Goal: Transaction & Acquisition: Purchase product/service

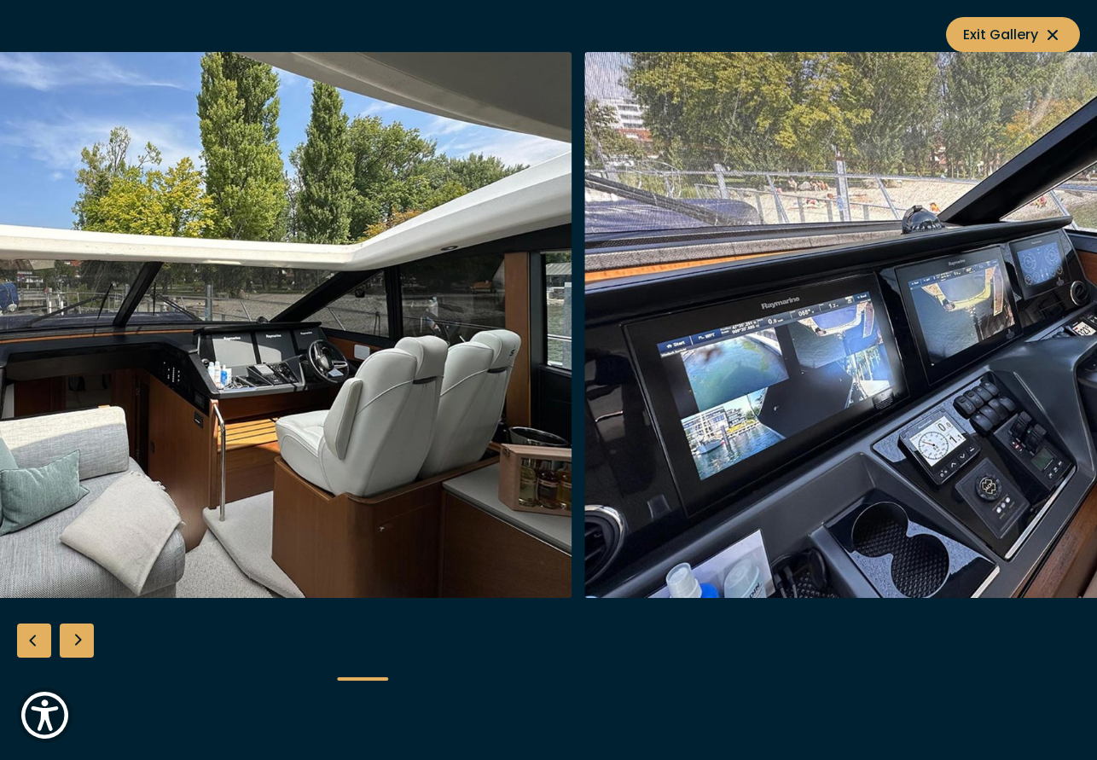
click at [584, 368] on img "button" at bounding box center [990, 325] width 813 height 546
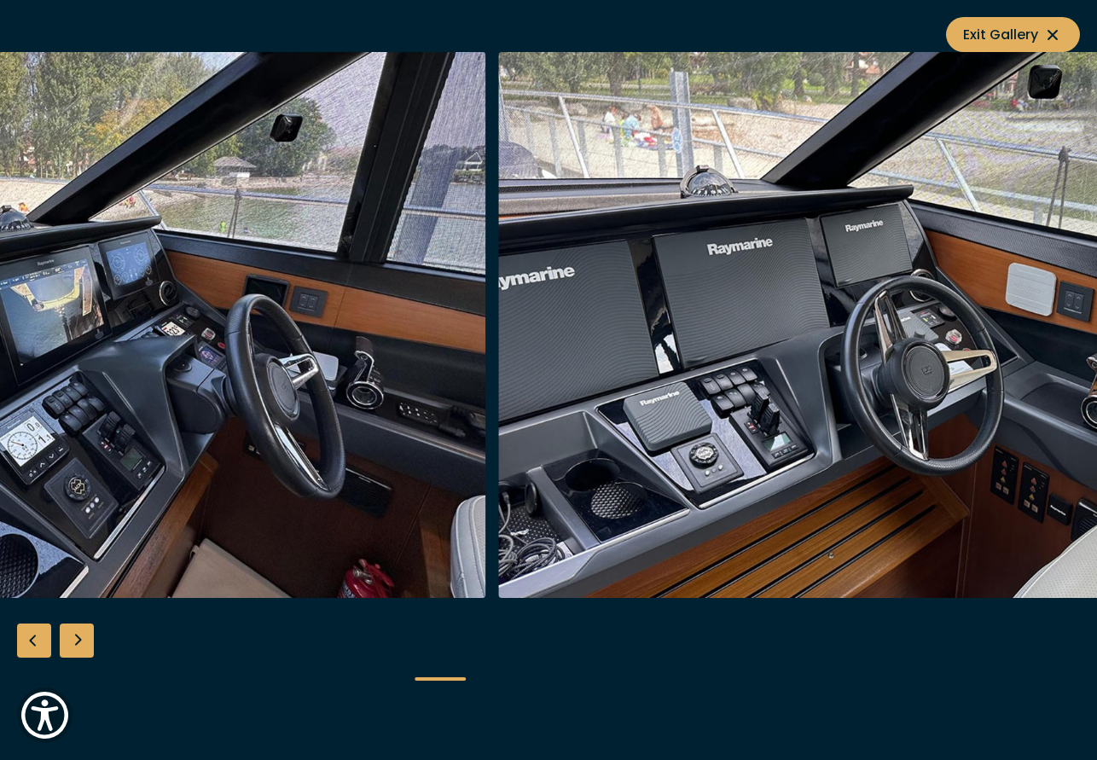
click at [386, 351] on img "button" at bounding box center [79, 325] width 813 height 546
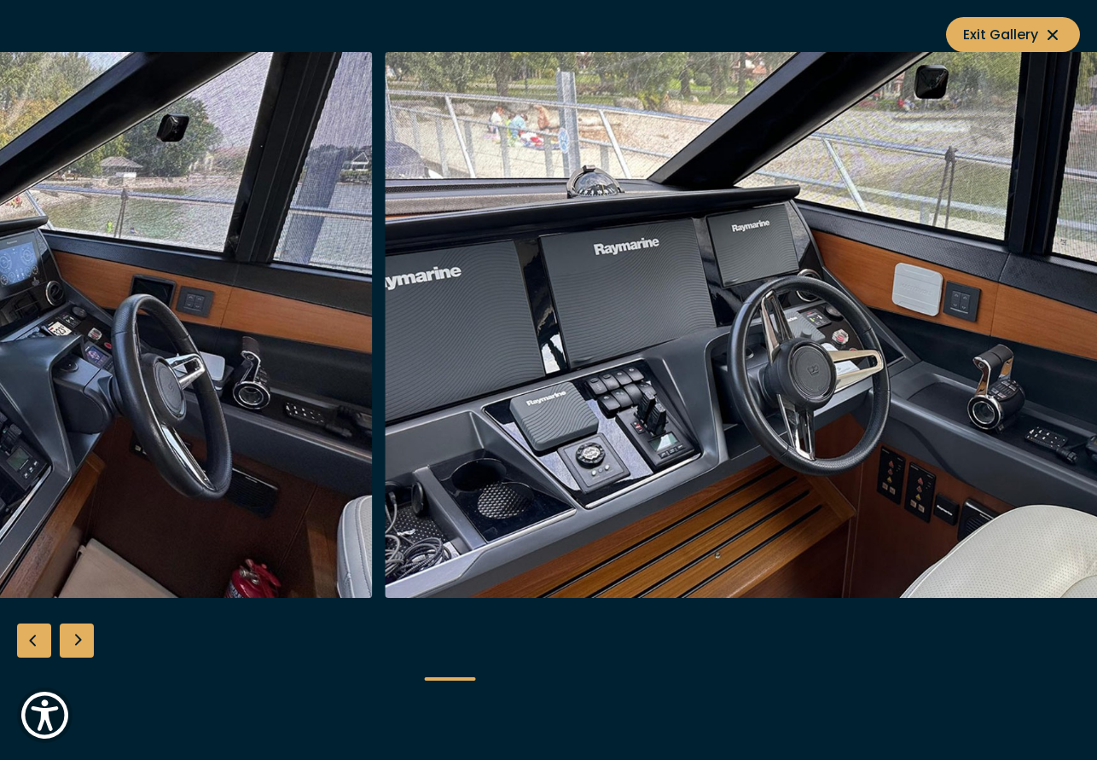
click at [386, 401] on img "button" at bounding box center [792, 325] width 813 height 546
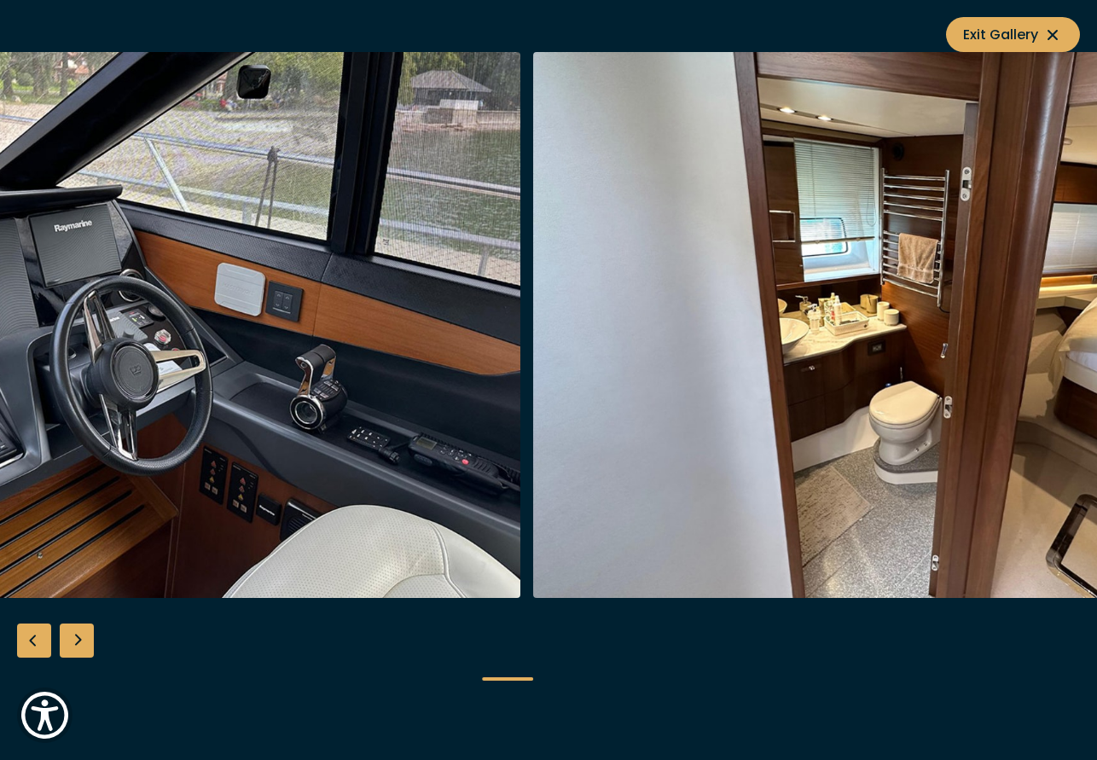
click at [396, 415] on img "button" at bounding box center [113, 325] width 813 height 546
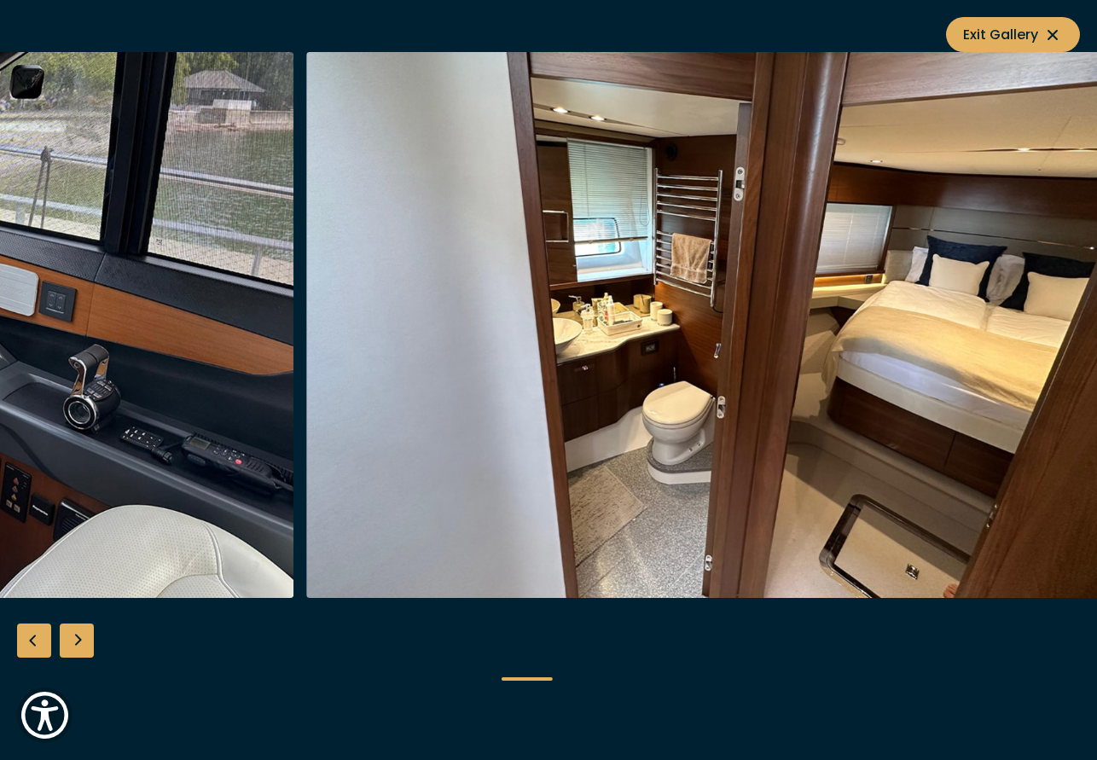
click at [551, 400] on img "button" at bounding box center [712, 325] width 813 height 546
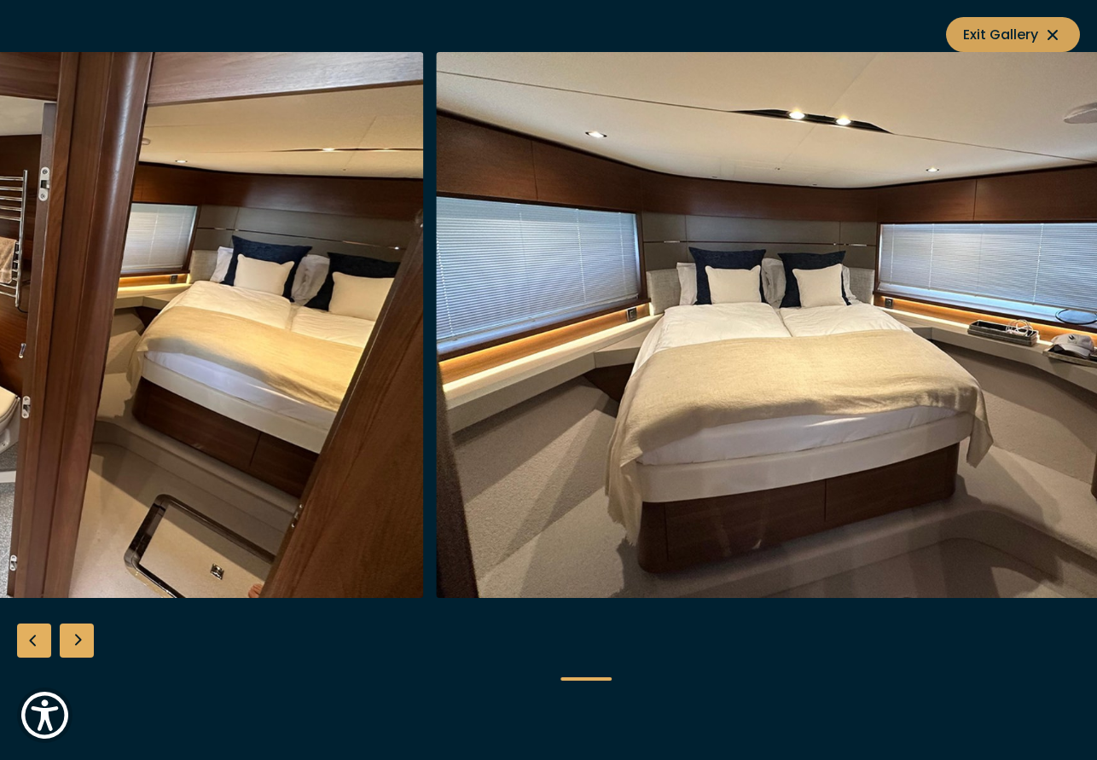
click at [1051, 38] on icon at bounding box center [1052, 35] width 20 height 20
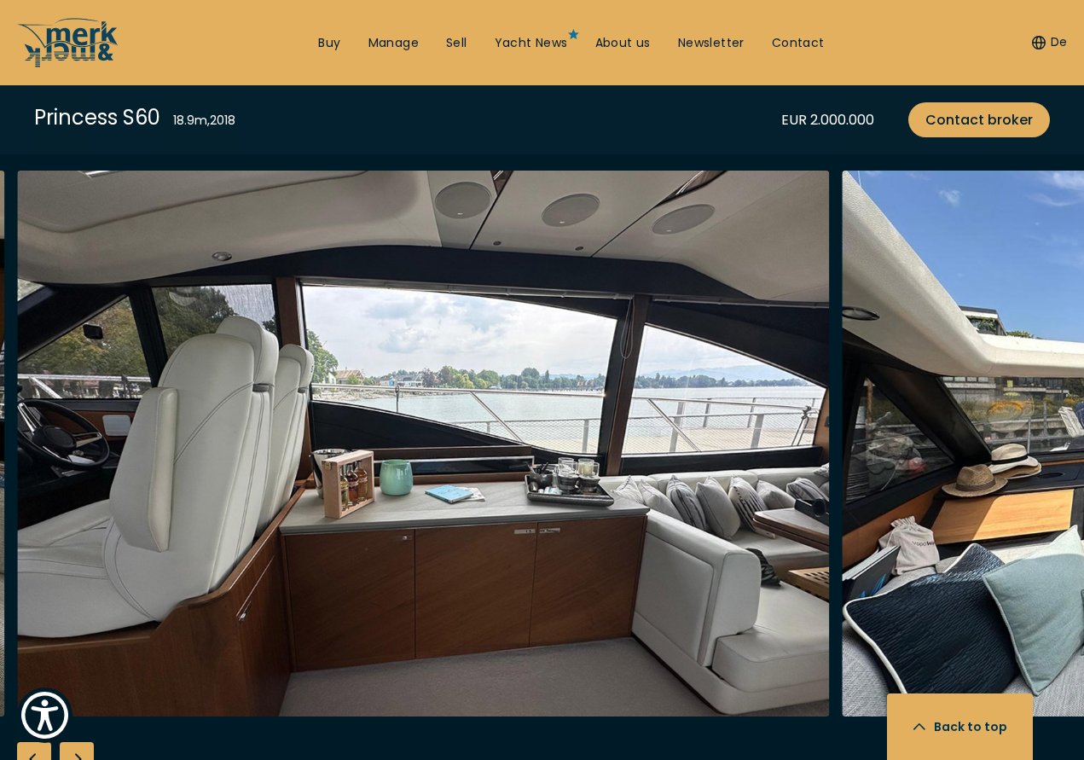
scroll to position [2980, 0]
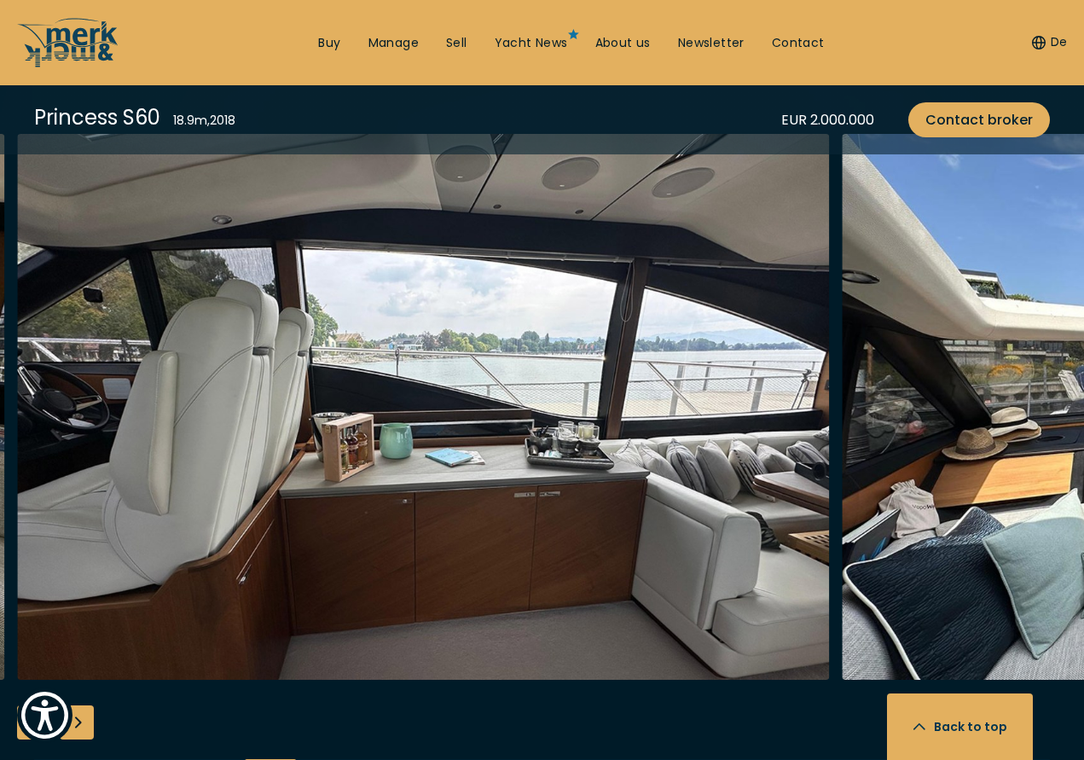
click at [103, 386] on img "button" at bounding box center [423, 407] width 813 height 546
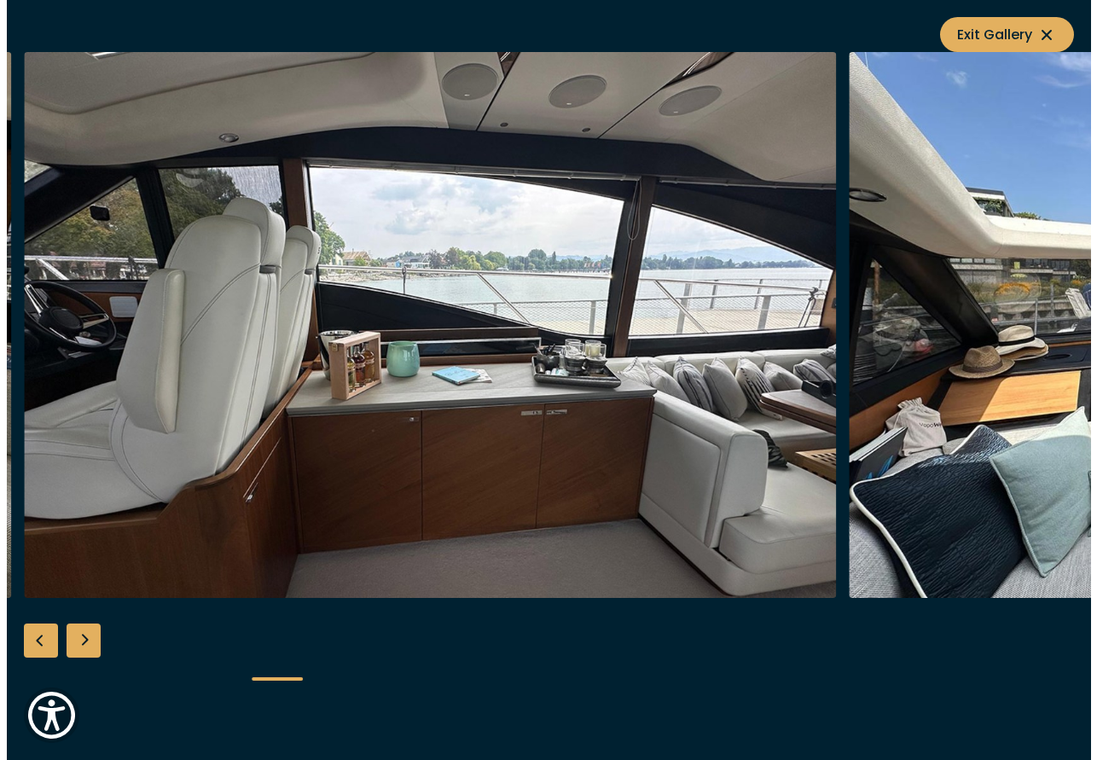
scroll to position [2985, 0]
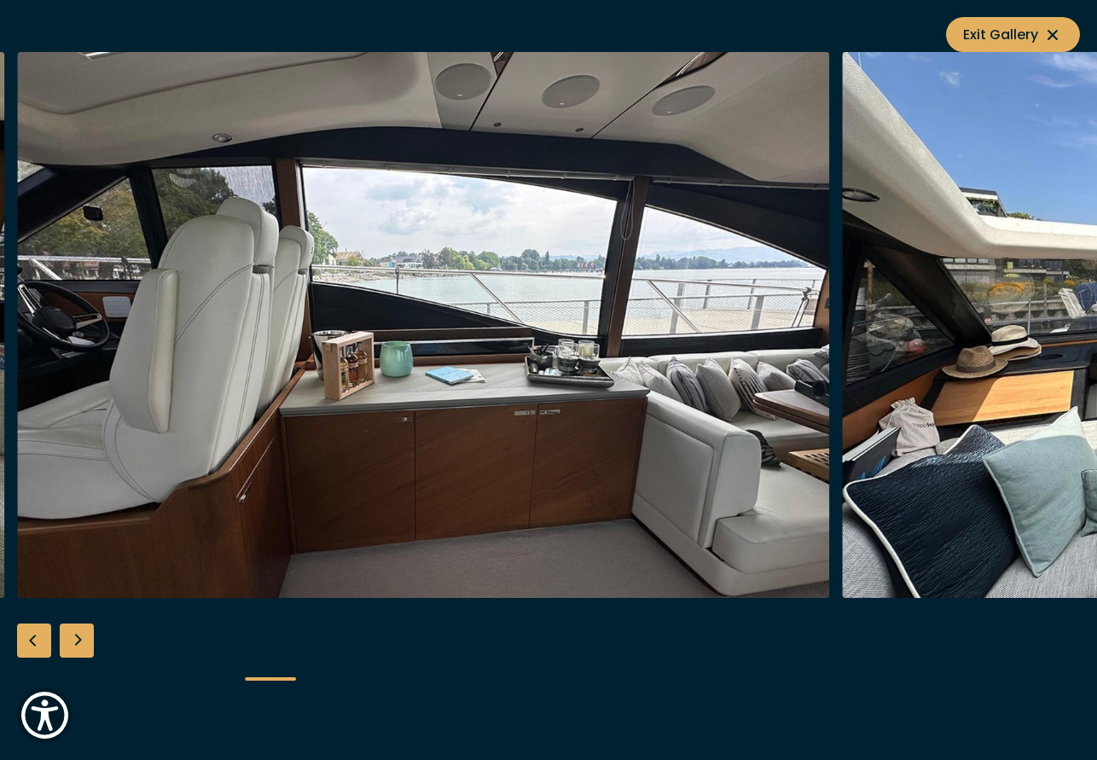
click at [77, 640] on div "Next slide" at bounding box center [77, 640] width 34 height 34
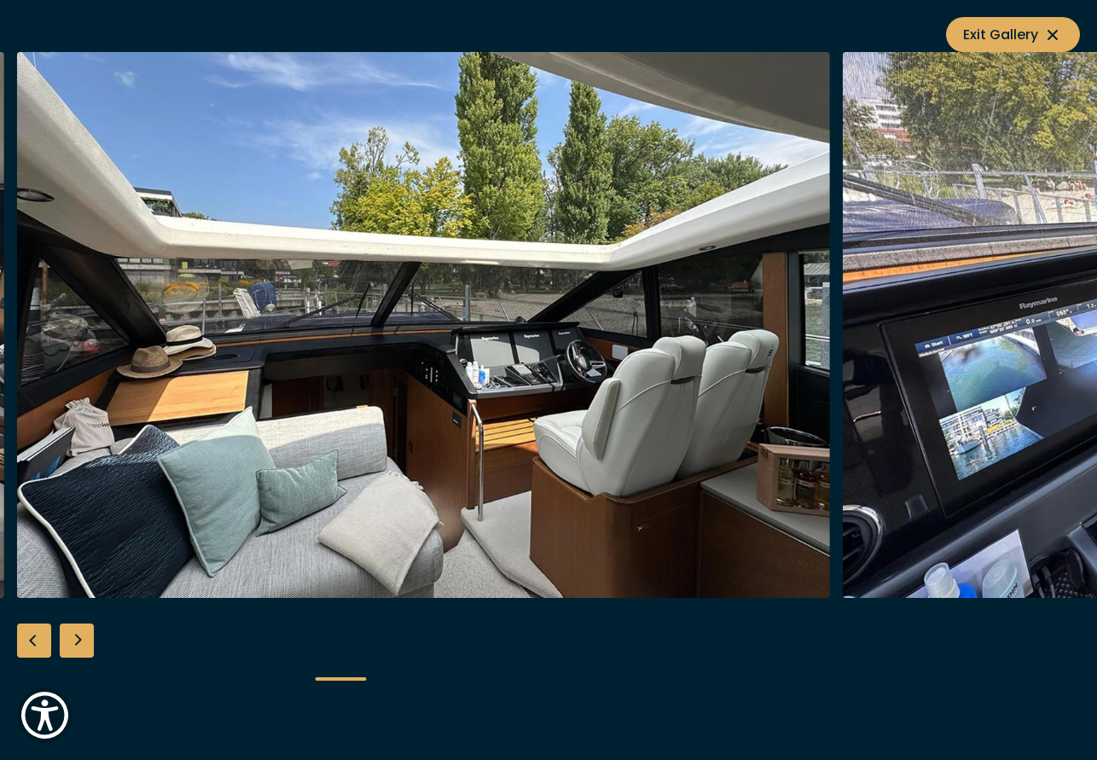
click at [77, 636] on div "Next slide" at bounding box center [77, 640] width 34 height 34
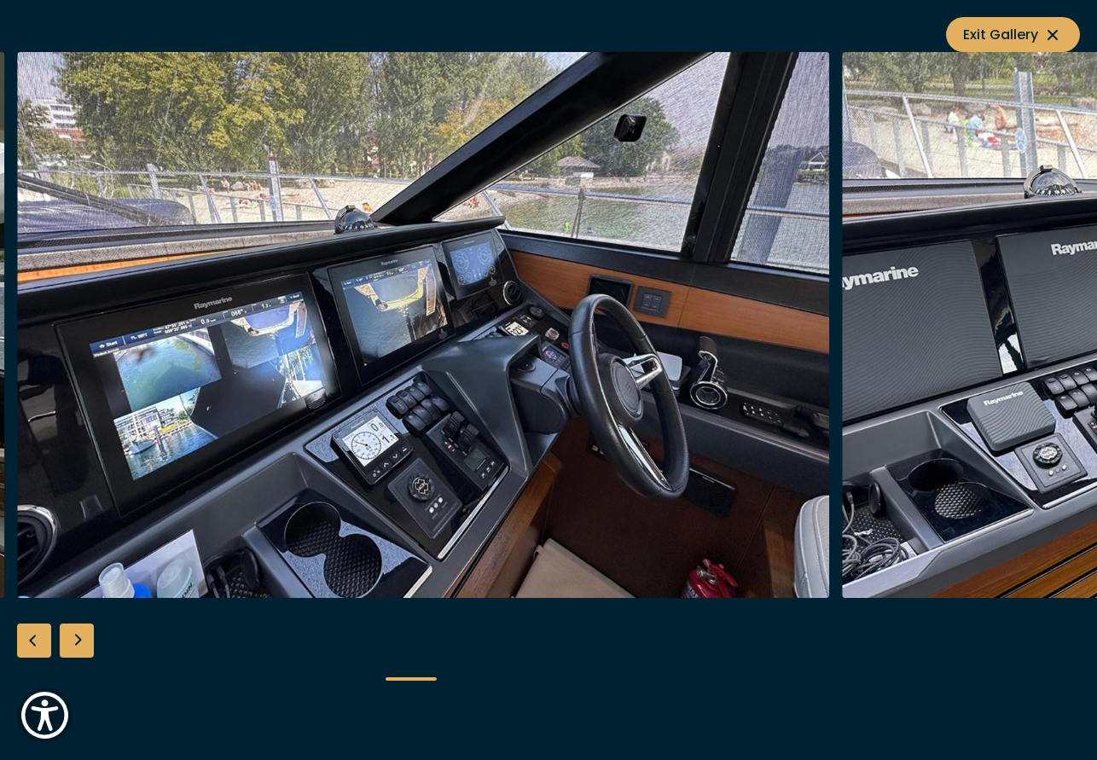
click at [159, 495] on div at bounding box center [548, 380] width 1097 height 657
click at [1047, 30] on icon at bounding box center [1052, 35] width 20 height 20
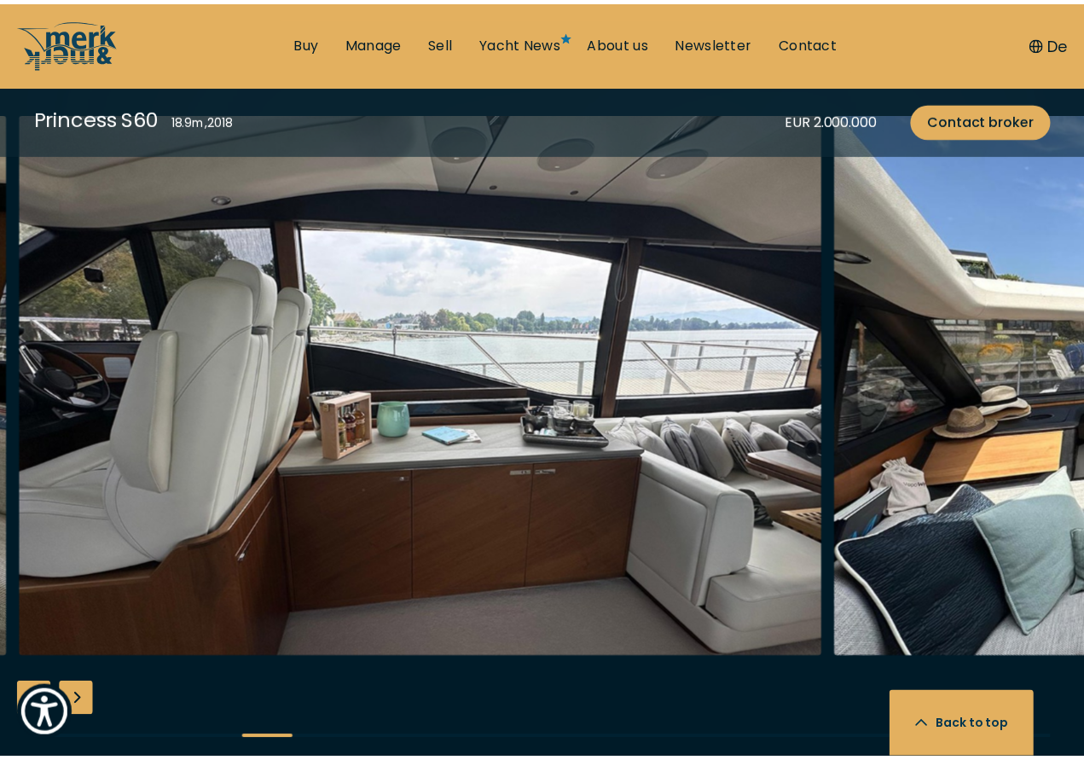
scroll to position [2980, 0]
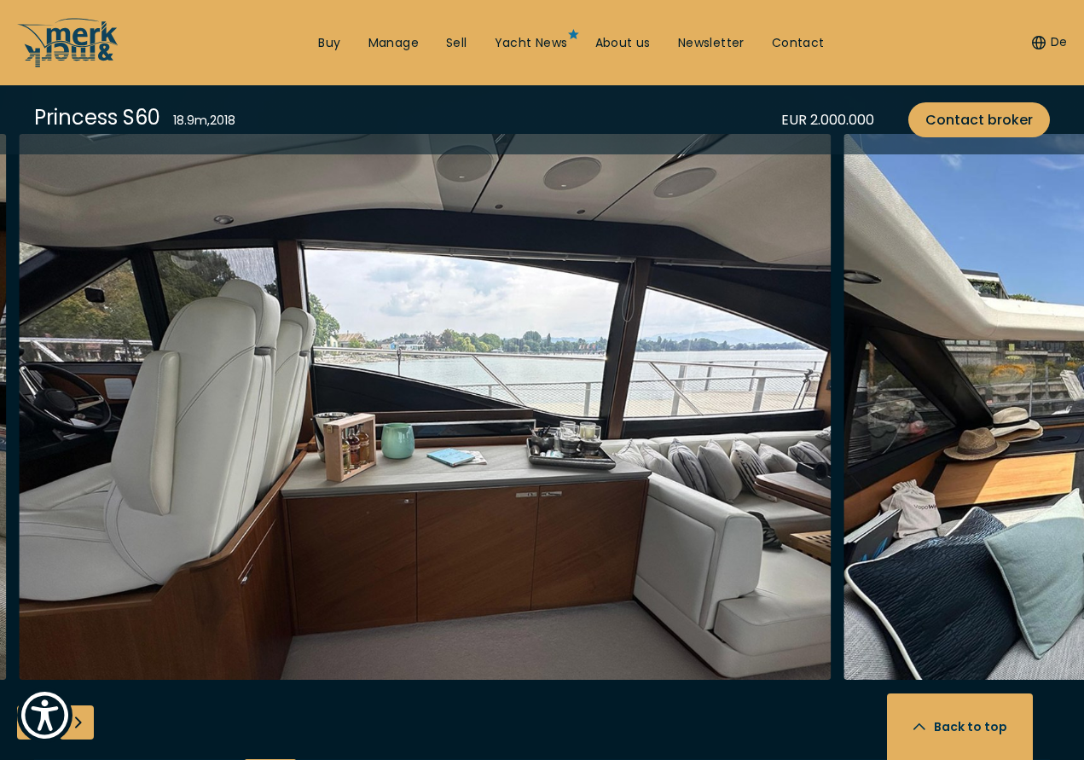
click at [321, 38] on li "Buy" at bounding box center [328, 42] width 49 height 19
click at [304, 27] on ul "Buy Manage Sell Yacht News About us Newsletter Contact Send your inquiry" at bounding box center [570, 42] width 533 height 51
click at [74, 272] on img "button" at bounding box center [425, 407] width 813 height 546
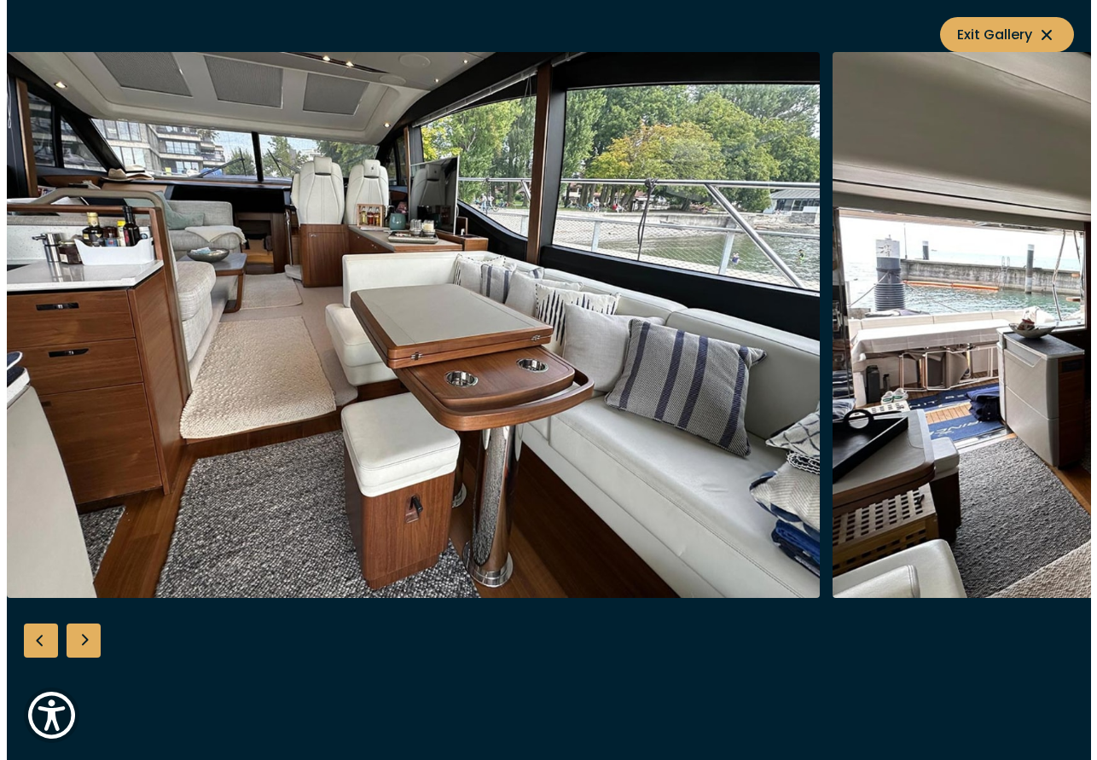
scroll to position [2985, 0]
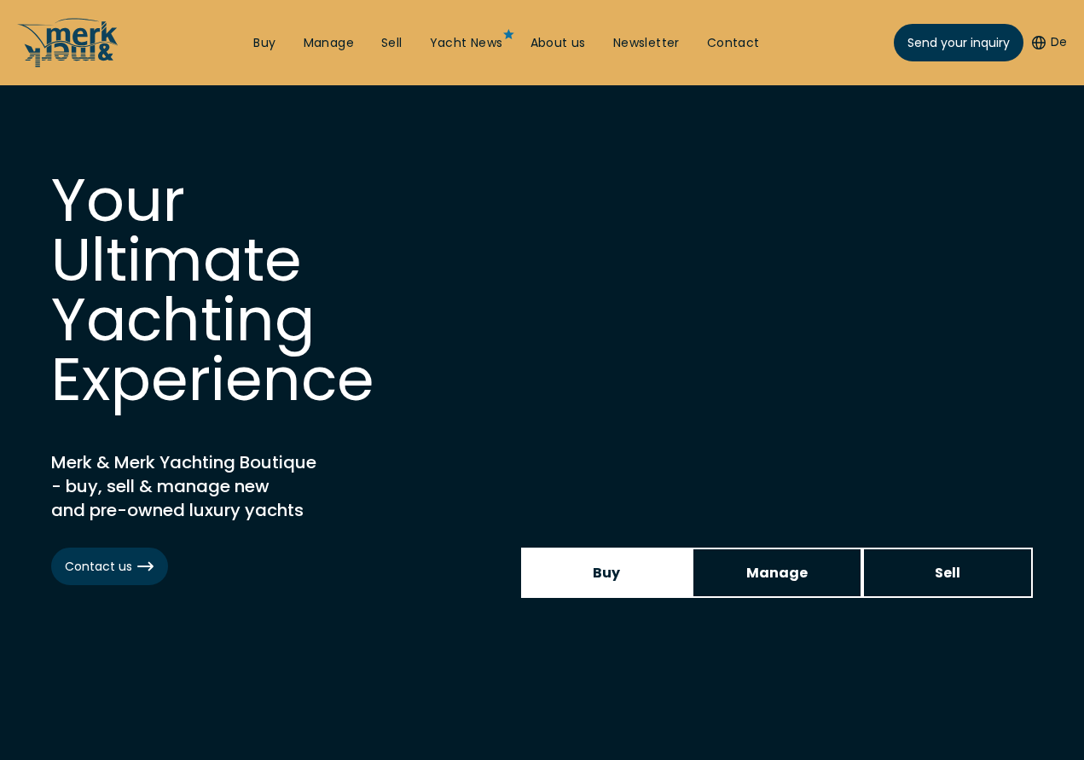
click at [635, 548] on link "Buy" at bounding box center [606, 573] width 171 height 50
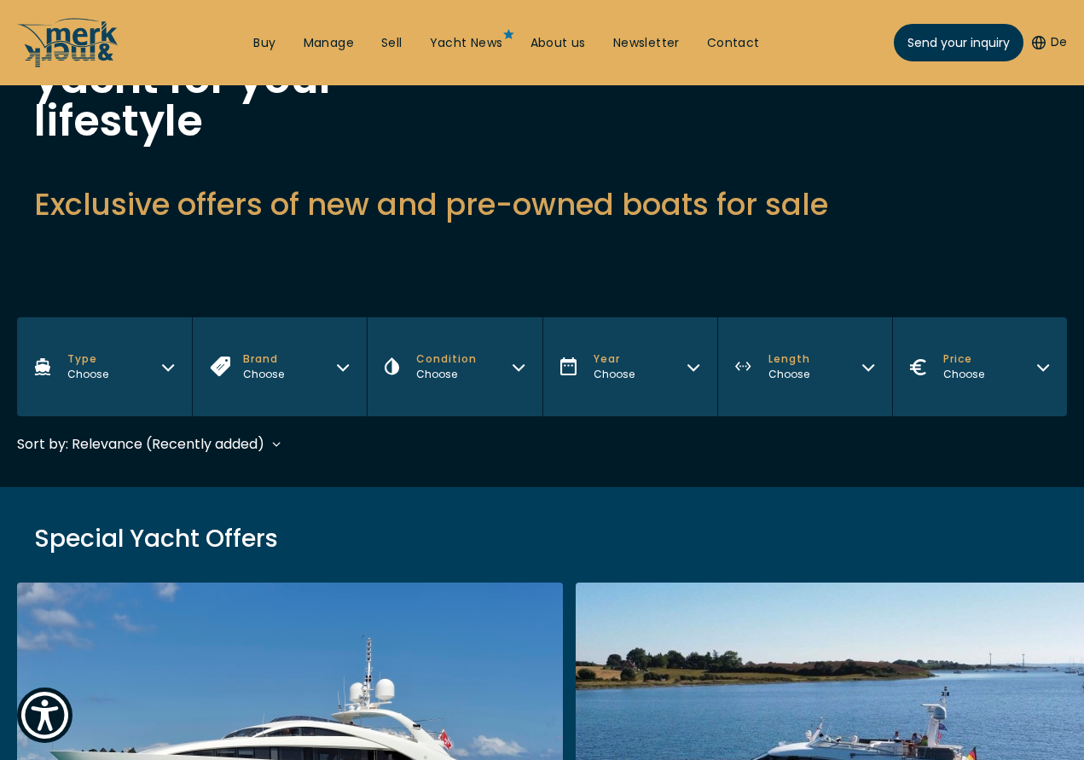
scroll to position [284, 0]
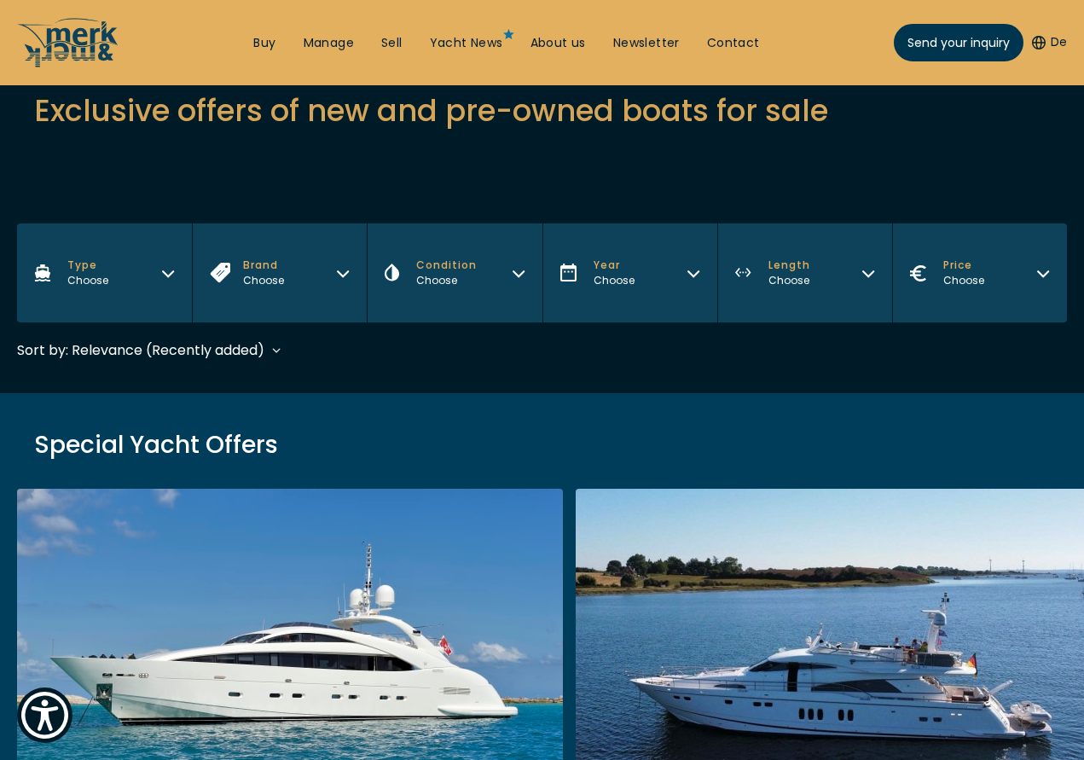
drag, startPoint x: 511, startPoint y: 252, endPoint x: 511, endPoint y: 266, distance: 14.5
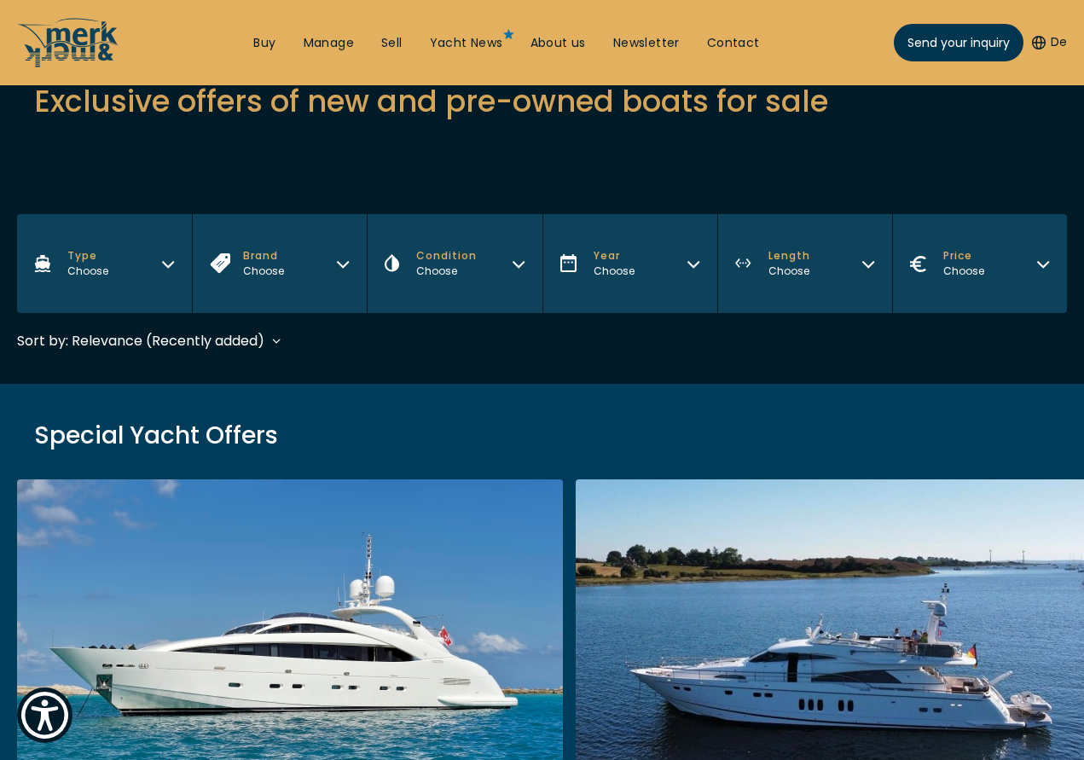
scroll to position [303, 0]
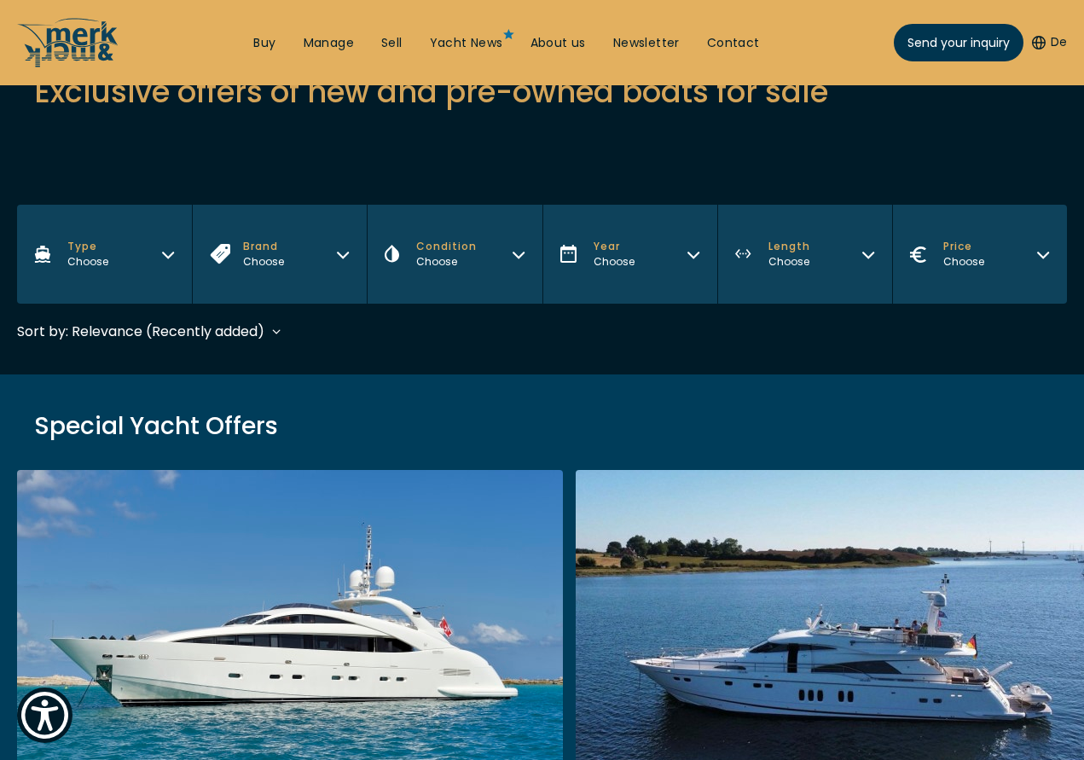
click at [663, 205] on button "Year Choose" at bounding box center [629, 254] width 175 height 99
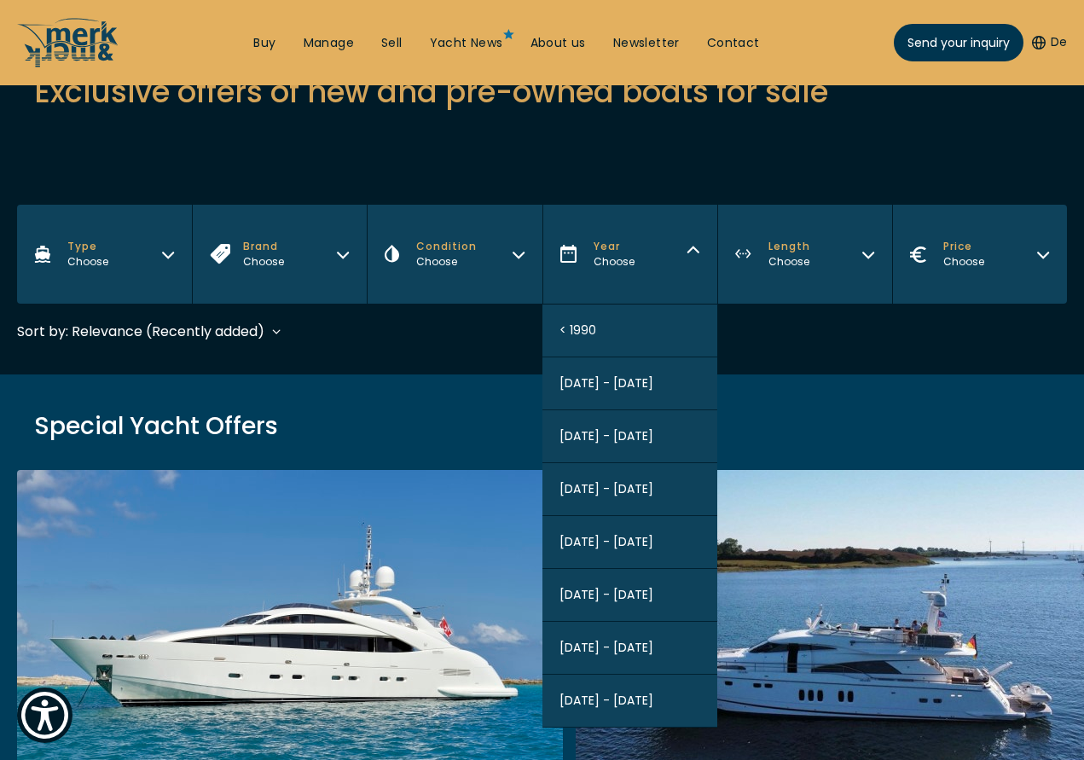
click at [628, 533] on span "[DATE] - [DATE]" at bounding box center [606, 542] width 94 height 18
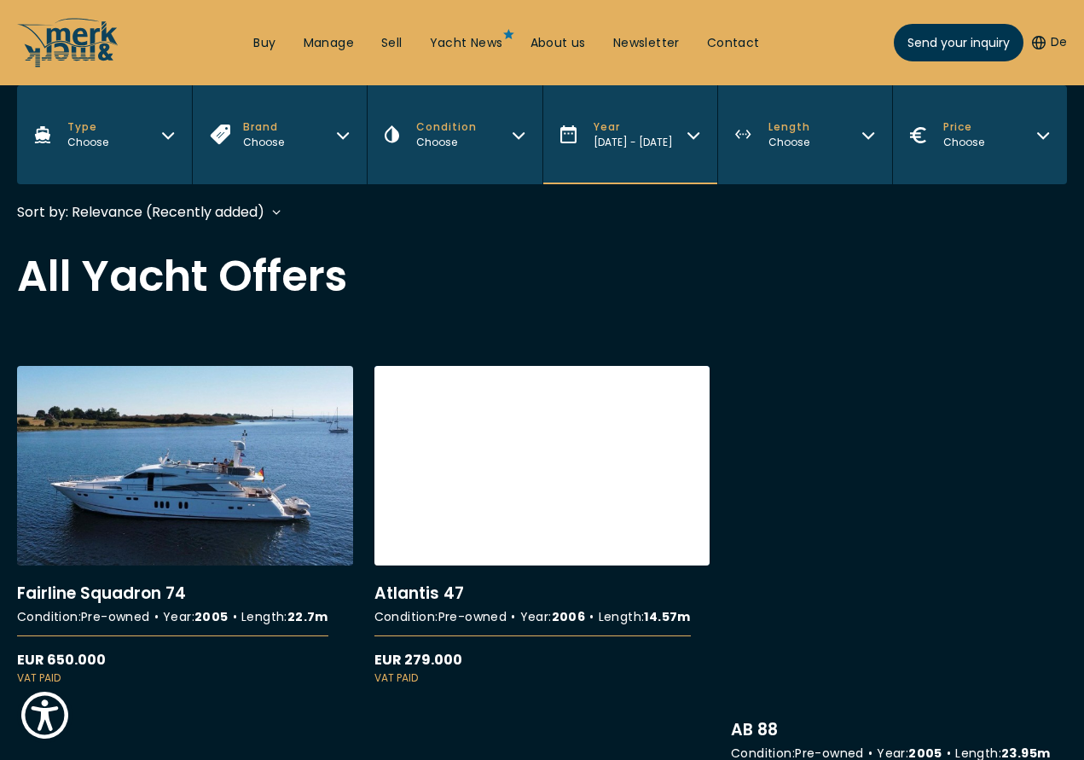
scroll to position [15, 0]
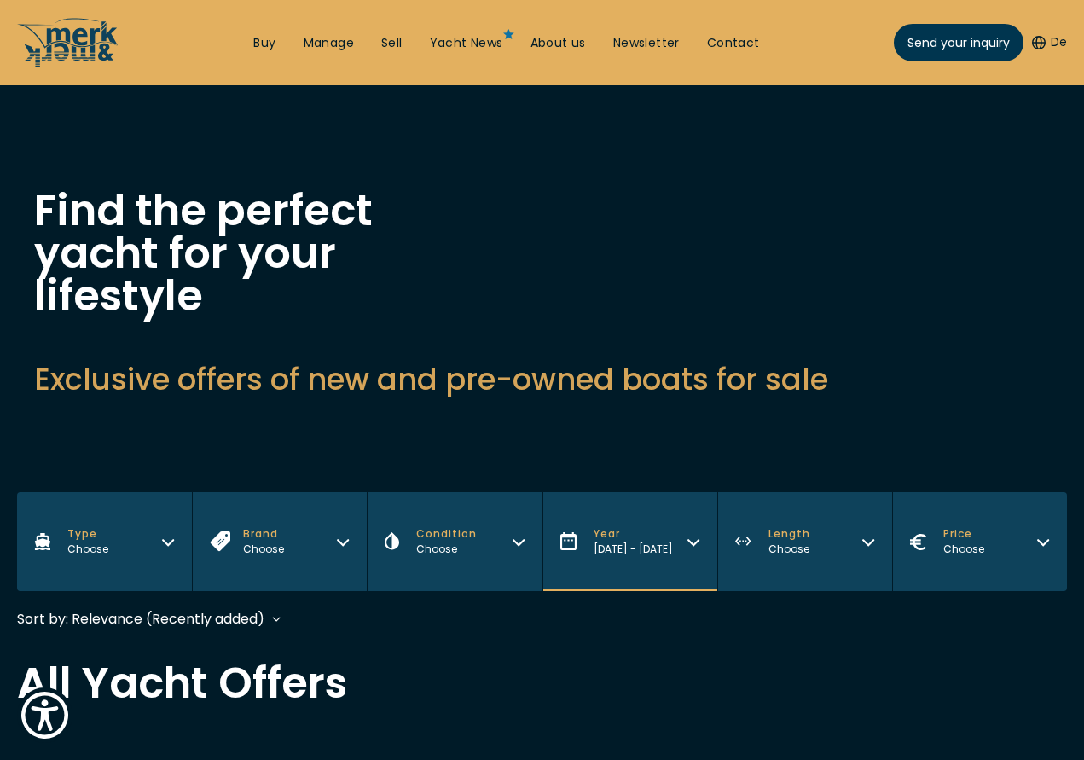
click at [757, 492] on button "Length Choose" at bounding box center [804, 541] width 175 height 99
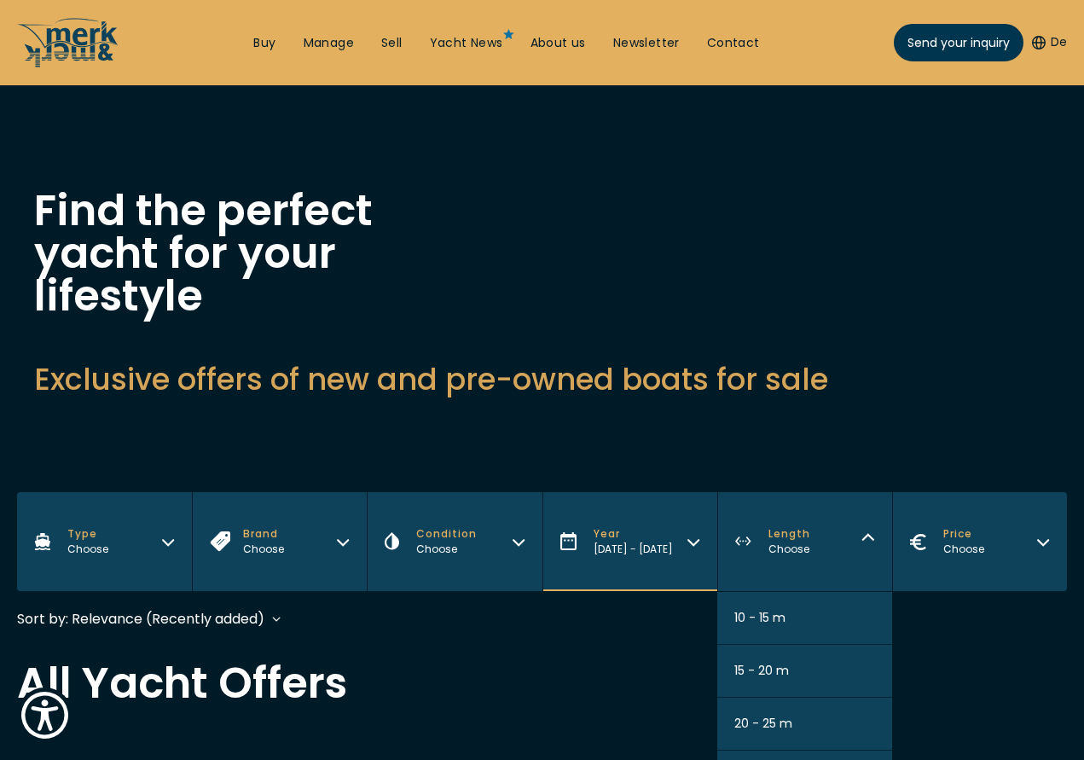
click at [795, 645] on button "15 - 20 m" at bounding box center [804, 671] width 175 height 53
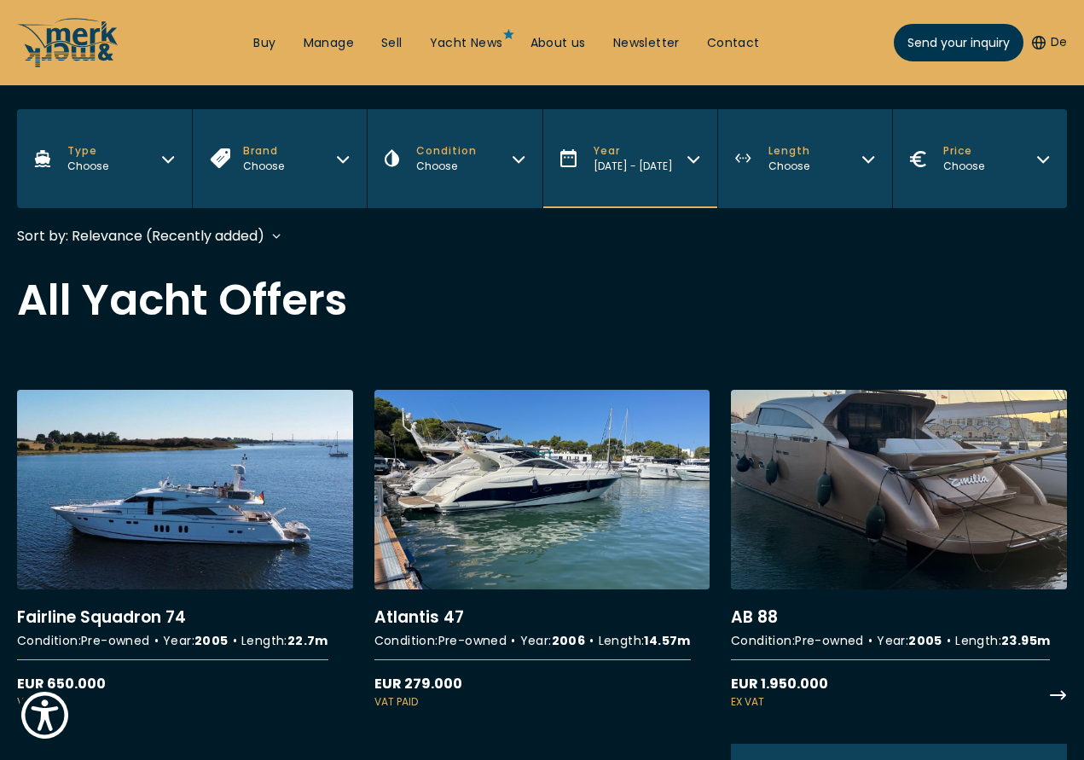
scroll to position [422, 0]
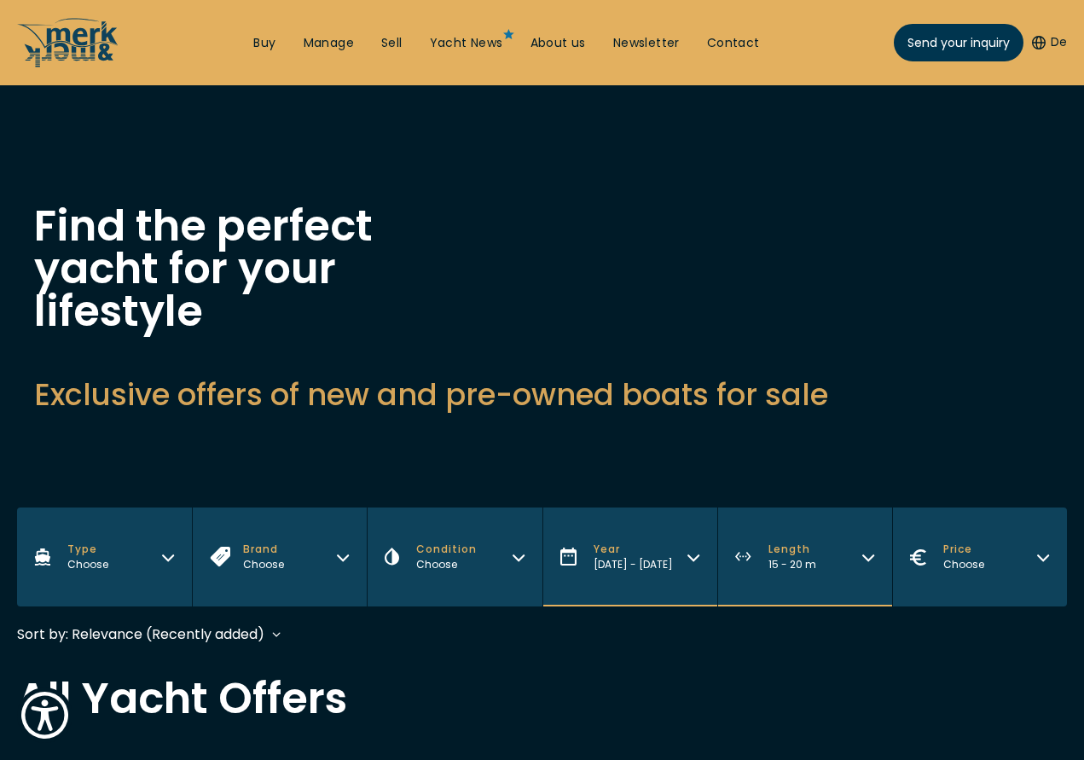
drag, startPoint x: 638, startPoint y: 557, endPoint x: 622, endPoint y: 559, distance: 16.4
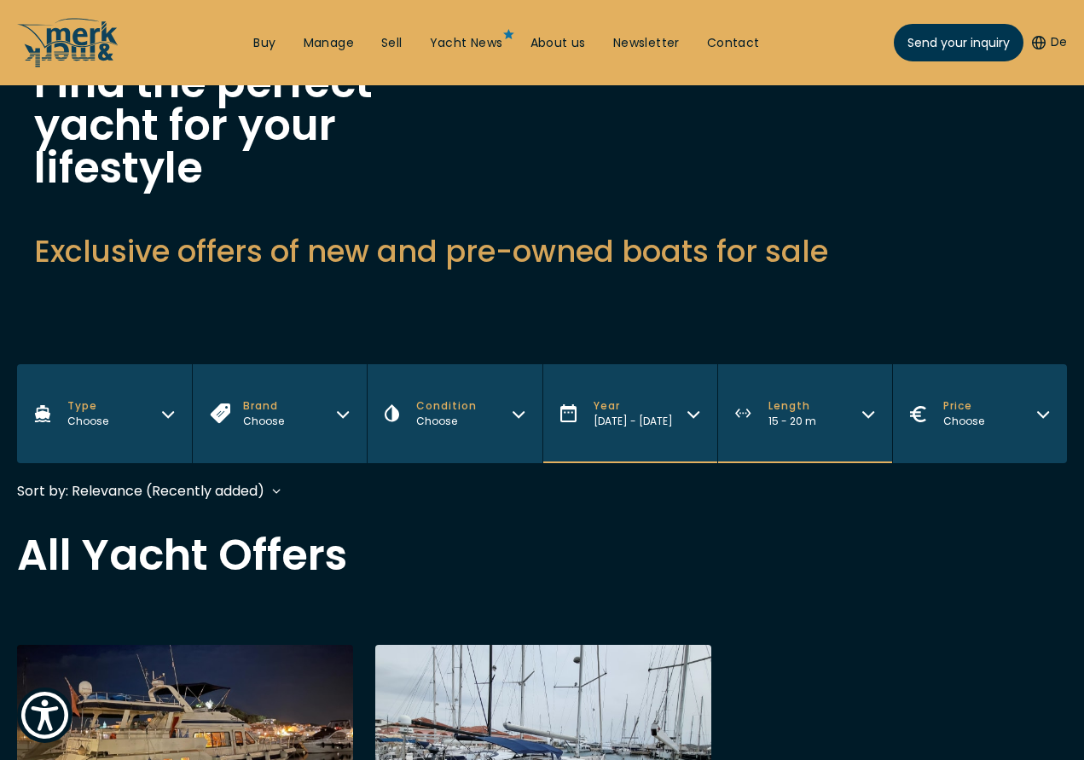
scroll to position [142, 0]
click at [841, 365] on button "Length 15 - 20 m" at bounding box center [804, 414] width 175 height 99
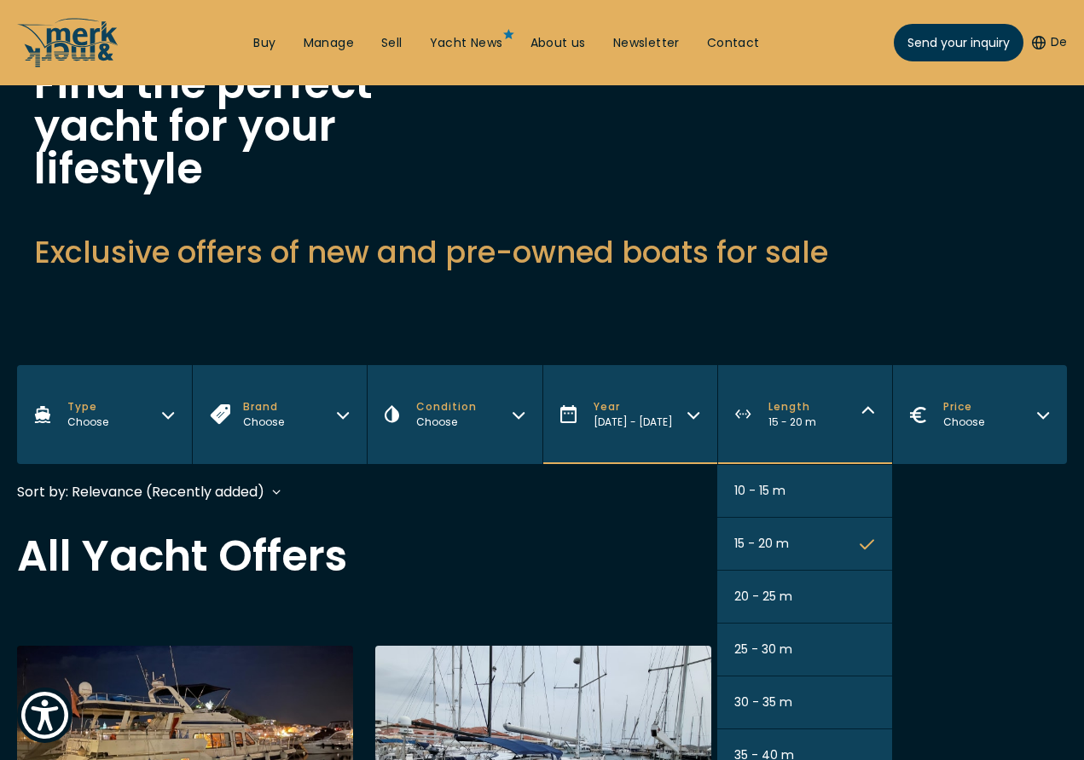
drag, startPoint x: 812, startPoint y: 460, endPoint x: 815, endPoint y: 472, distance: 12.2
click at [815, 518] on button "15 - 20 m" at bounding box center [804, 544] width 175 height 53
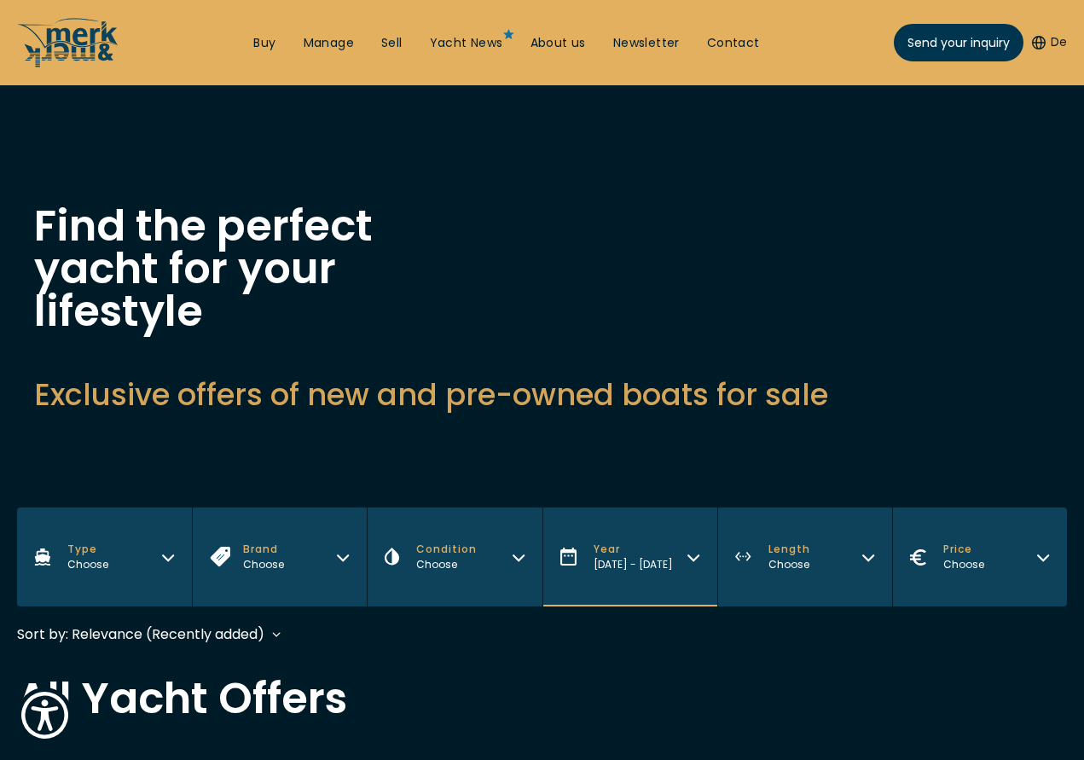
click at [795, 542] on span "Length" at bounding box center [789, 549] width 42 height 15
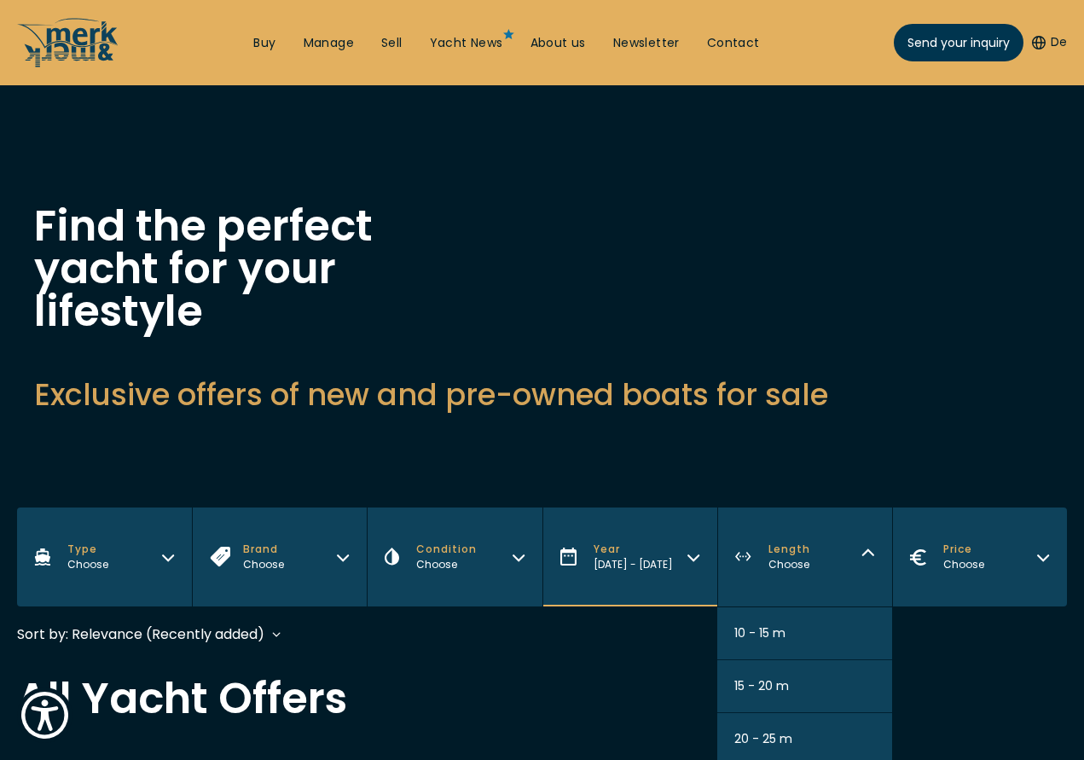
click at [764, 730] on span "20 - 25 m" at bounding box center [763, 739] width 58 height 18
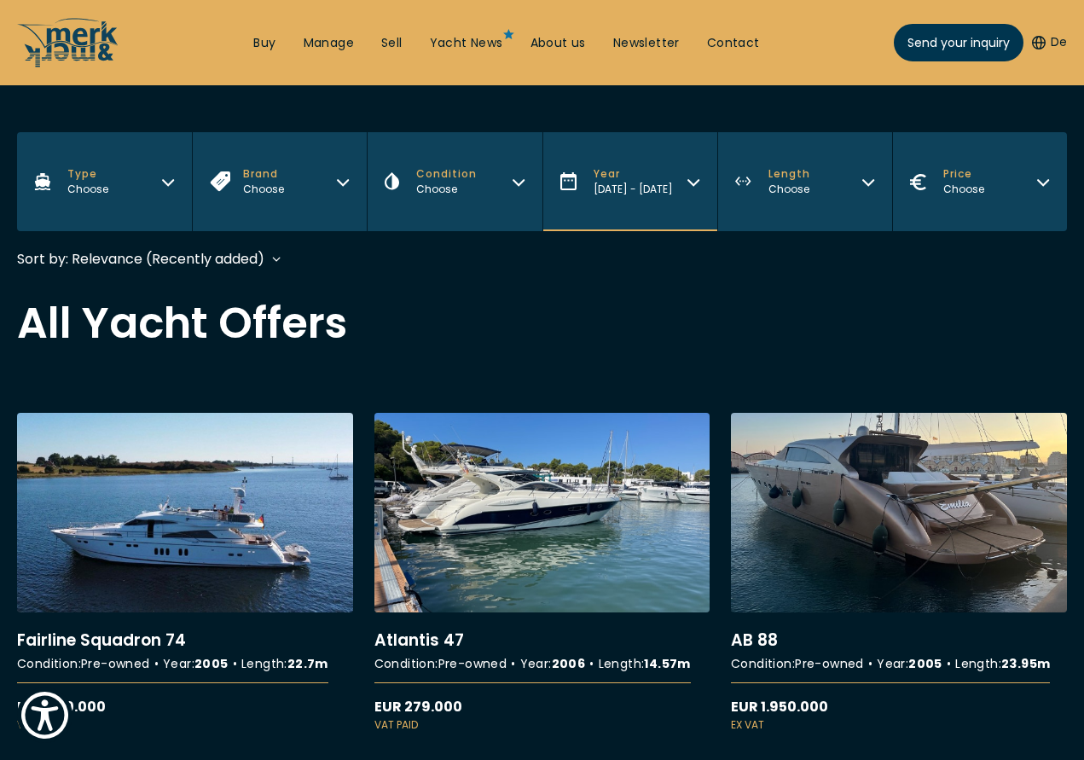
scroll to position [419, 0]
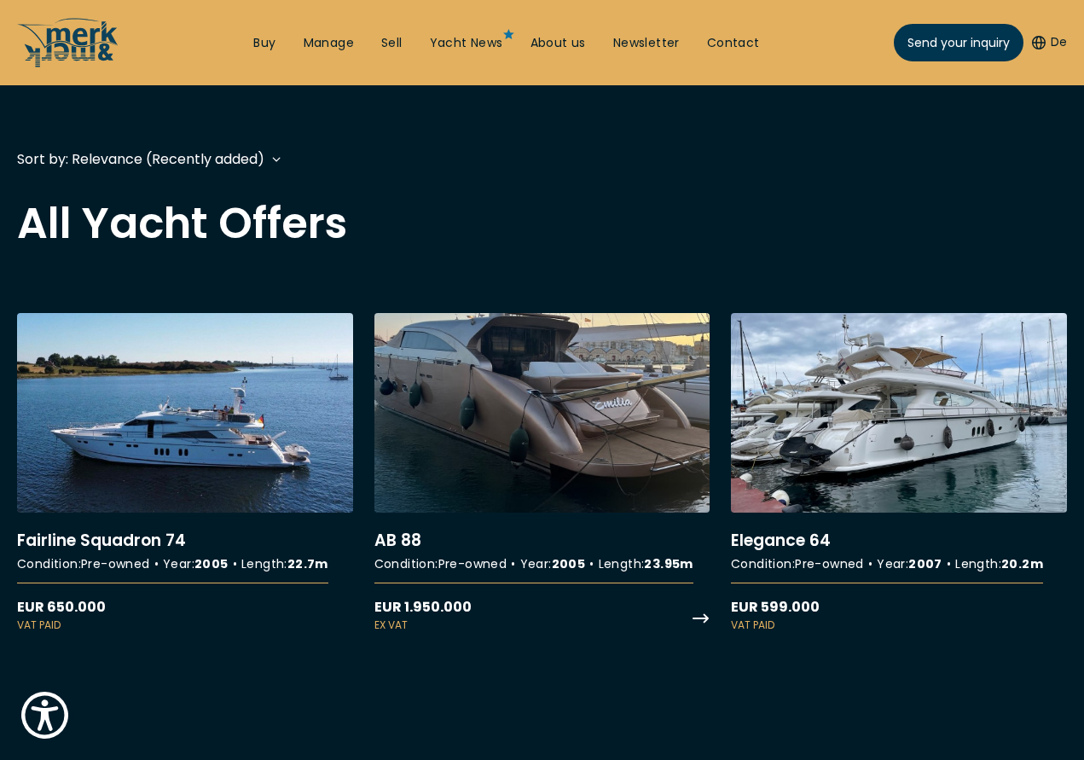
scroll to position [569, 0]
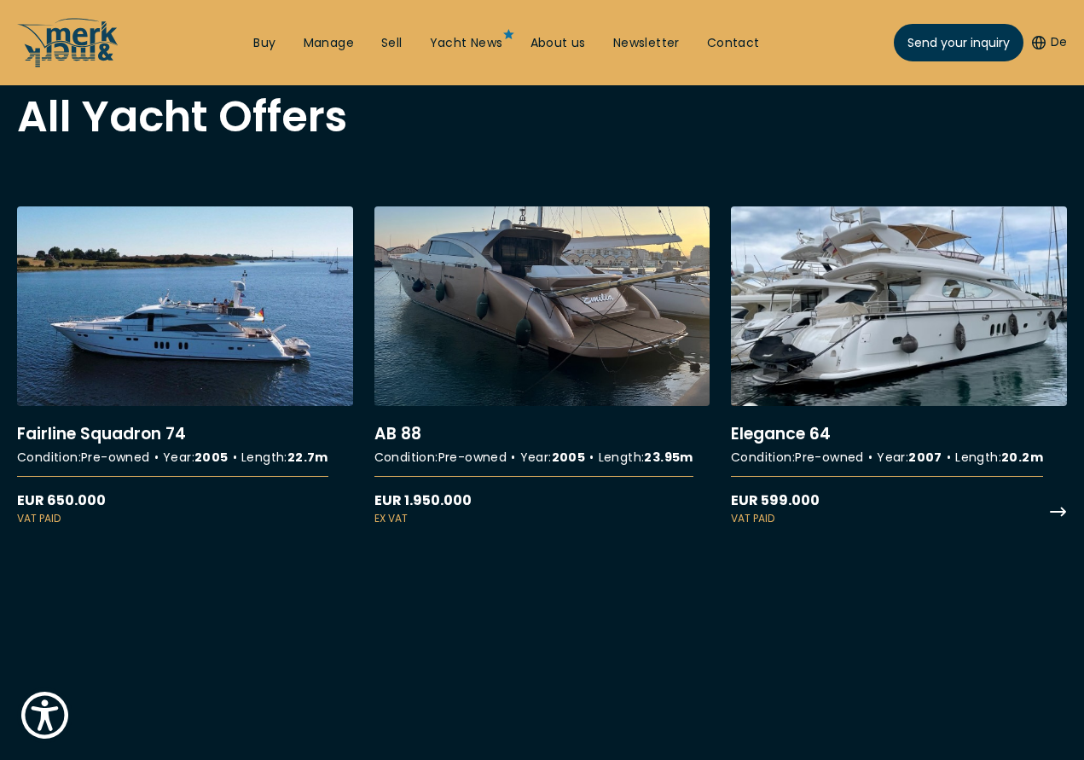
click at [898, 336] on link "More details about Elegance 64" at bounding box center [899, 366] width 336 height 320
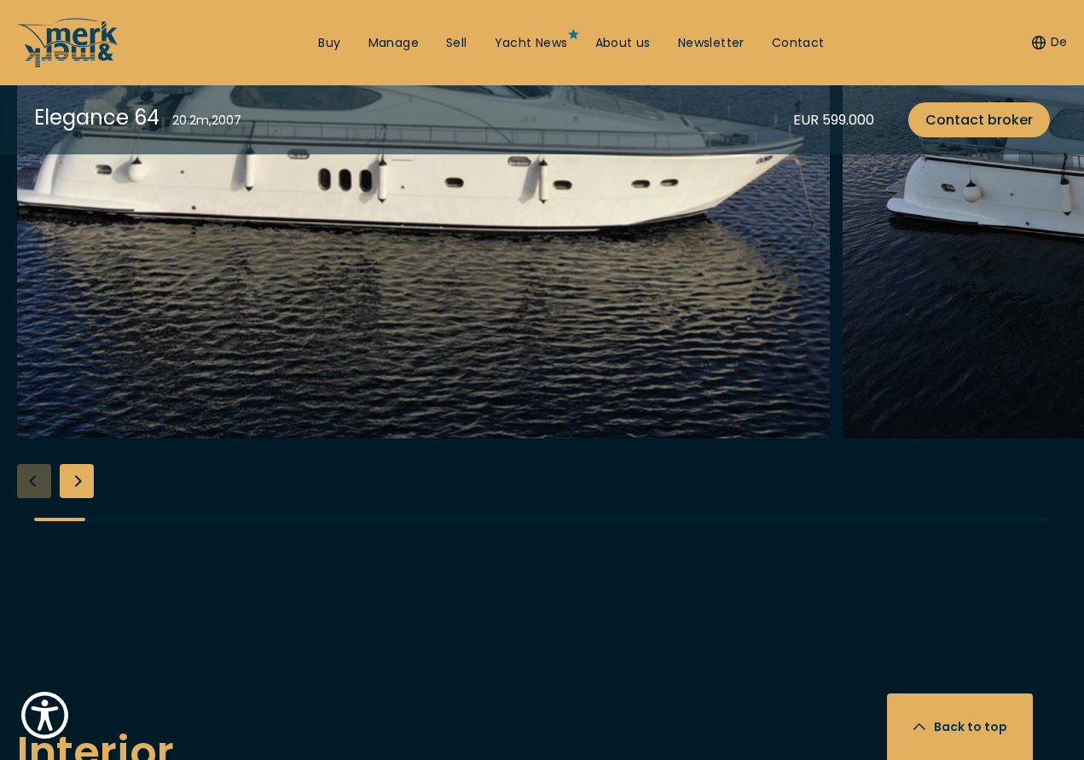
scroll to position [1279, 0]
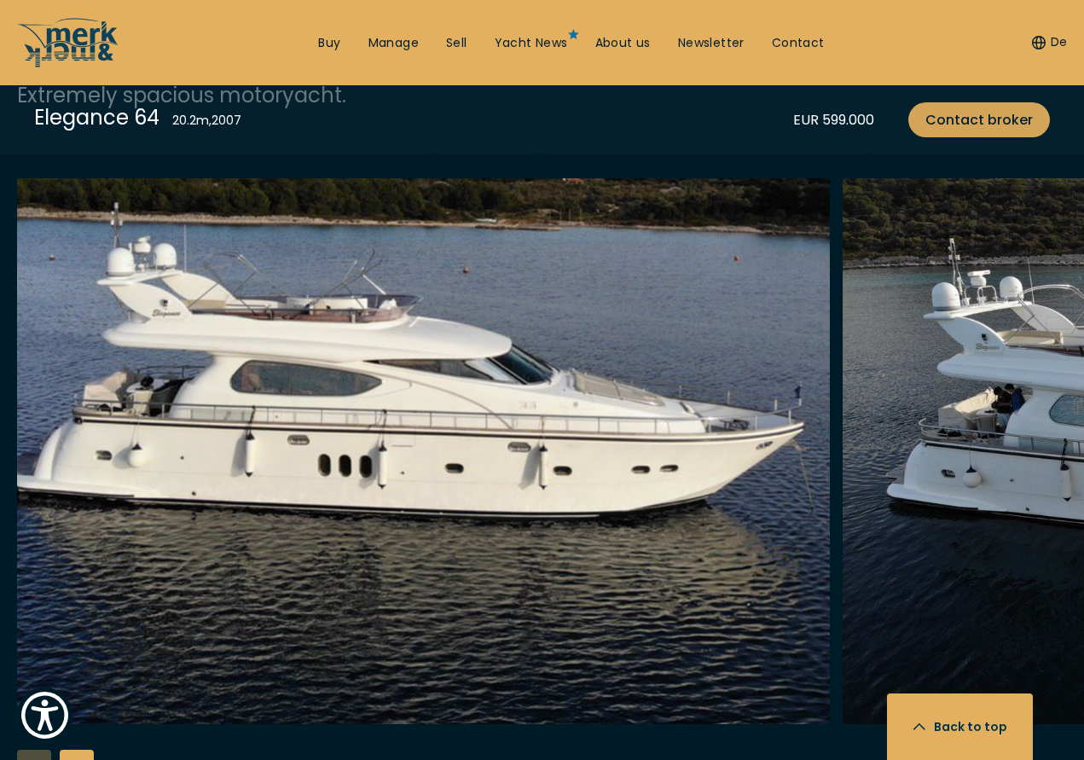
click at [961, 116] on span "Contact broker" at bounding box center [978, 119] width 107 height 21
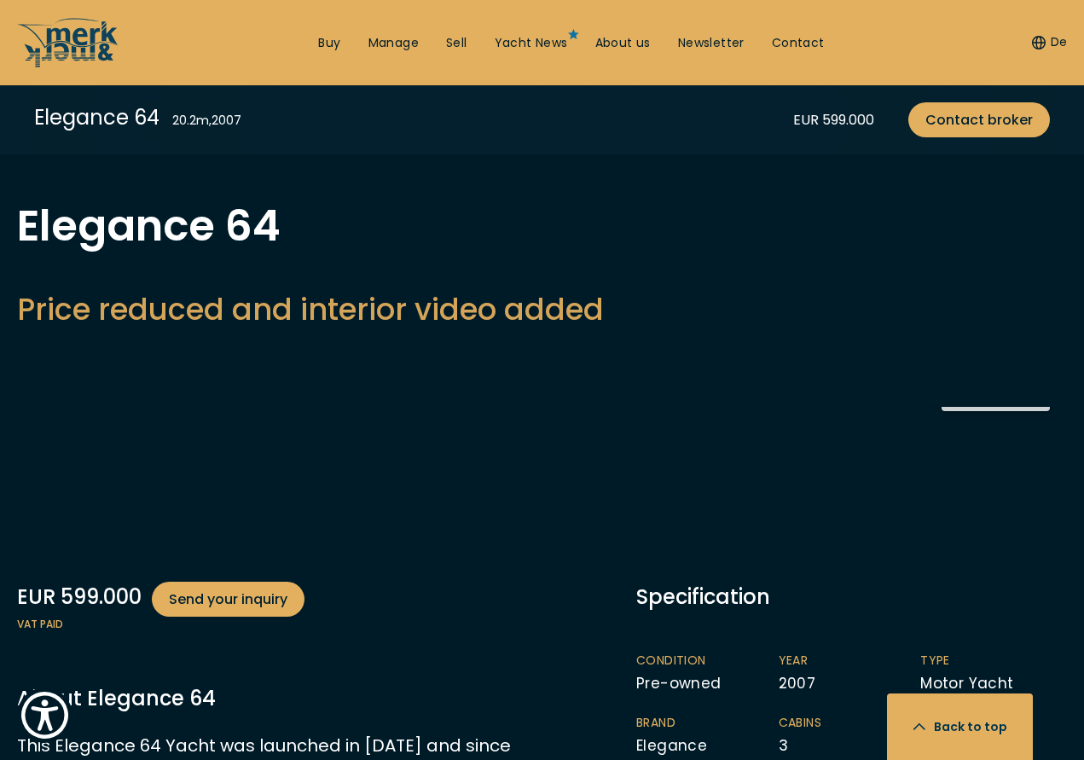
select select "buy"
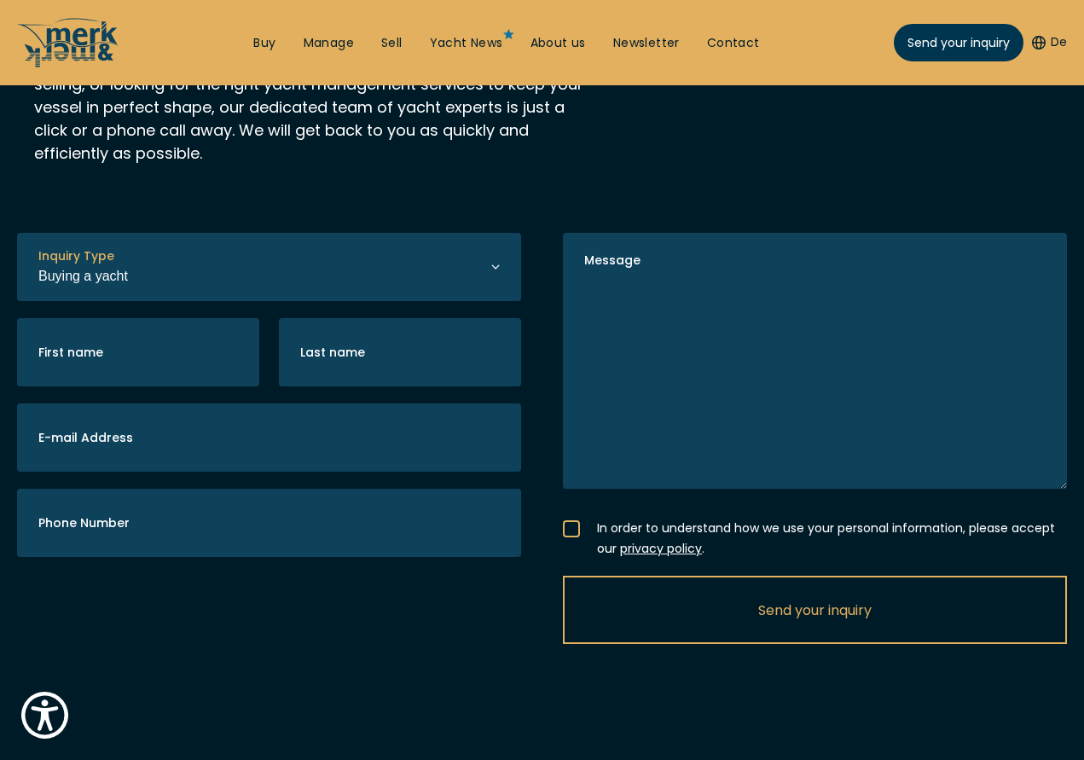
scroll to position [420, 0]
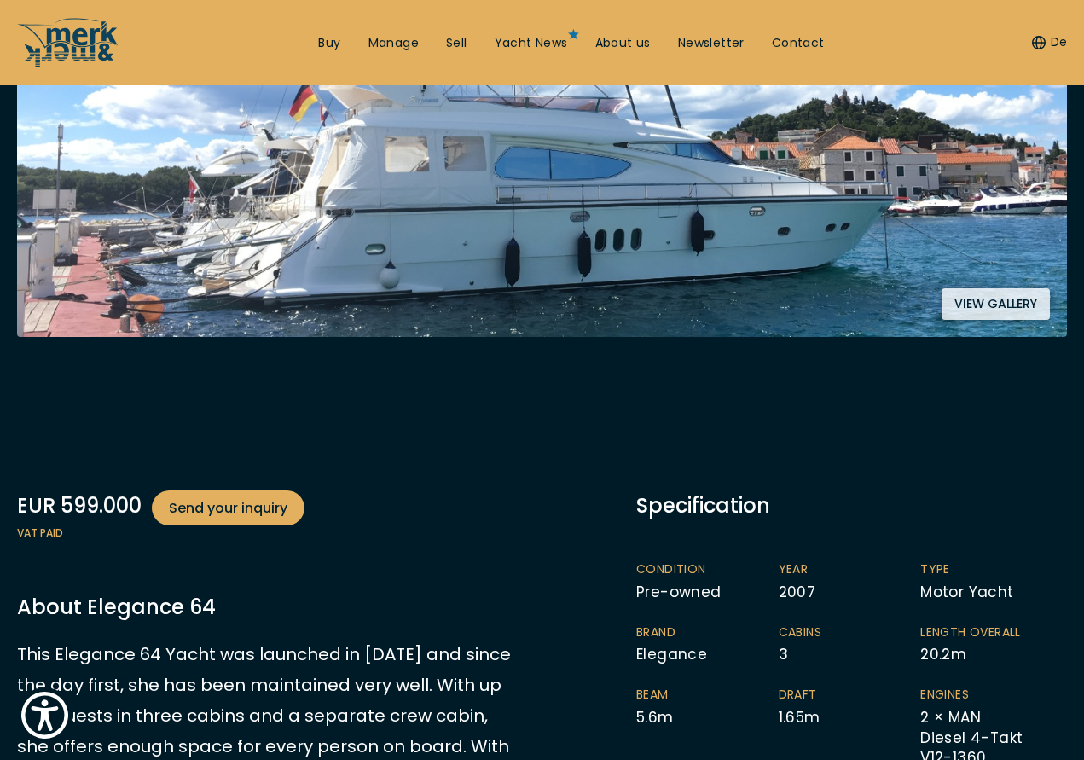
scroll to position [569, 0]
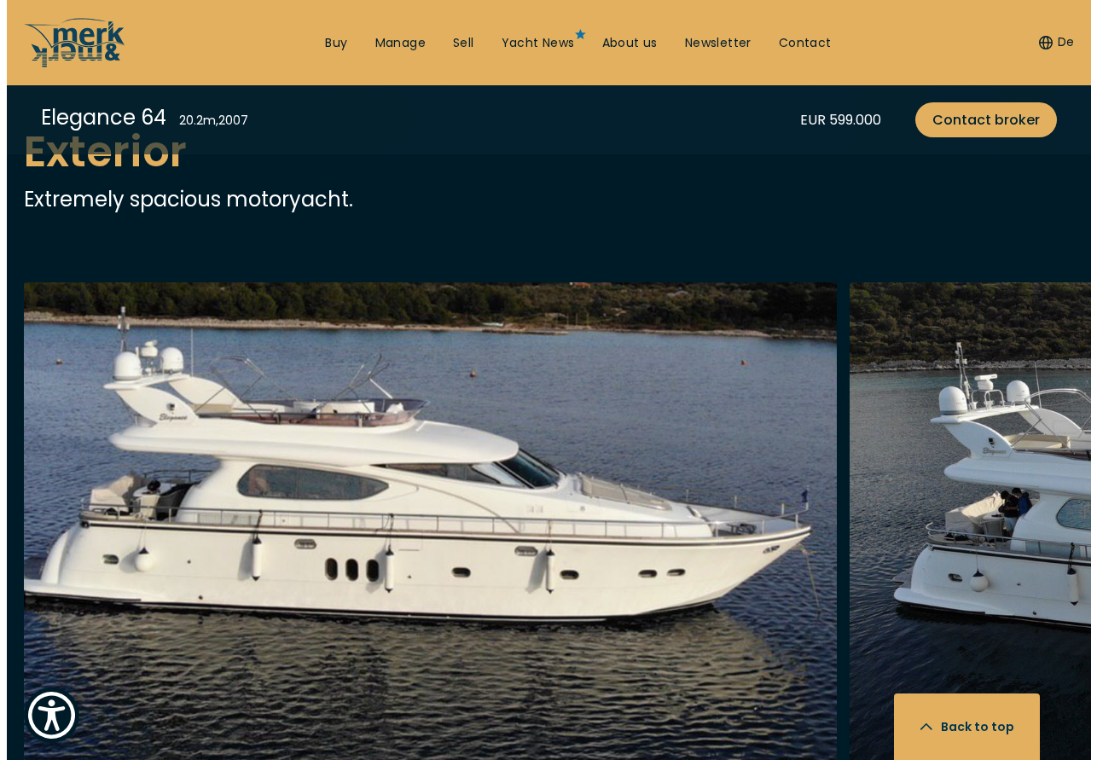
scroll to position [1568, 0]
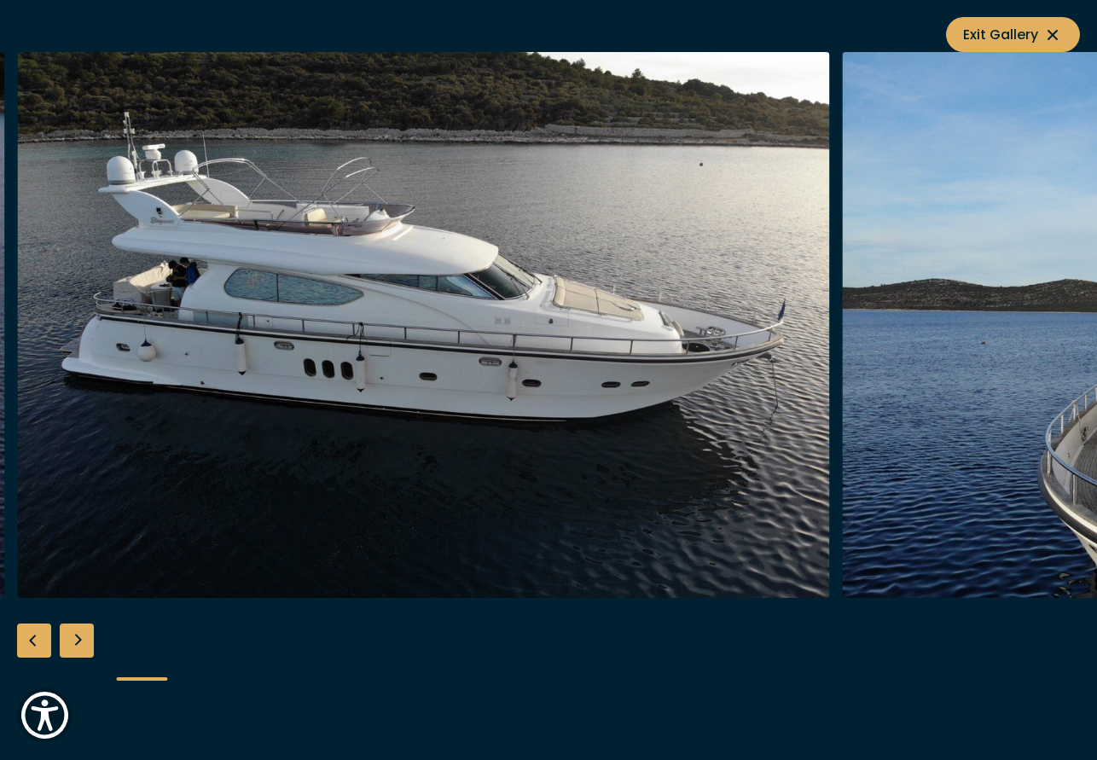
click at [148, 265] on img "Merk&Merk" at bounding box center [423, 325] width 813 height 546
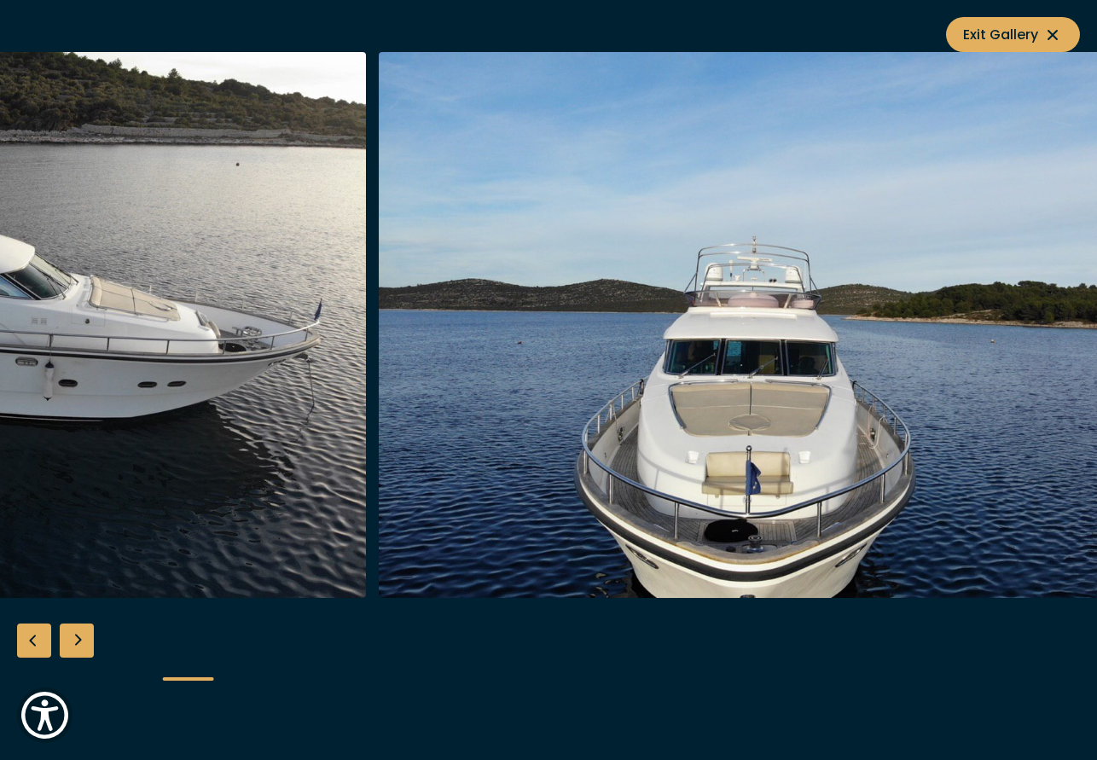
click at [463, 307] on img "Merk&Merk" at bounding box center [785, 325] width 813 height 546
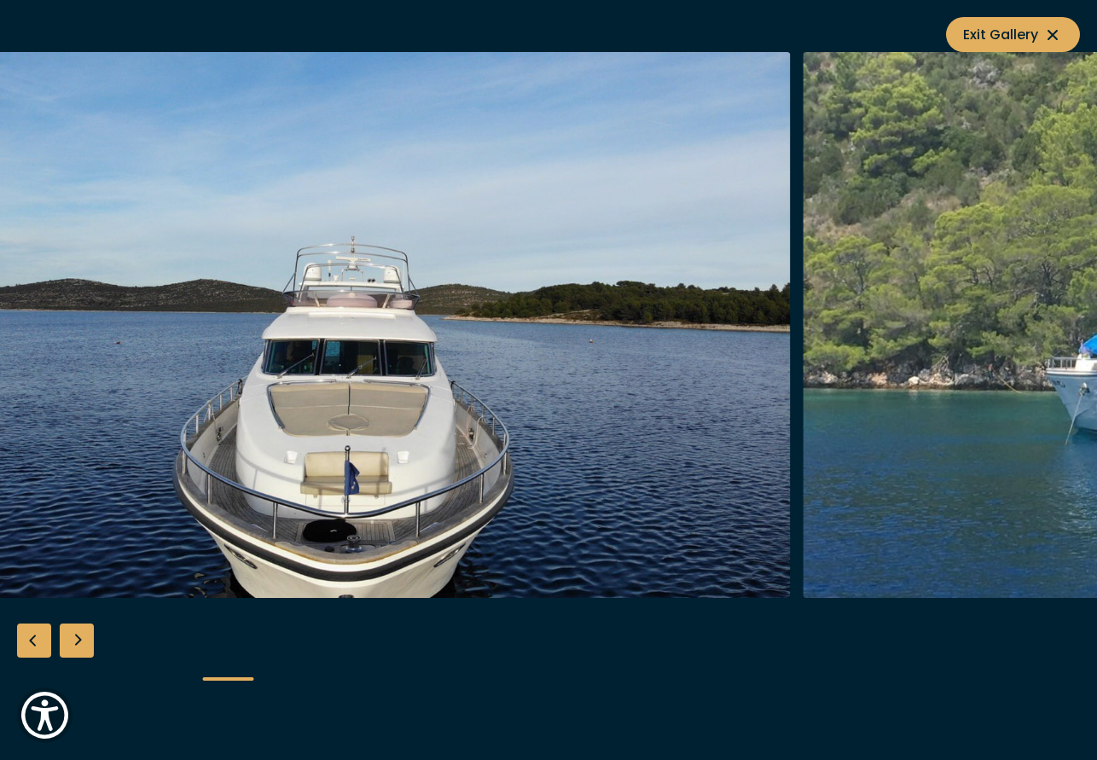
click at [570, 304] on img "Merk&Merk" at bounding box center [384, 325] width 813 height 546
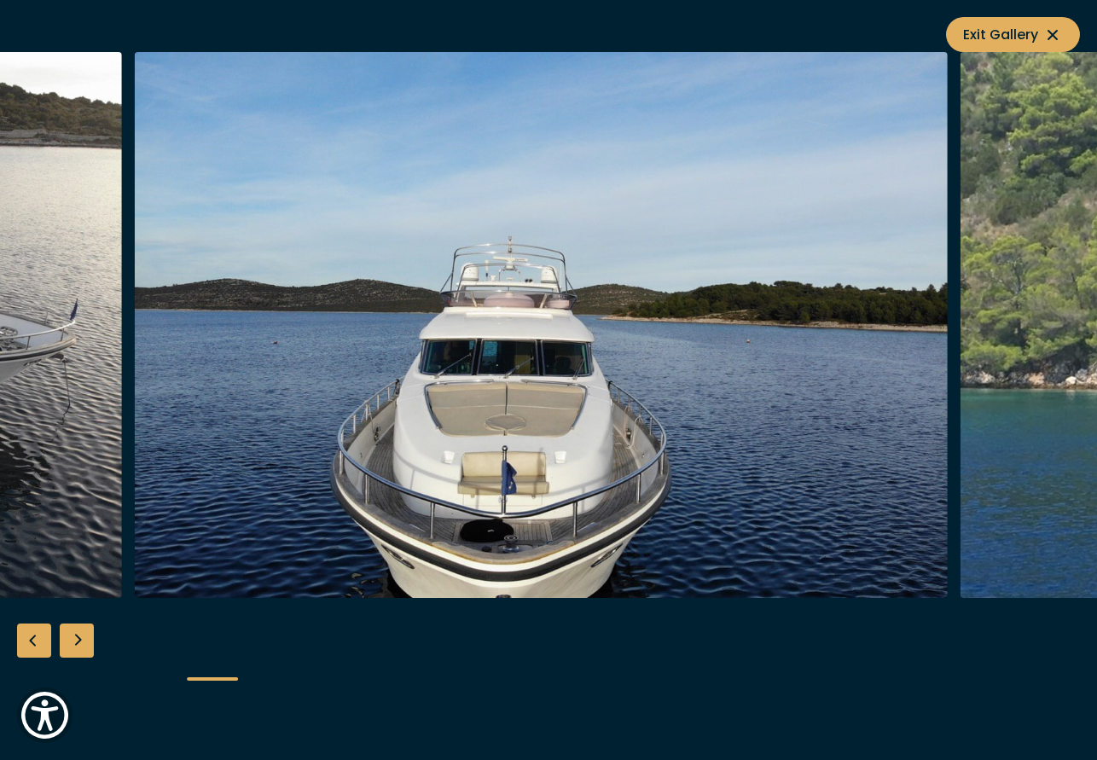
click at [699, 316] on img "Merk&Merk" at bounding box center [541, 325] width 813 height 546
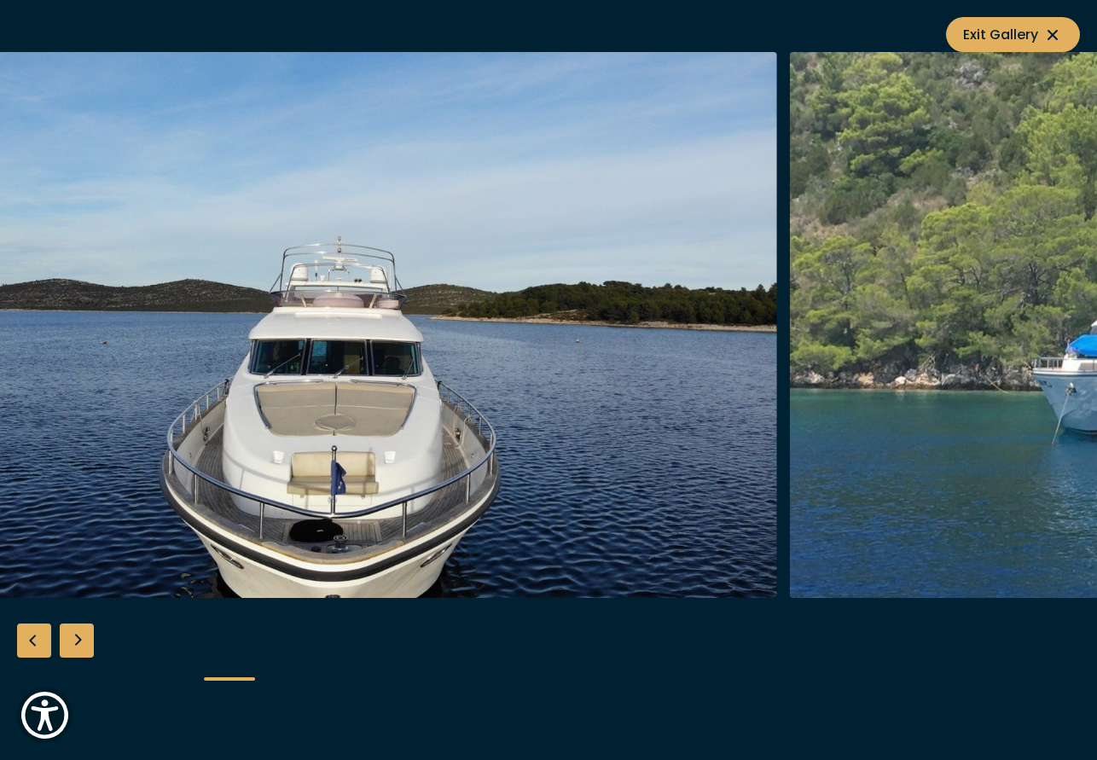
click at [565, 321] on img "Merk&Merk" at bounding box center [370, 325] width 813 height 546
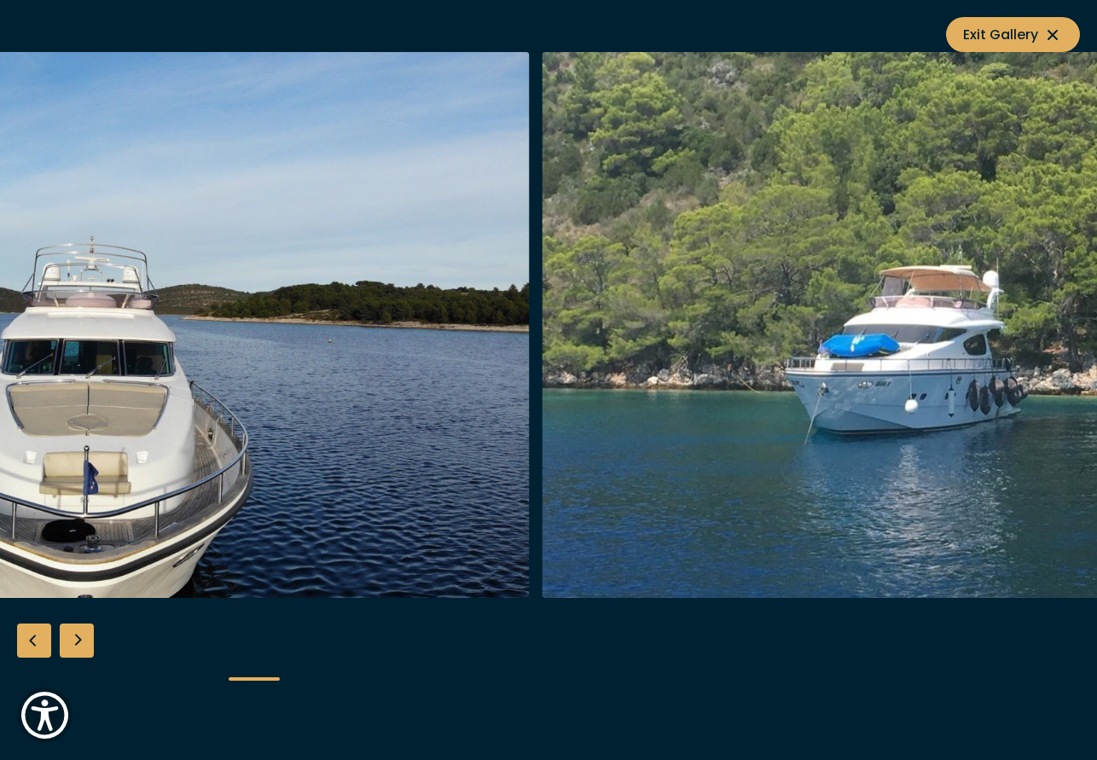
click at [448, 310] on img "Merk&Merk" at bounding box center [123, 325] width 813 height 546
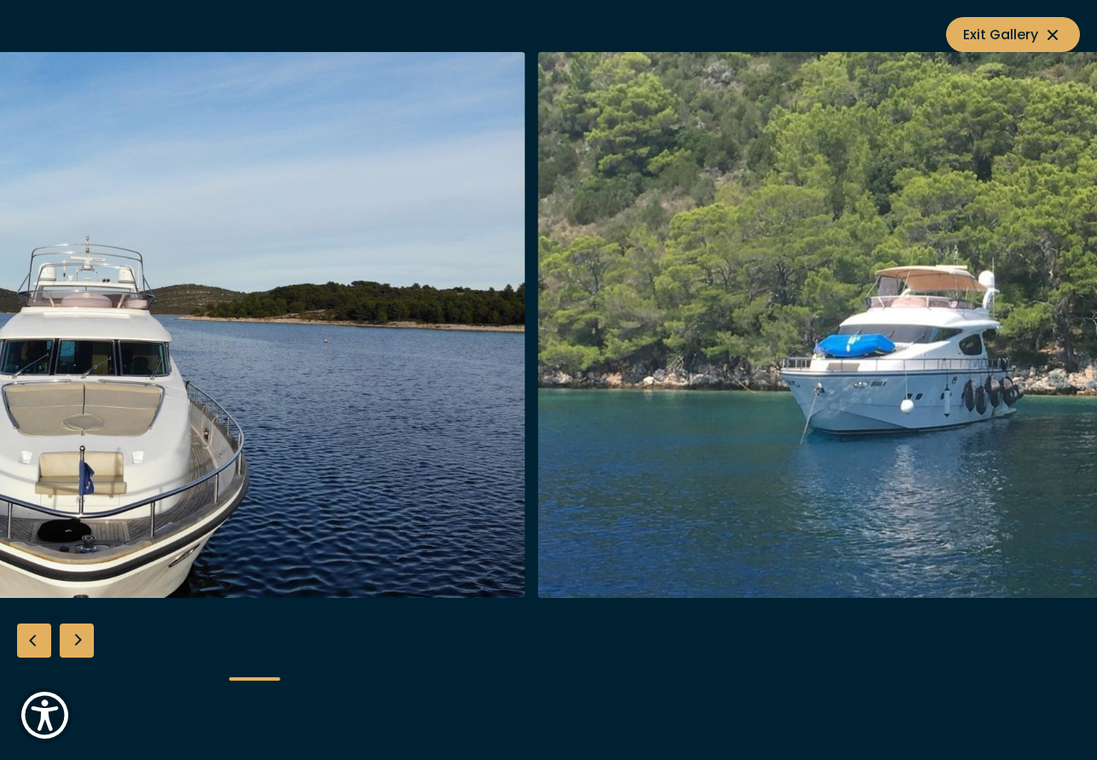
click at [537, 310] on img "Merk&Merk" at bounding box center [943, 325] width 813 height 546
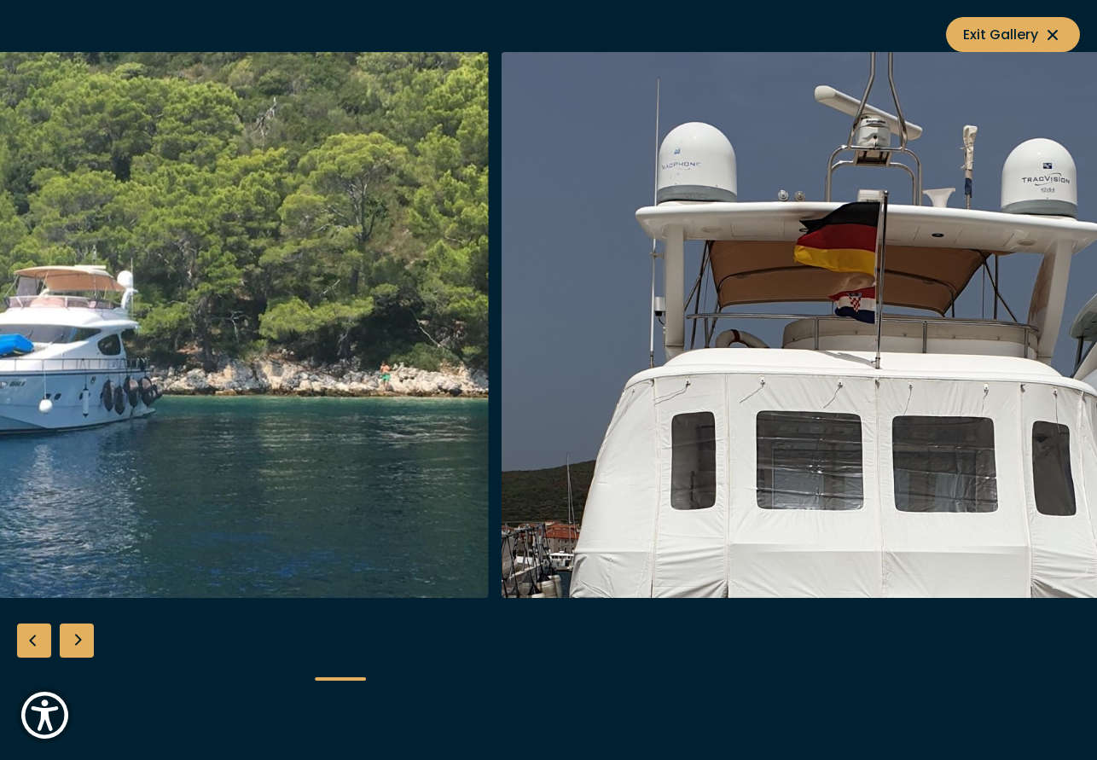
click at [637, 313] on img "Merk&Merk" at bounding box center [908, 325] width 813 height 546
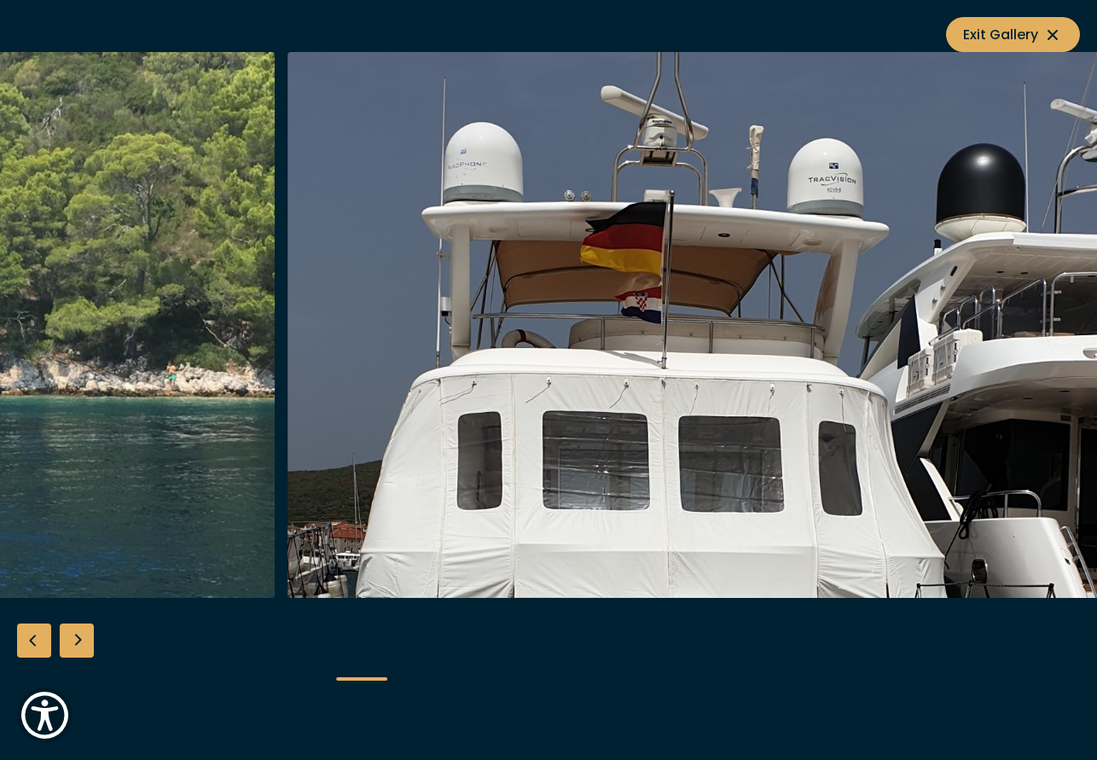
click at [737, 306] on img "Merk&Merk" at bounding box center [693, 325] width 813 height 546
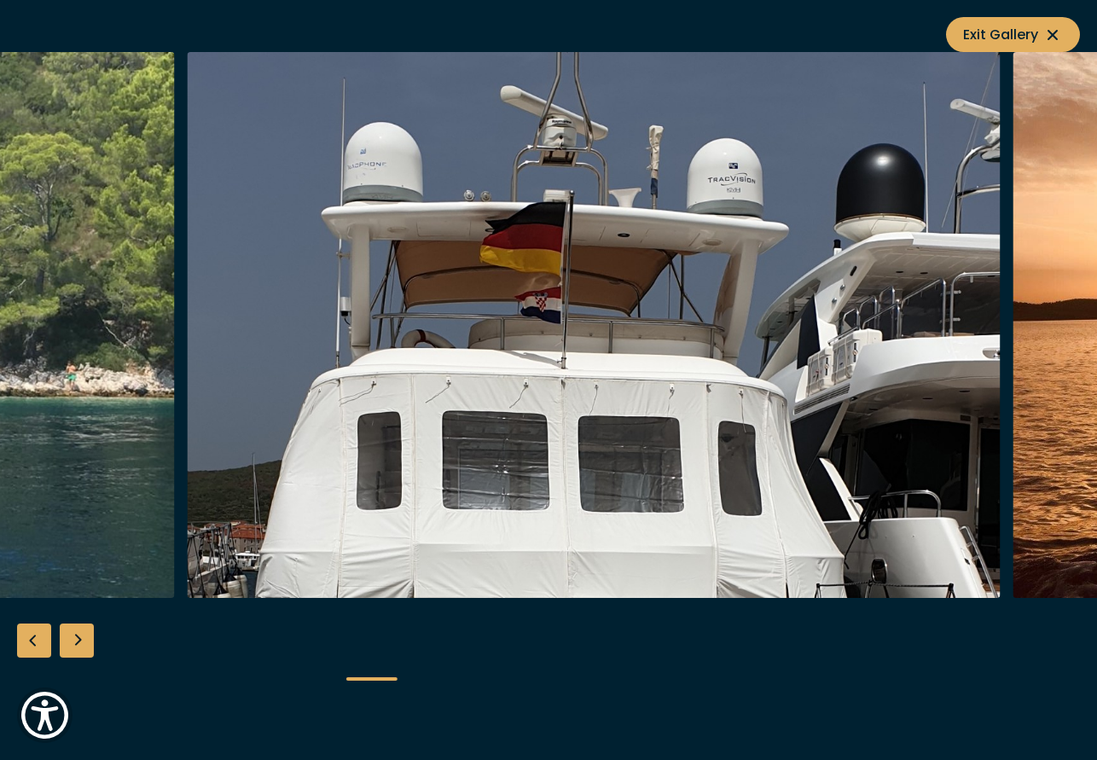
click at [293, 254] on img "Merk&Merk" at bounding box center [594, 325] width 813 height 546
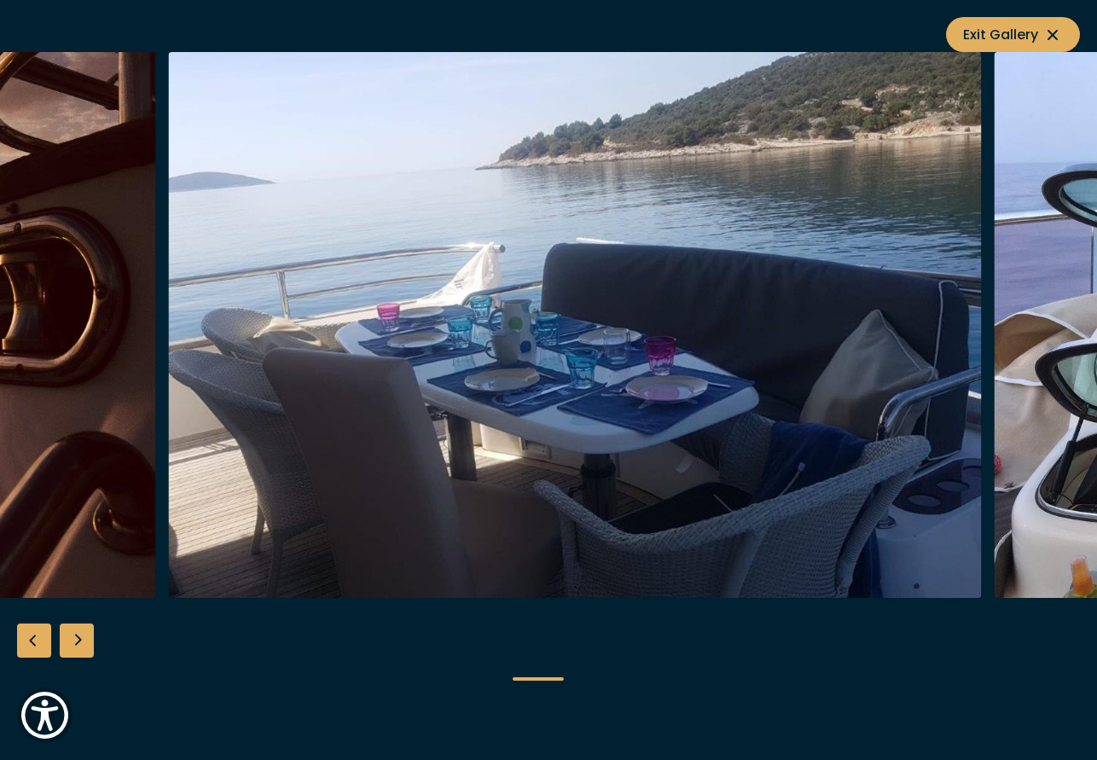
click at [828, 263] on img "Merk&Merk" at bounding box center [575, 325] width 813 height 546
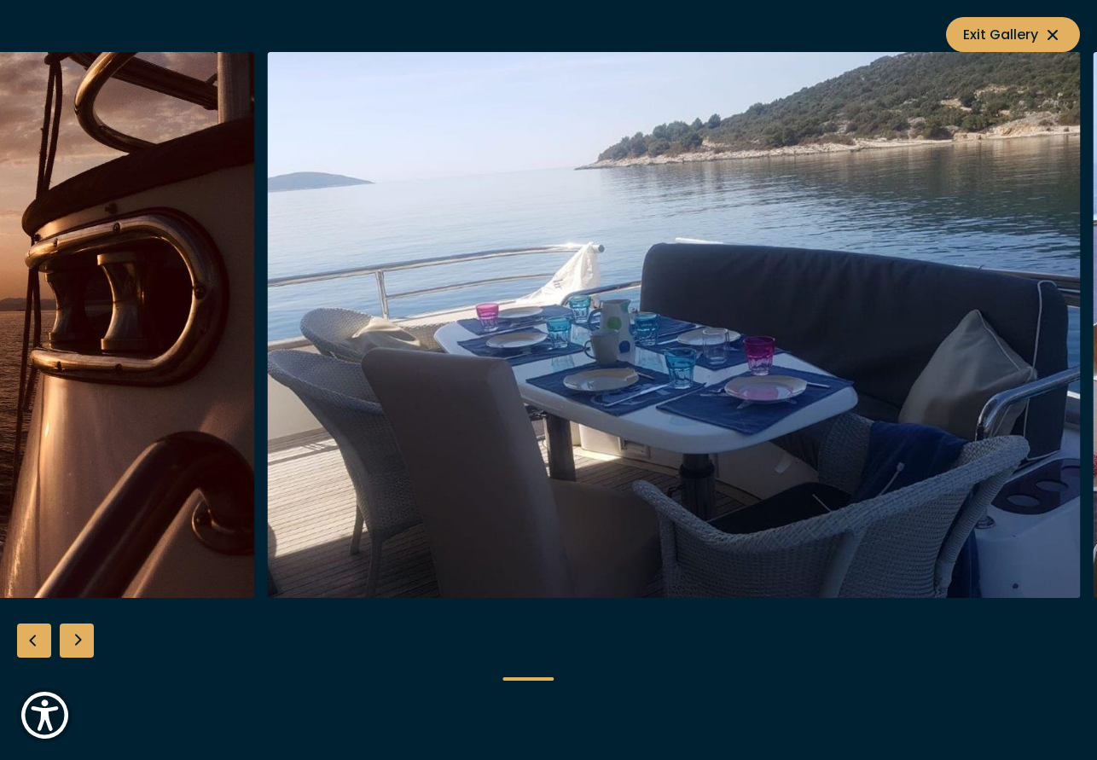
click at [745, 252] on img "Merk&Merk" at bounding box center [674, 325] width 813 height 546
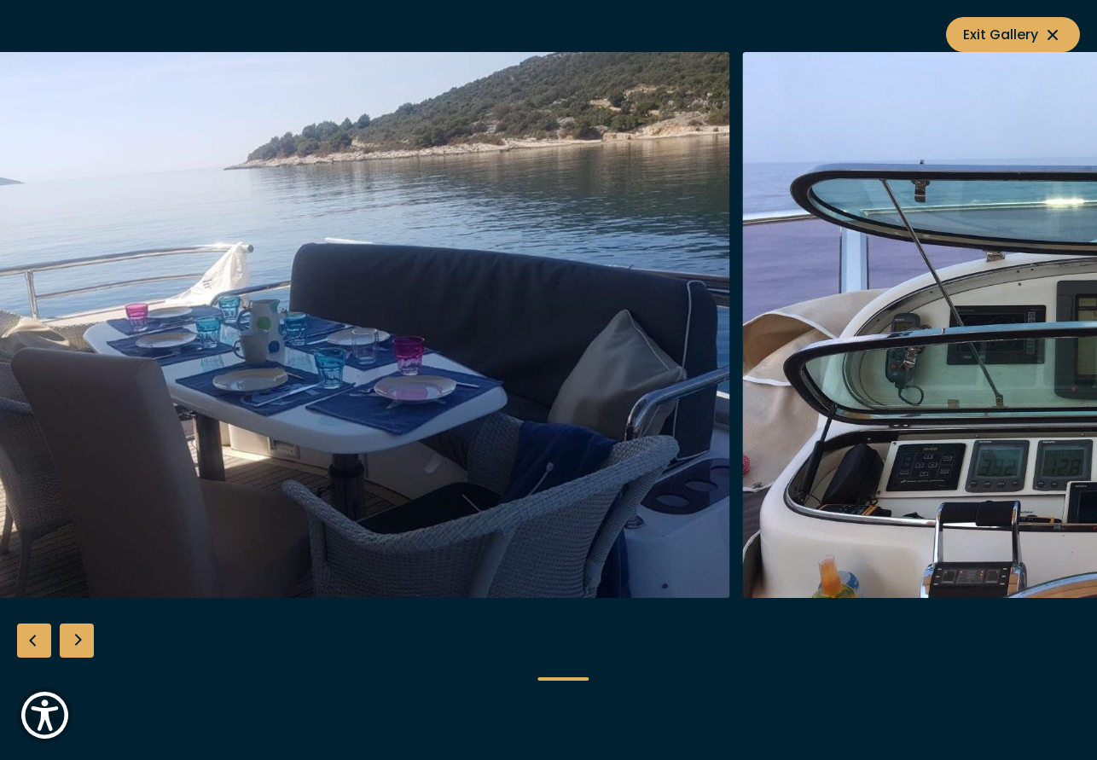
click at [276, 324] on img "Merk&Merk" at bounding box center [323, 325] width 813 height 546
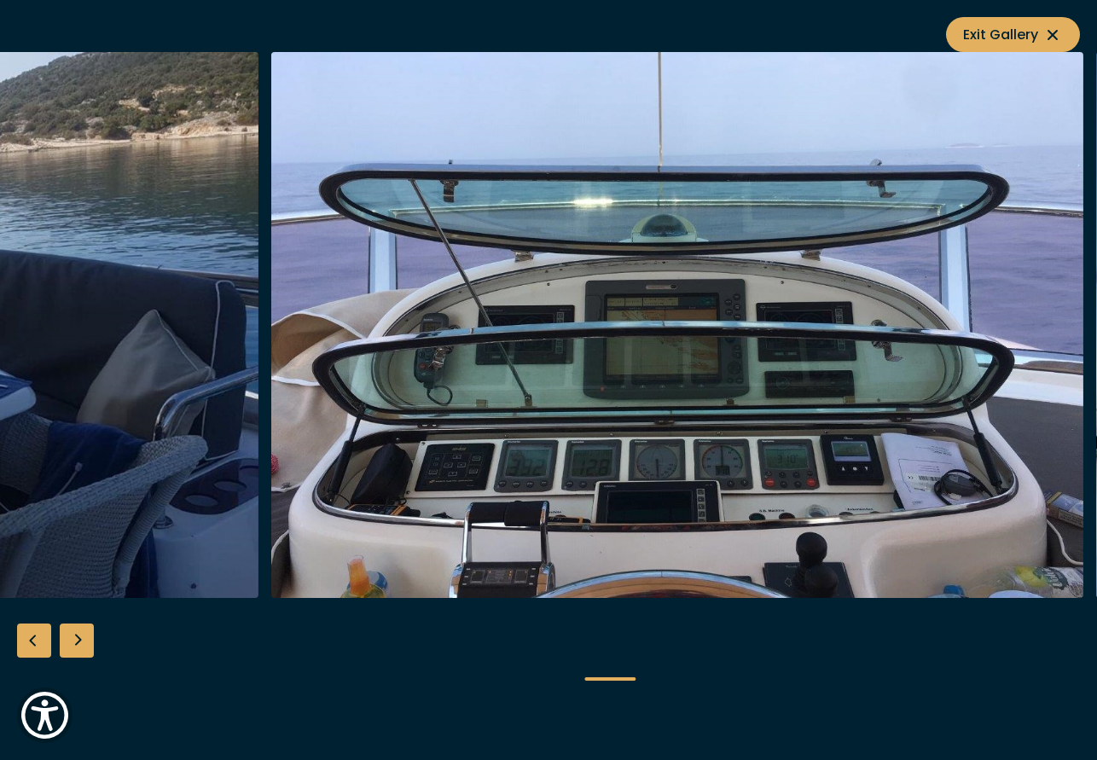
click at [362, 309] on img "Merk&Merk" at bounding box center [677, 325] width 813 height 546
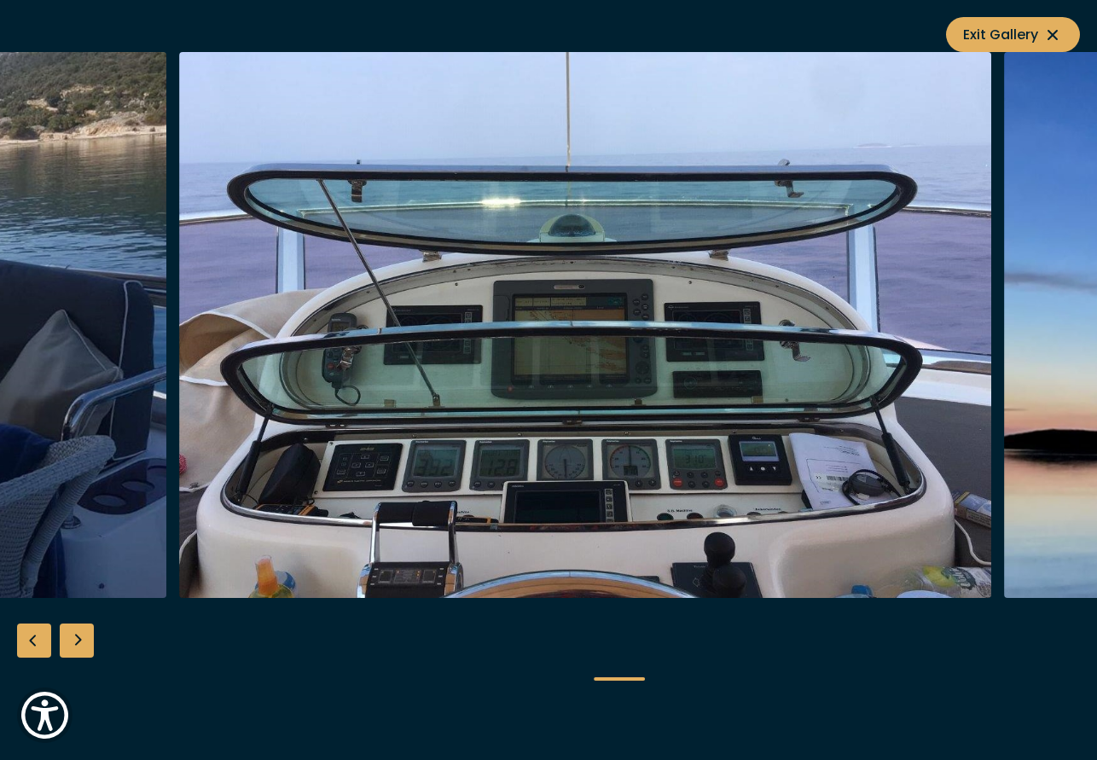
click at [992, 345] on img "Merk&Merk" at bounding box center [585, 325] width 813 height 546
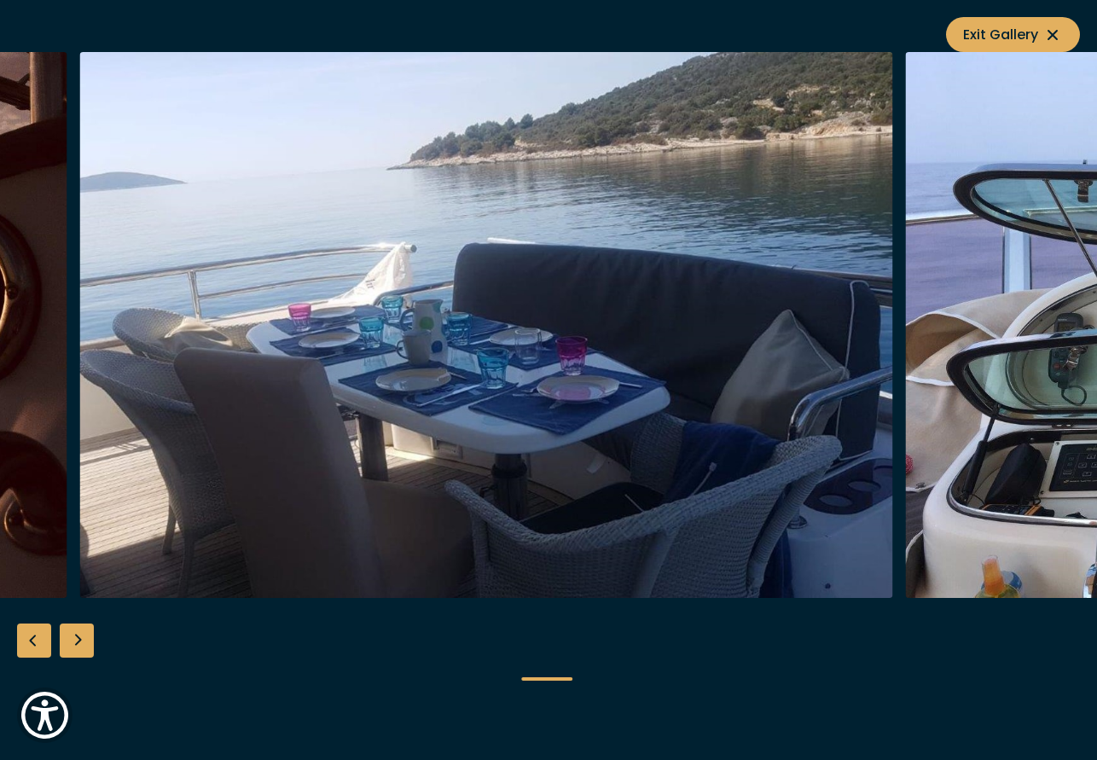
click at [477, 326] on img "Merk&Merk" at bounding box center [486, 325] width 813 height 546
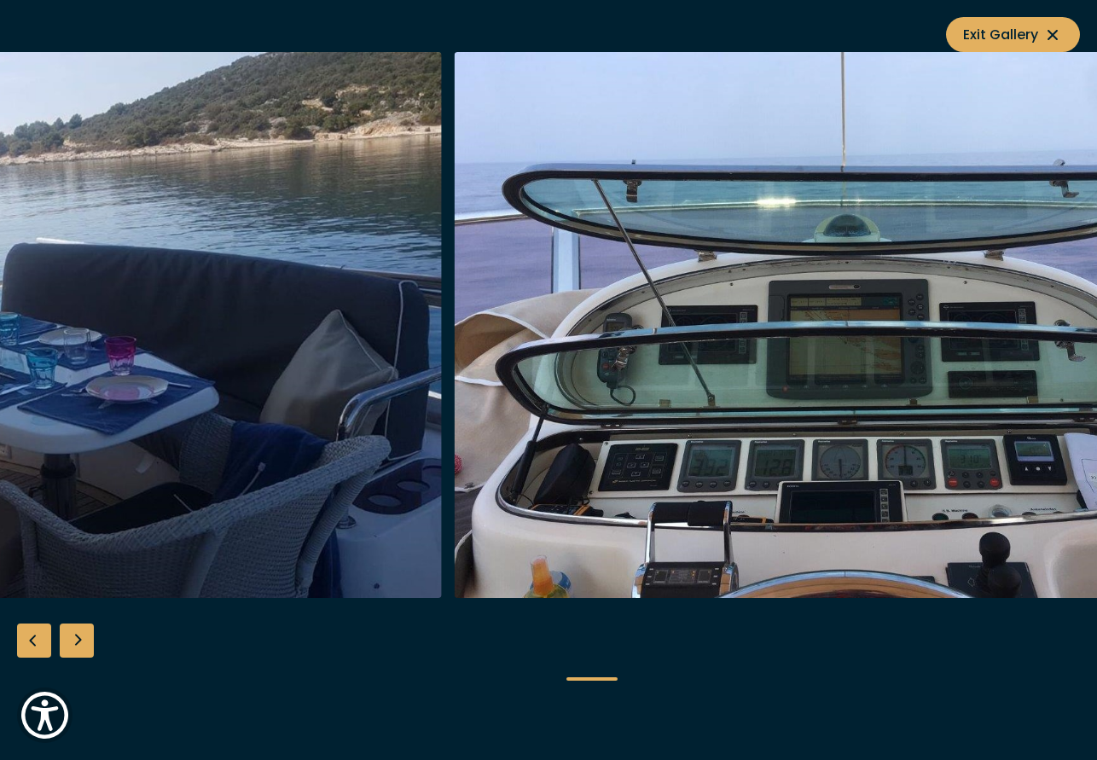
click at [454, 327] on img "Merk&Merk" at bounding box center [860, 325] width 813 height 546
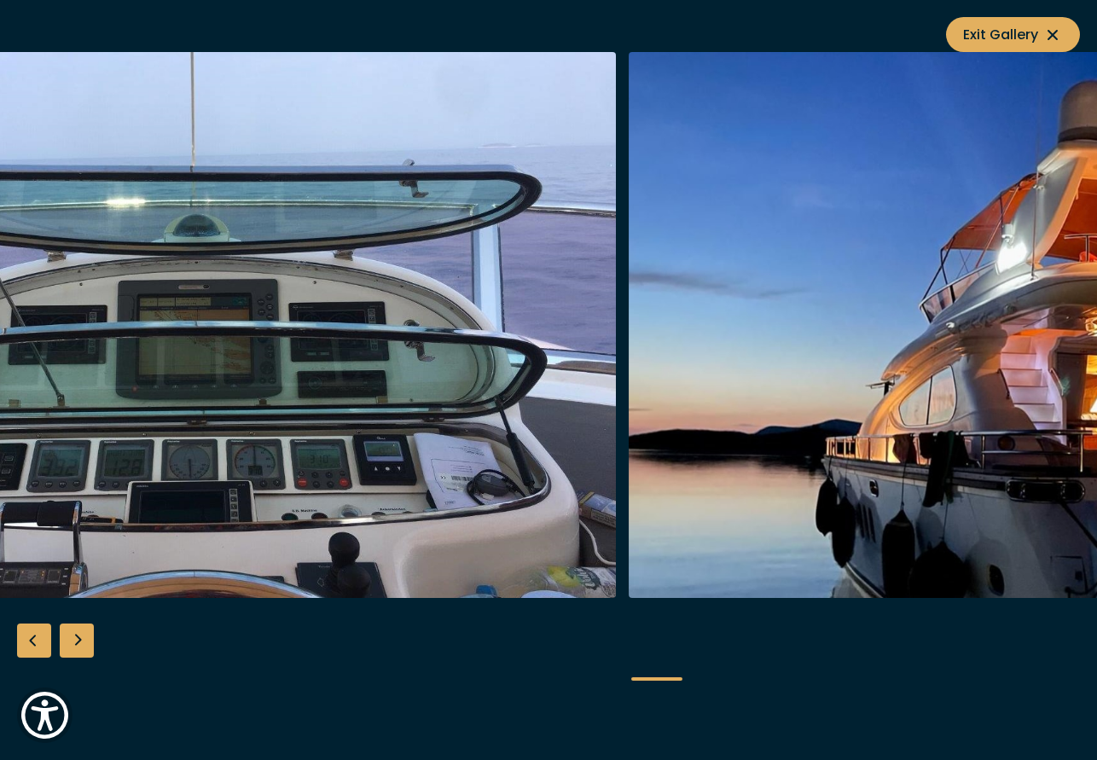
click at [287, 344] on img "Merk&Merk" at bounding box center [210, 325] width 813 height 546
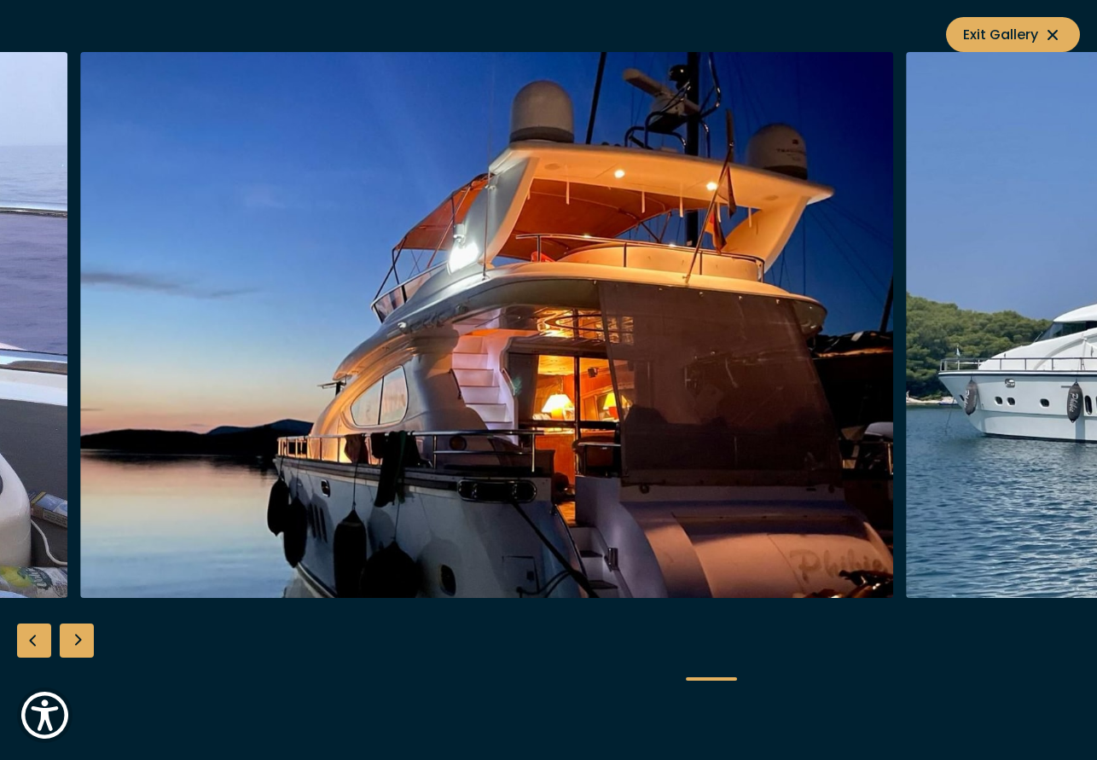
click at [252, 348] on img "Merk&Merk" at bounding box center [487, 325] width 813 height 546
click at [252, 346] on img "Merk&Merk" at bounding box center [487, 325] width 813 height 546
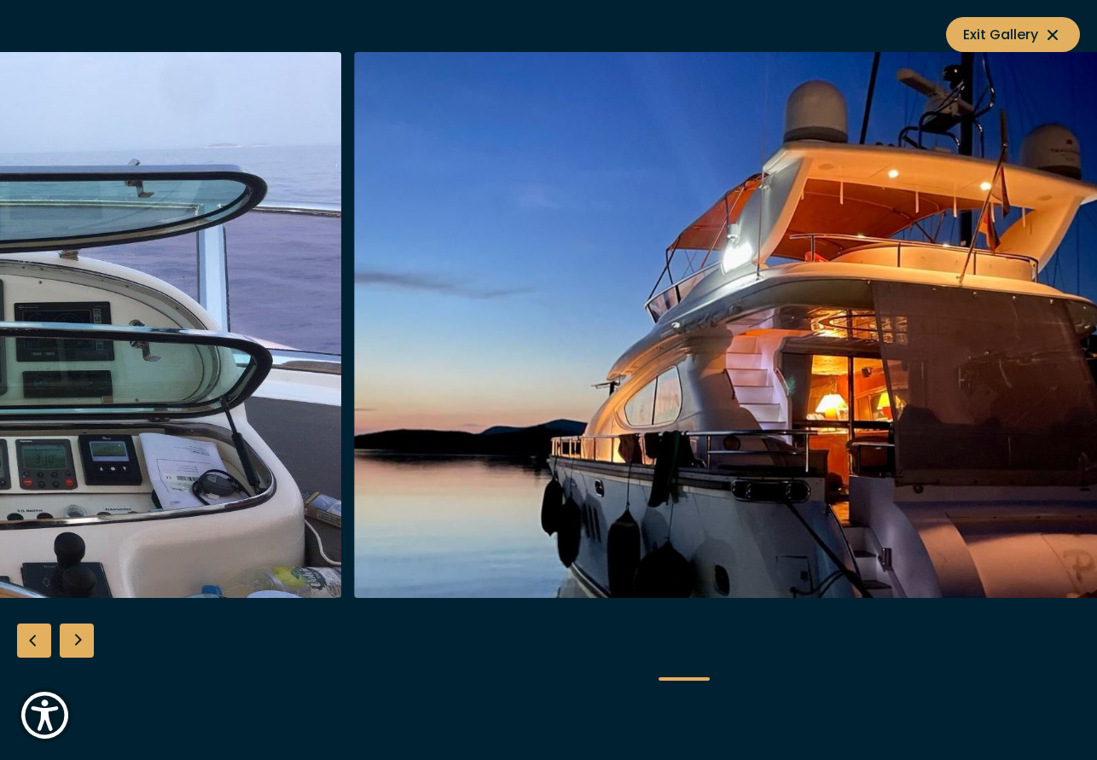
click at [857, 471] on img "Merk&Merk" at bounding box center [761, 325] width 813 height 546
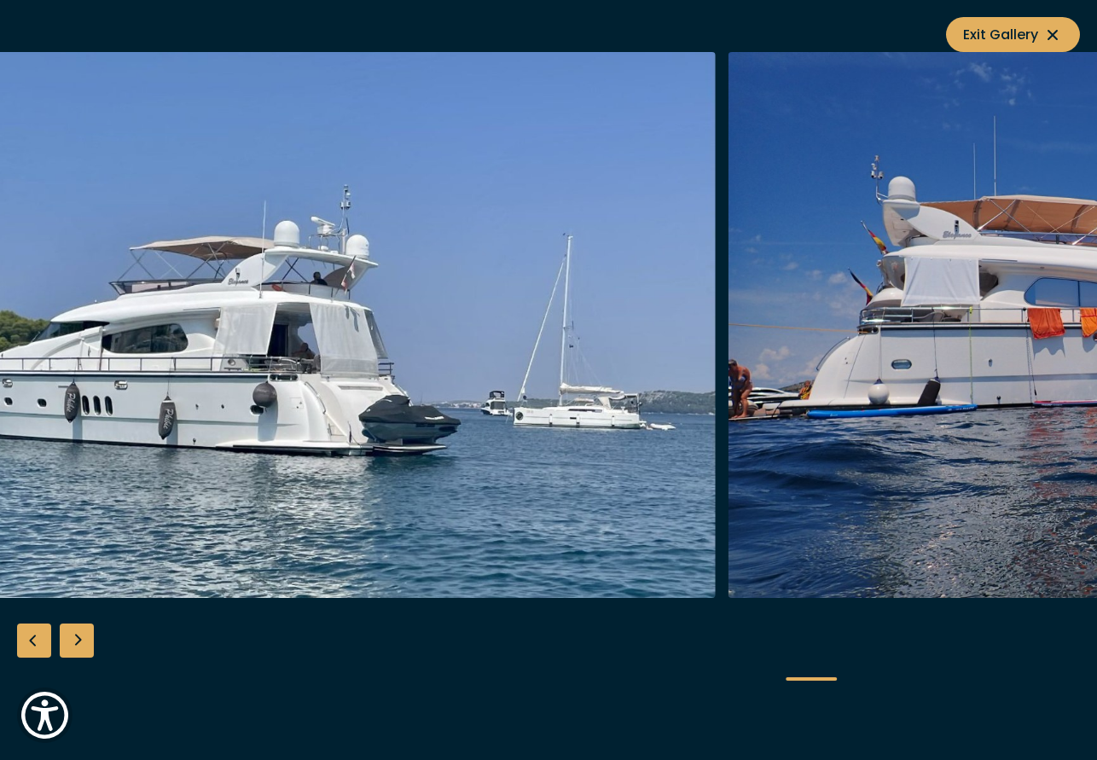
click at [474, 393] on img "Merk&Merk" at bounding box center [310, 325] width 813 height 546
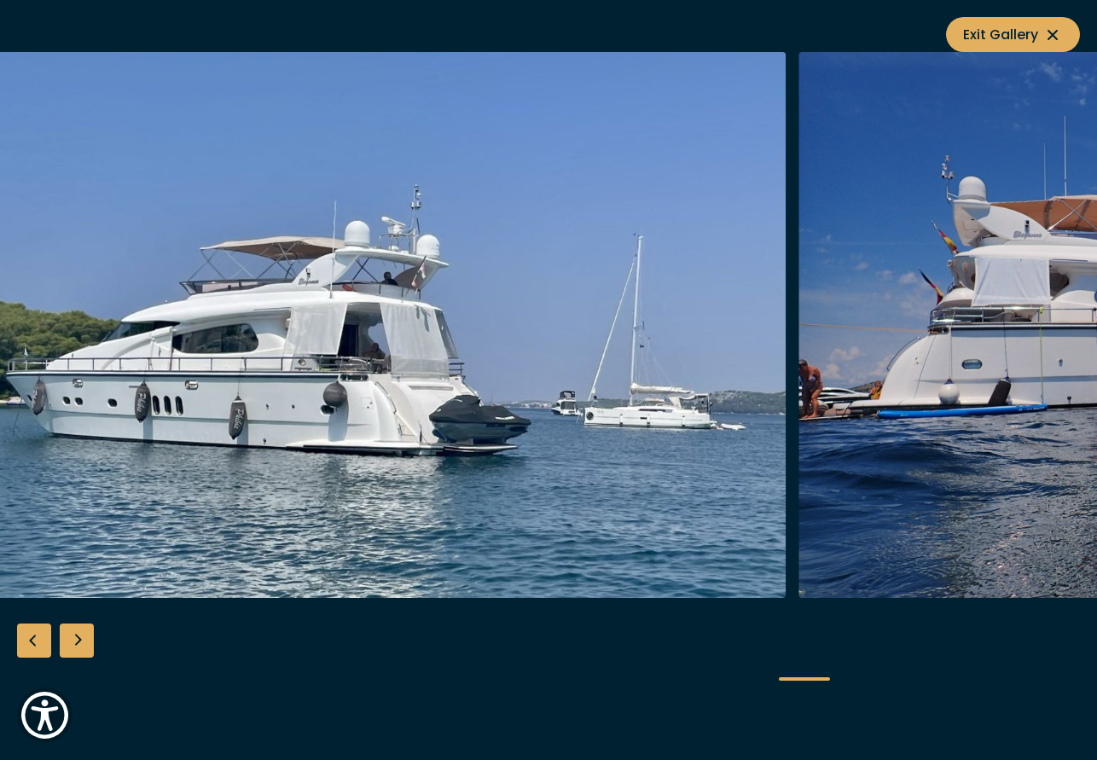
click at [542, 409] on img "Merk&Merk" at bounding box center [380, 325] width 813 height 546
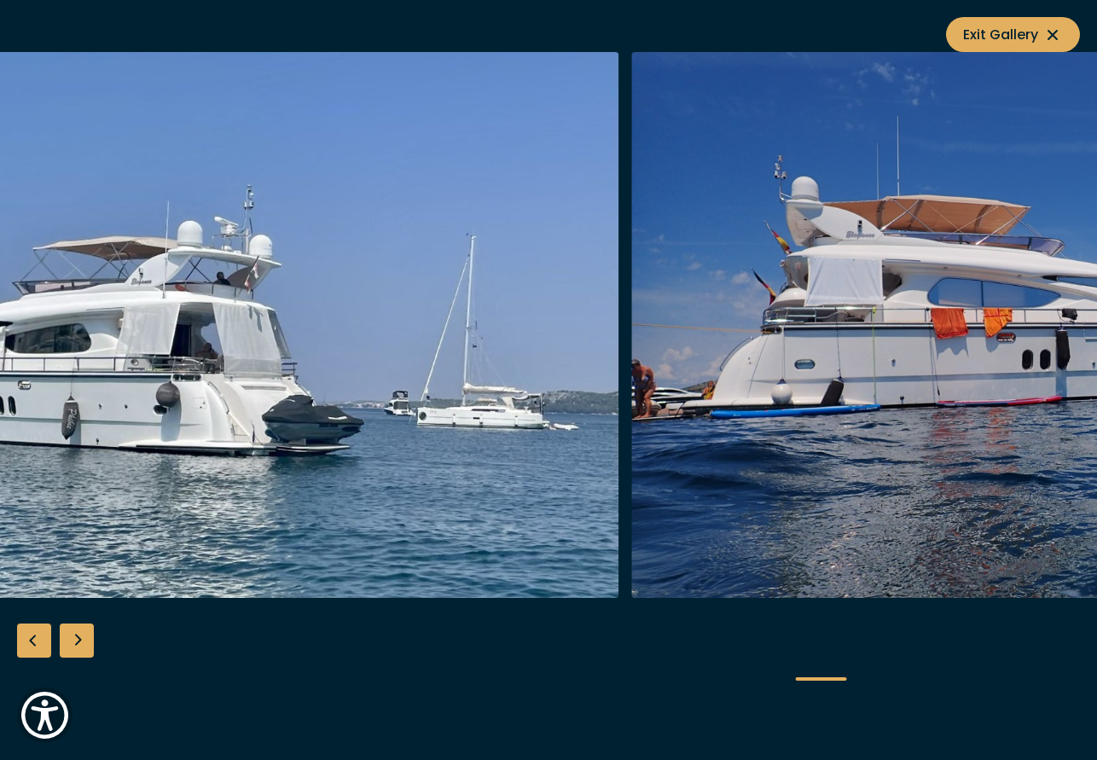
click at [303, 430] on img "Merk&Merk" at bounding box center [212, 325] width 813 height 546
click at [726, 404] on img "Merk&Merk" at bounding box center [1037, 325] width 813 height 546
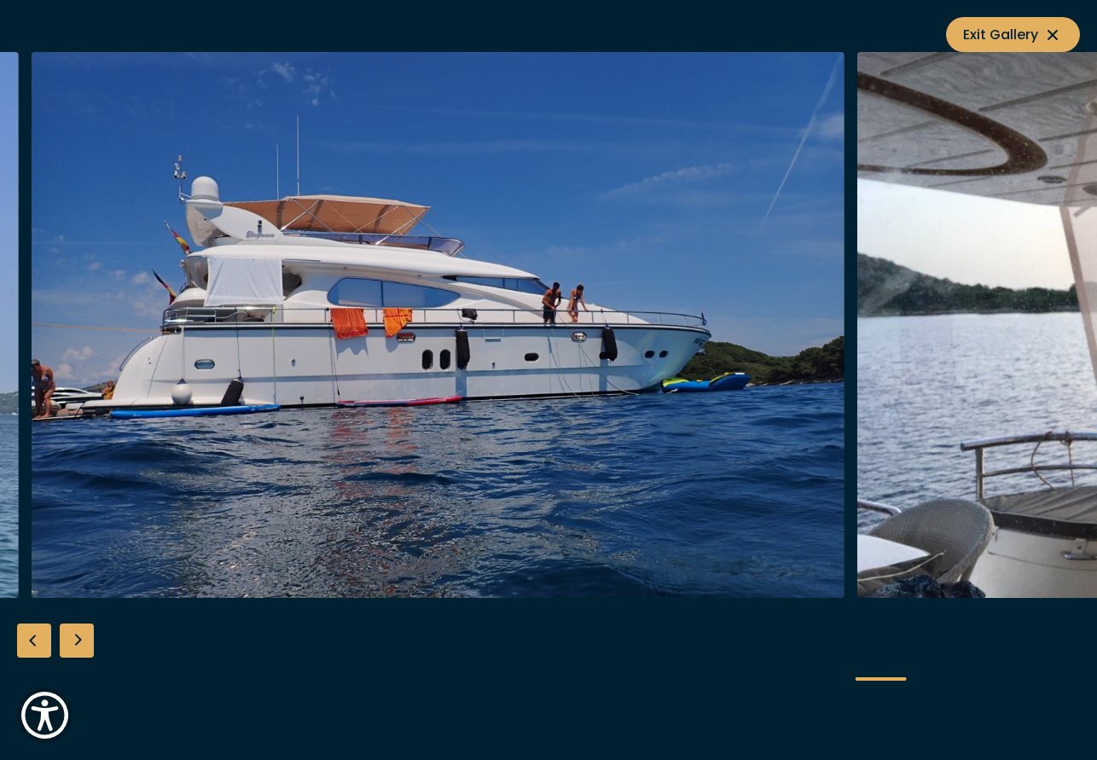
click at [130, 368] on img "Merk&Merk" at bounding box center [438, 325] width 813 height 546
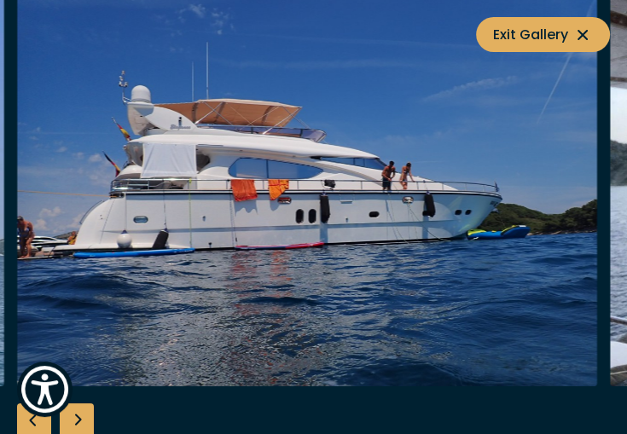
scroll to position [1568, 0]
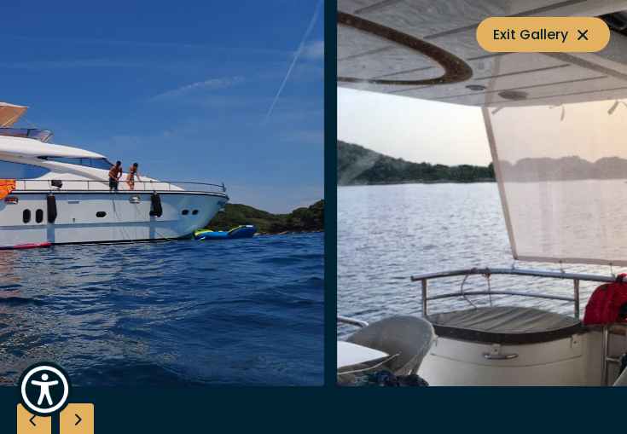
click at [217, 256] on img "Merk&Merk" at bounding box center [34, 192] width 580 height 390
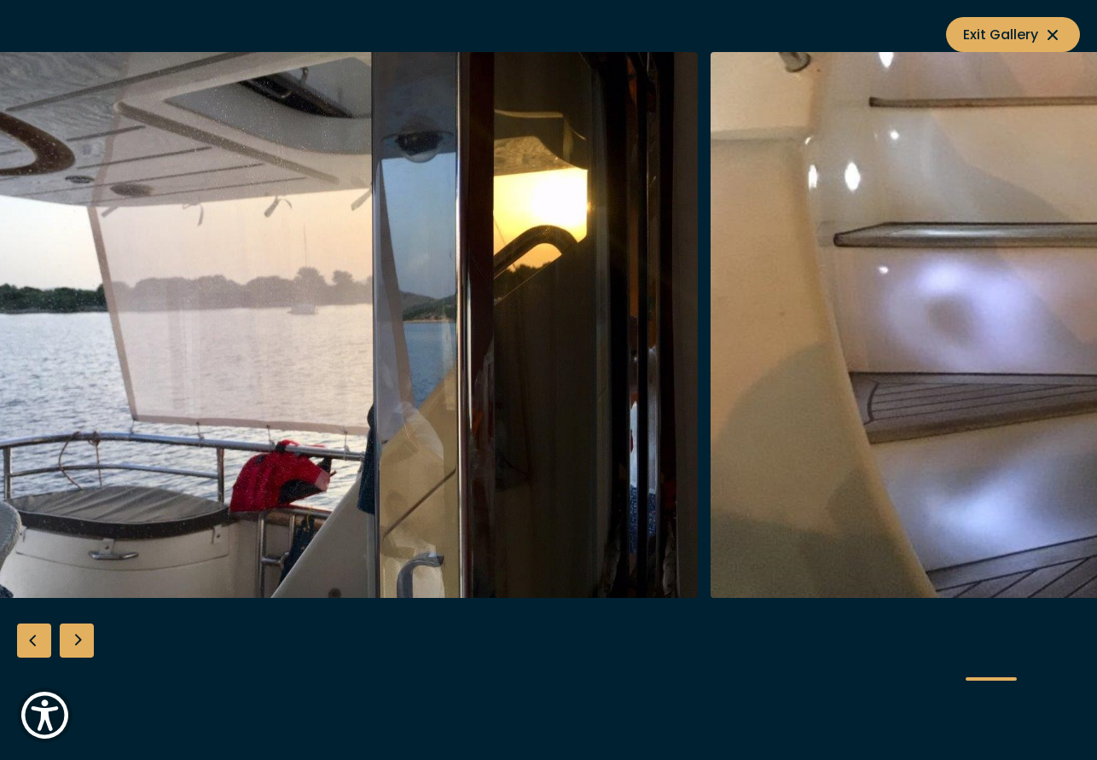
click at [422, 409] on img "Merk&Merk" at bounding box center [291, 325] width 813 height 546
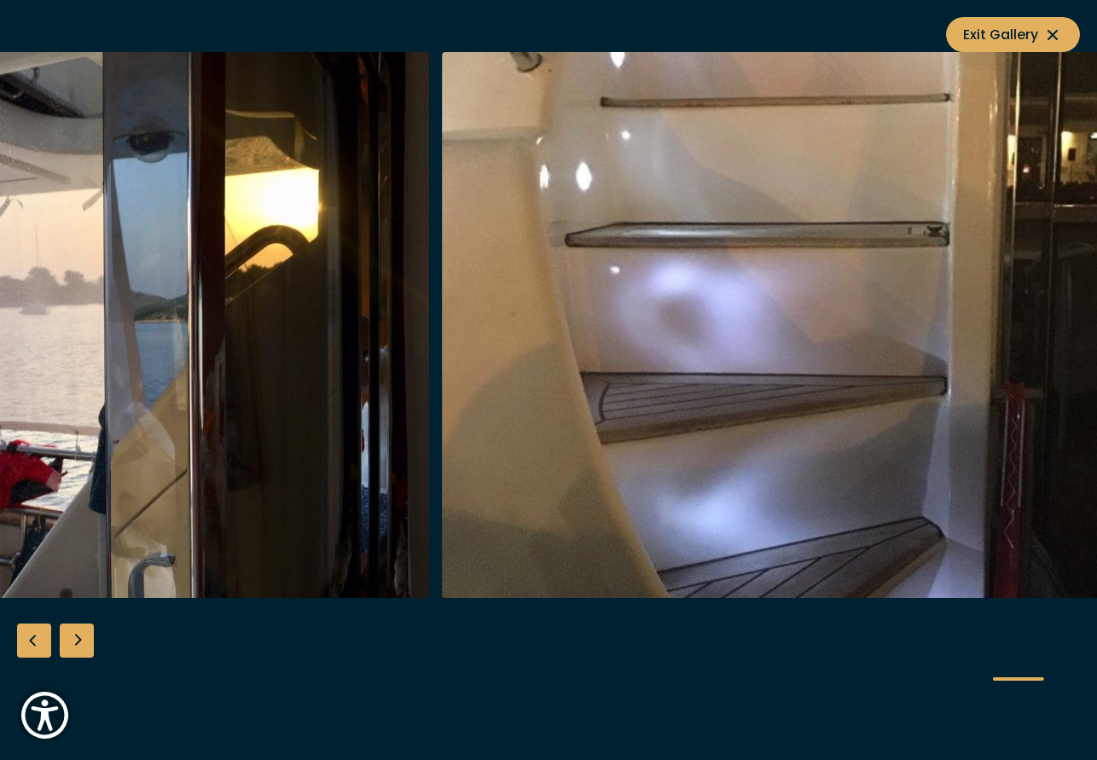
click at [442, 410] on img "Merk&Merk" at bounding box center [848, 325] width 813 height 546
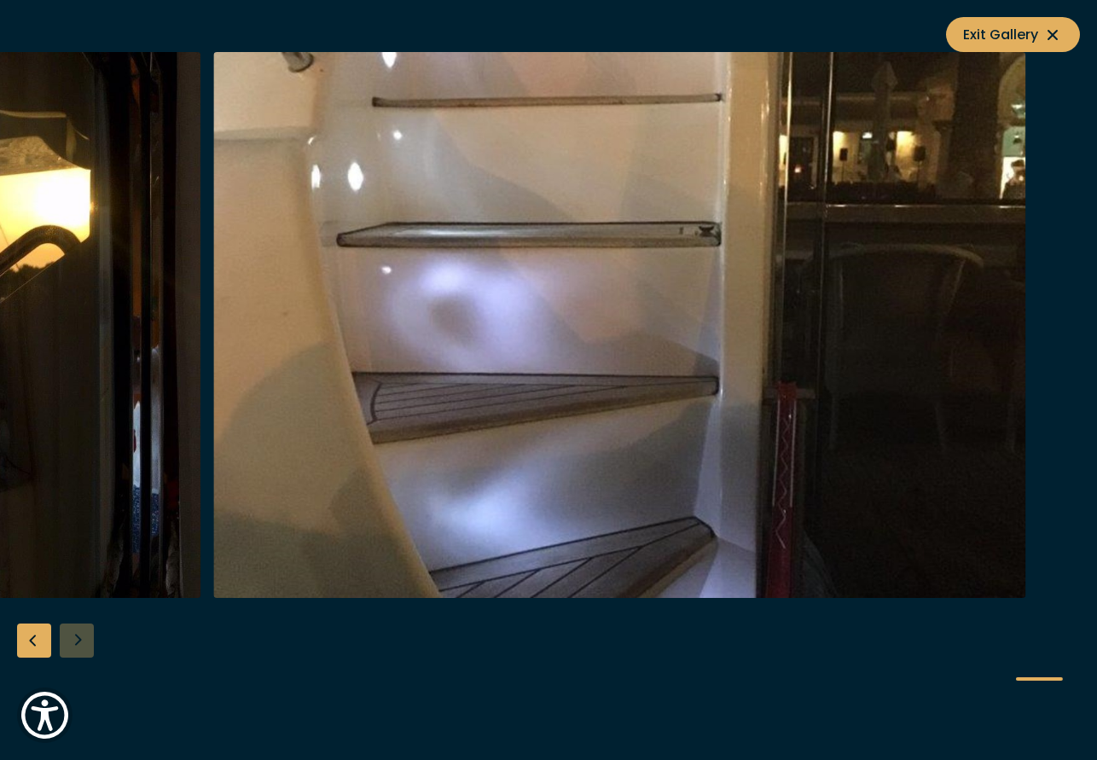
click at [635, 378] on img "Merk&Merk" at bounding box center [619, 325] width 813 height 546
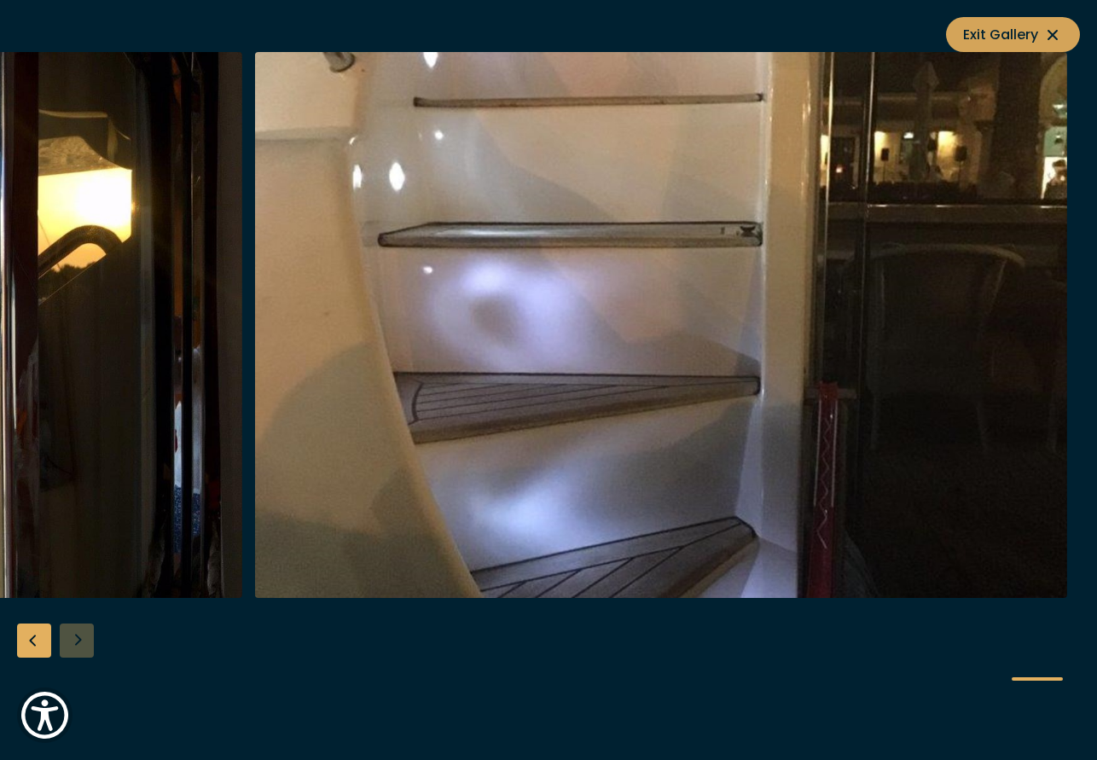
click at [994, 50] on button "Exit Gallery" at bounding box center [1013, 34] width 134 height 35
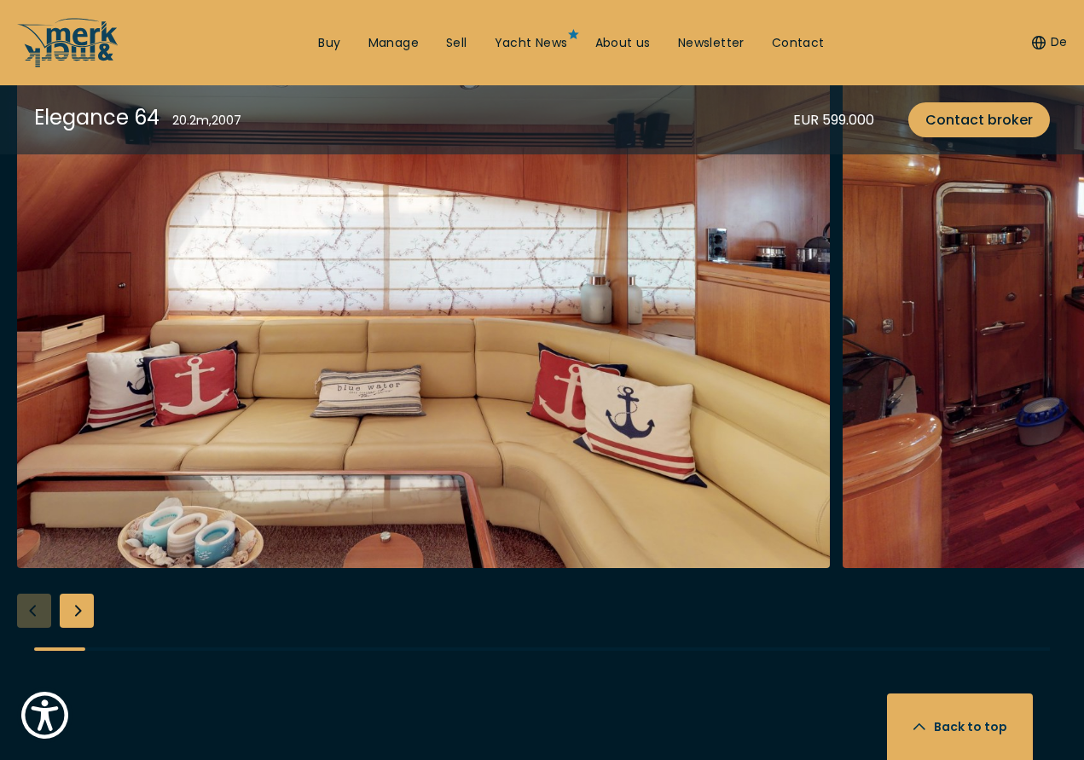
scroll to position [2842, 0]
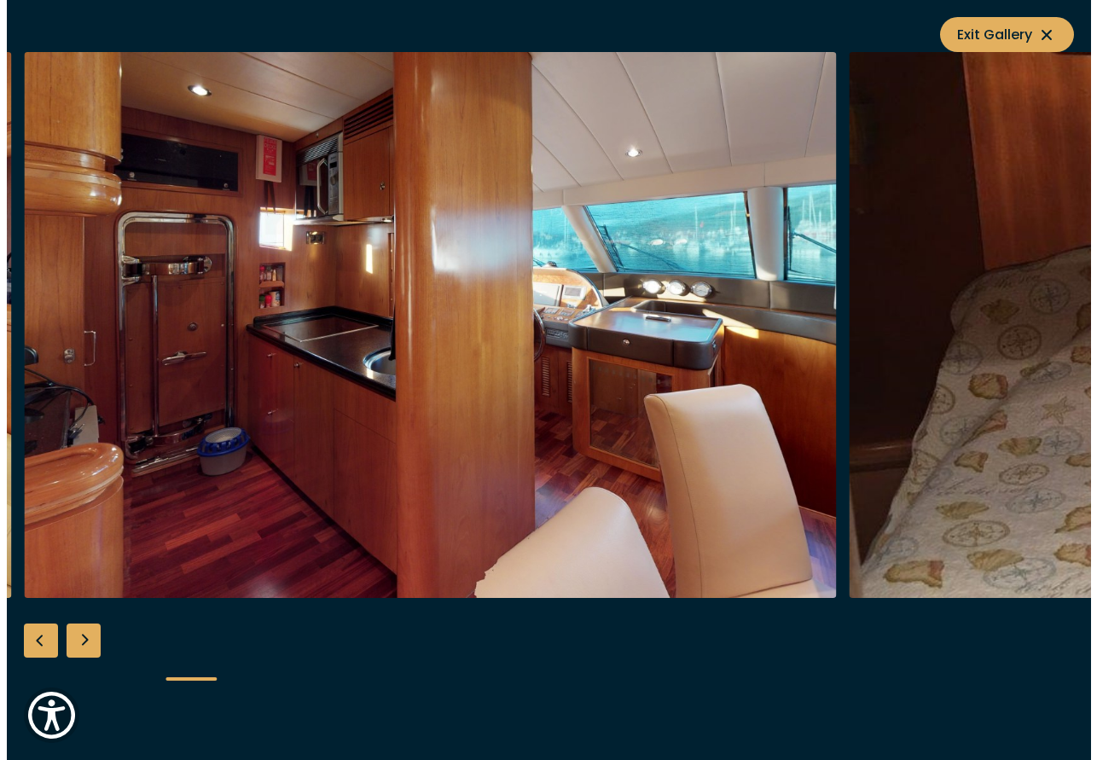
scroll to position [2847, 0]
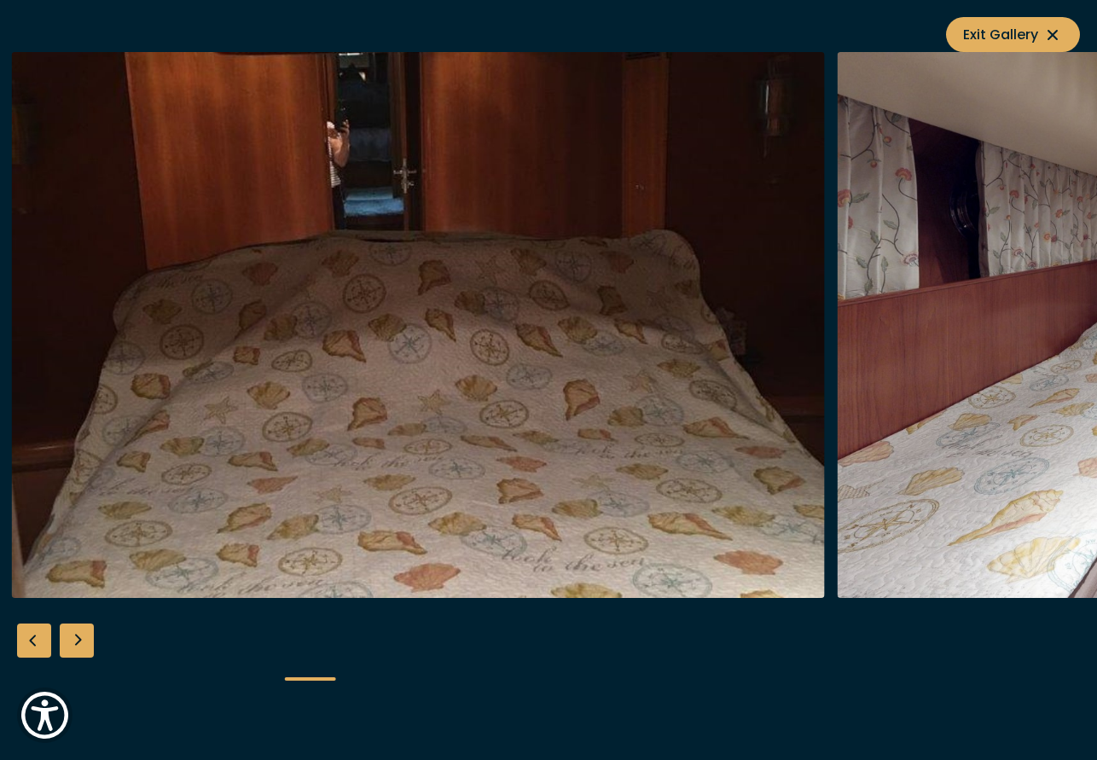
click at [107, 446] on img "button" at bounding box center [418, 325] width 813 height 546
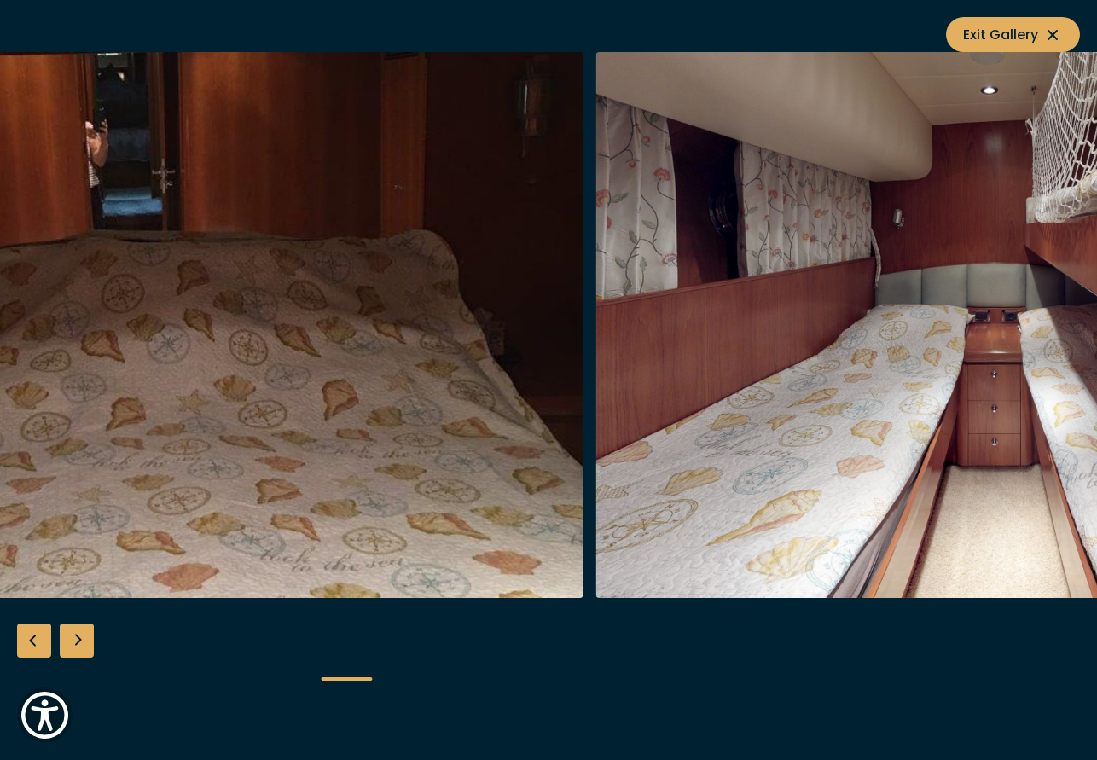
click at [638, 471] on img "button" at bounding box center [1001, 325] width 813 height 546
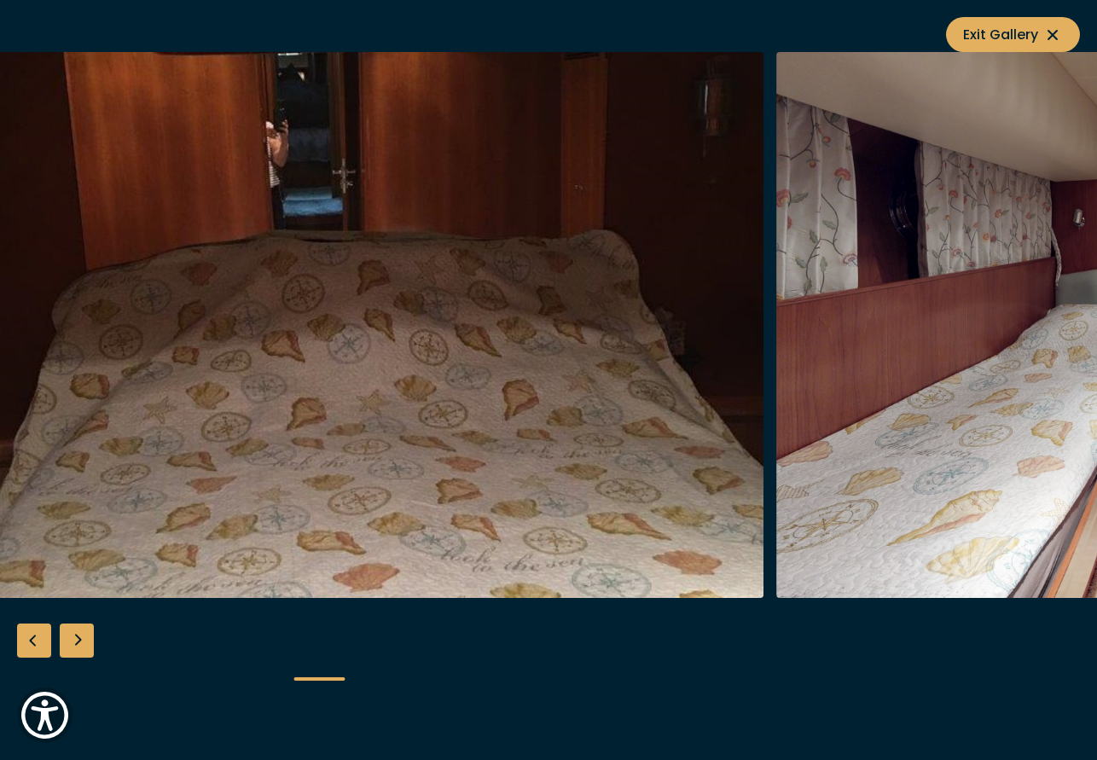
click at [105, 431] on img "button" at bounding box center [357, 325] width 813 height 546
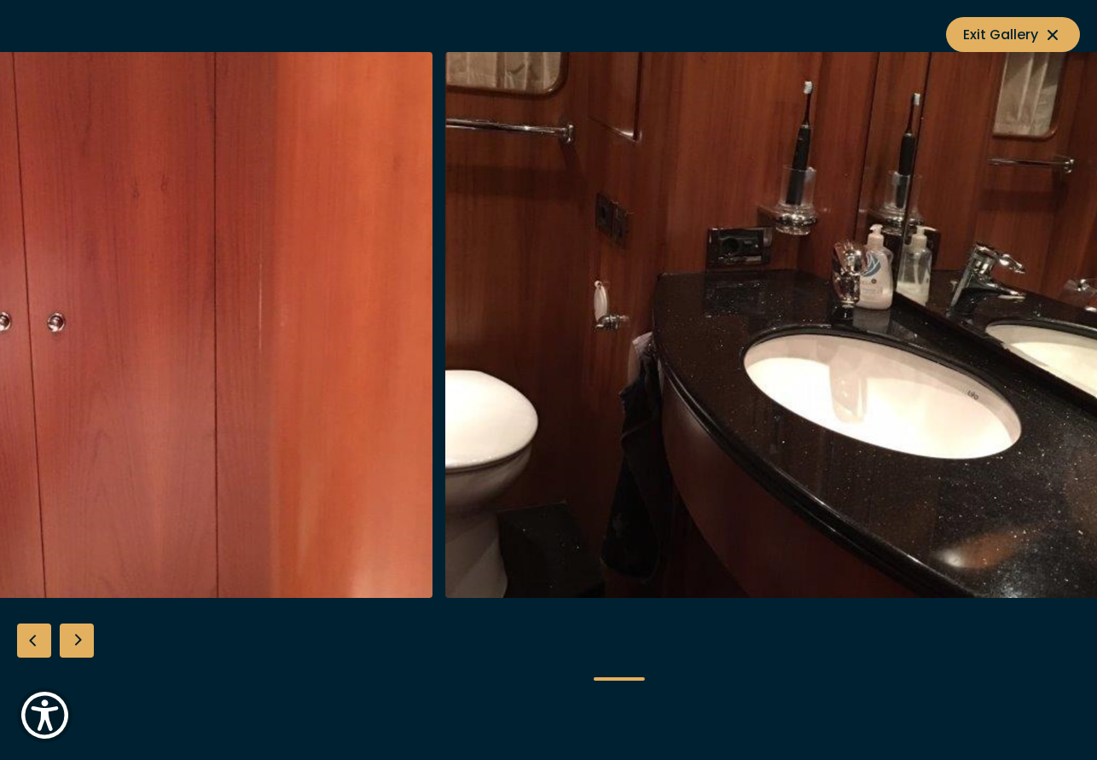
click at [482, 359] on img "button" at bounding box center [851, 325] width 813 height 546
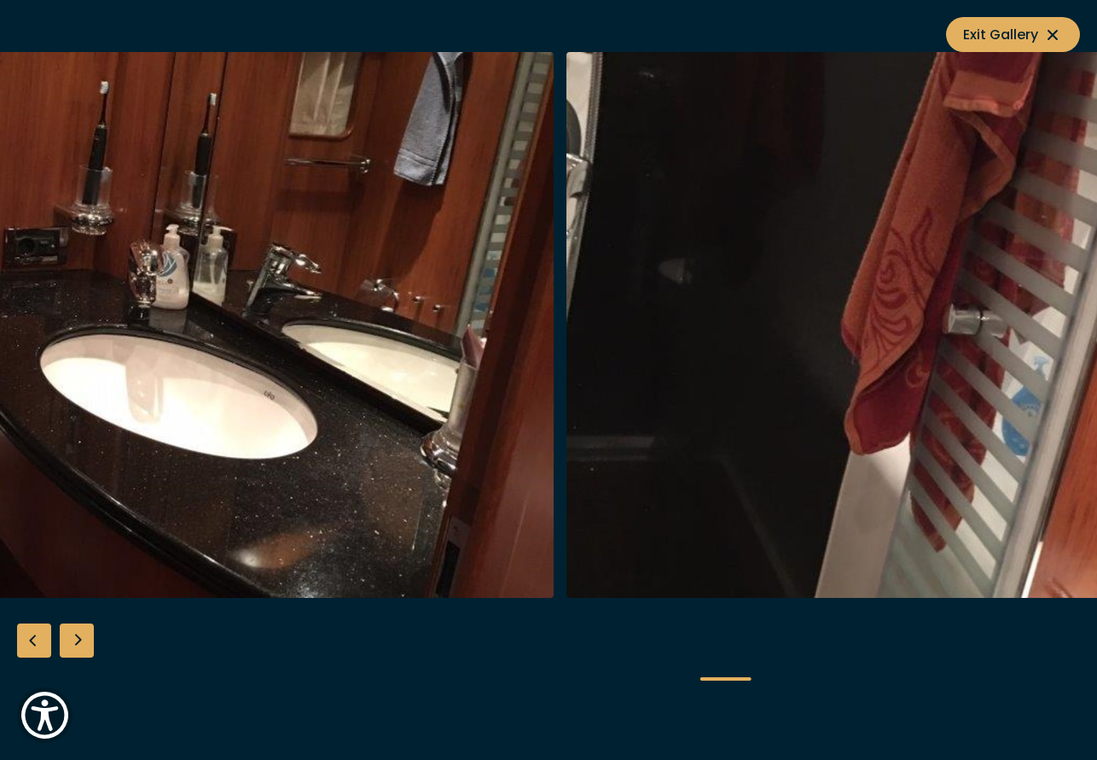
click at [566, 351] on img "button" at bounding box center [972, 325] width 813 height 546
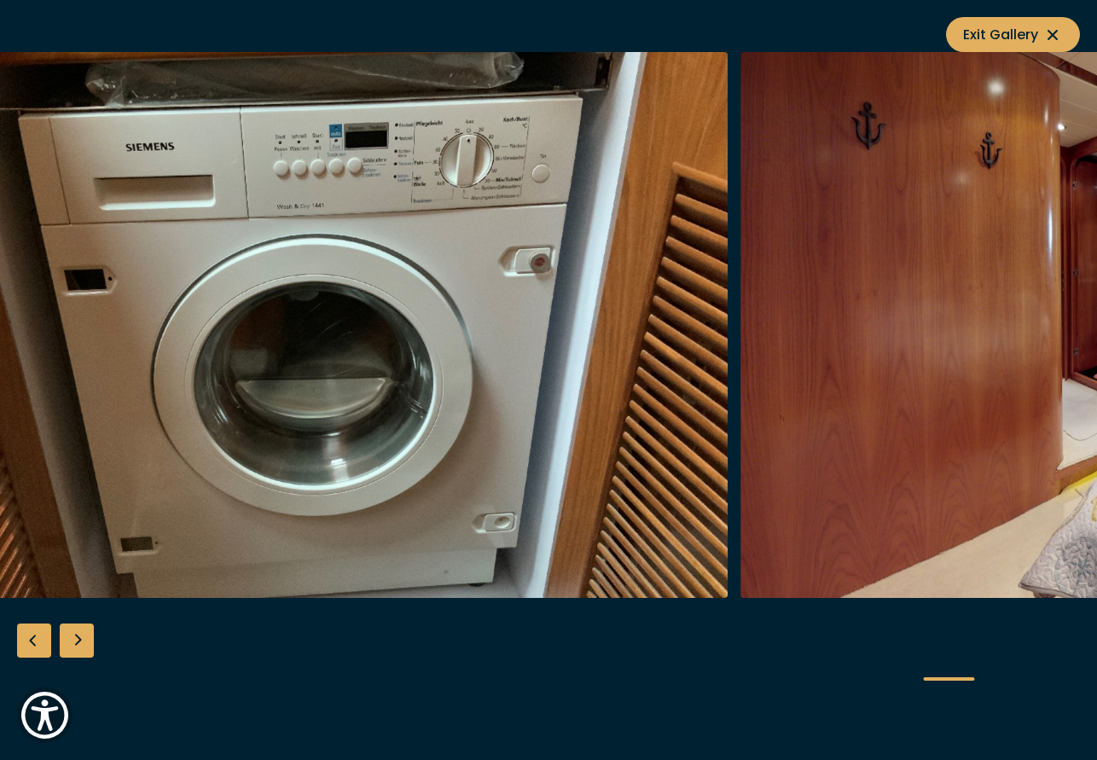
click at [159, 383] on img "button" at bounding box center [322, 325] width 813 height 546
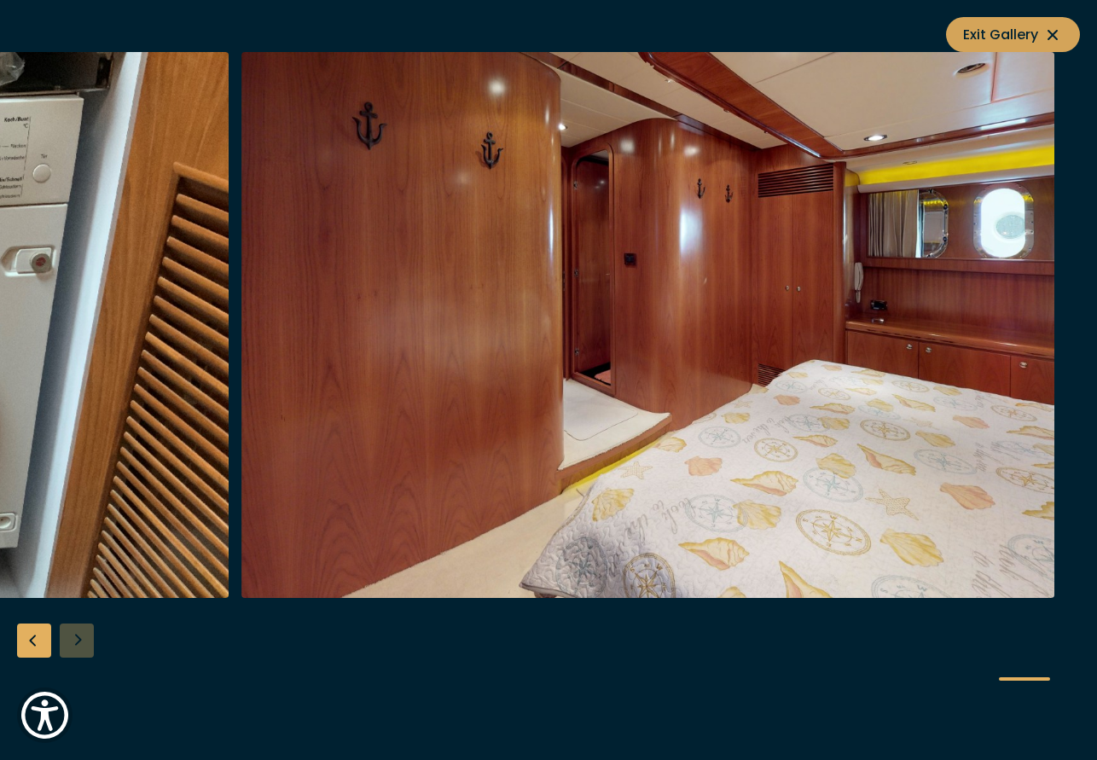
click at [1035, 28] on span "Exit Gallery" at bounding box center [1013, 34] width 100 height 21
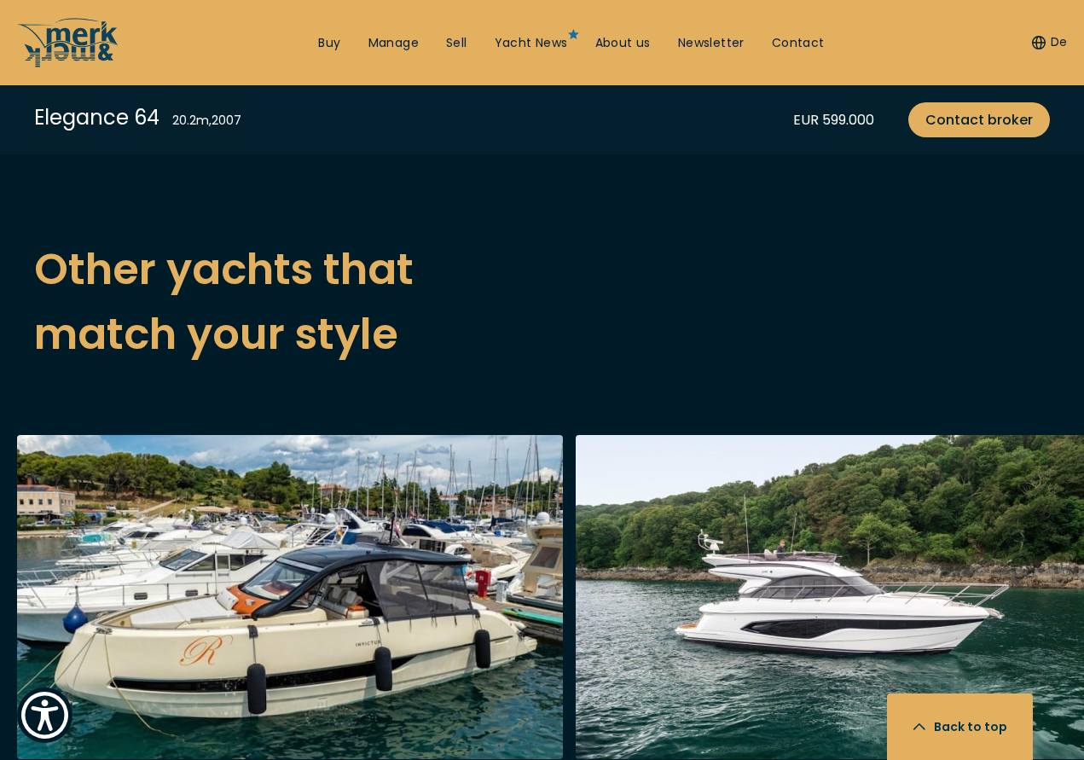
scroll to position [4832, 0]
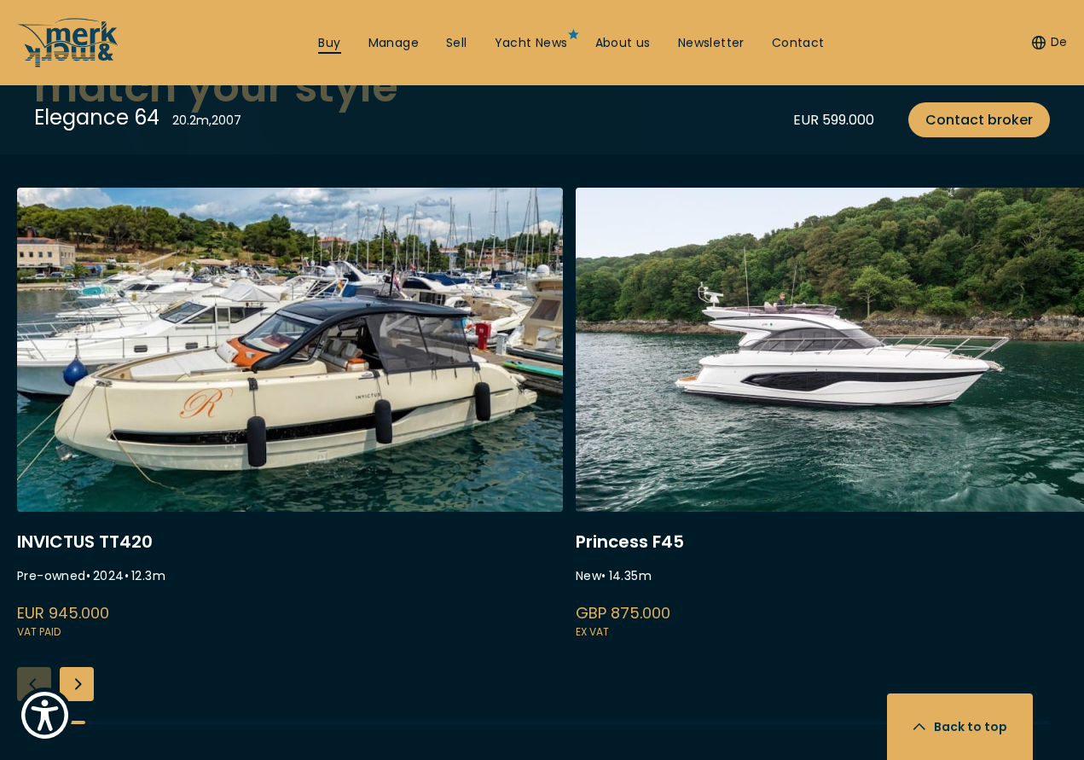
click at [318, 49] on link "Buy" at bounding box center [329, 43] width 22 height 17
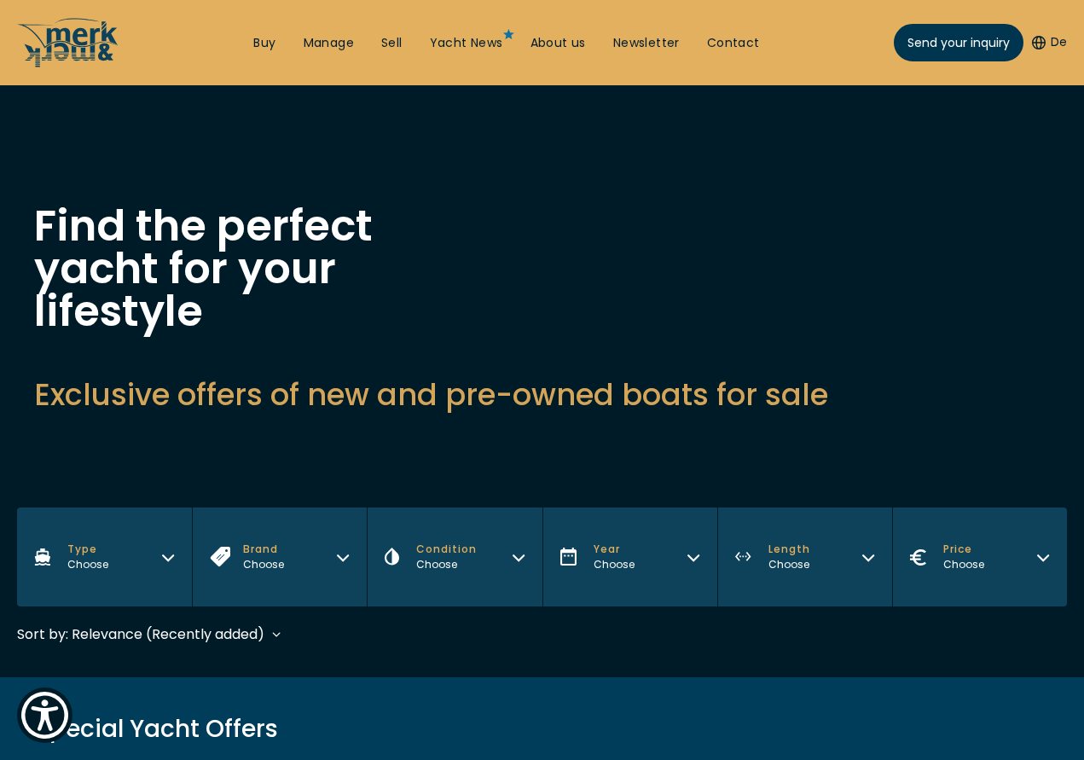
click at [237, 507] on button "Brand Choose" at bounding box center [279, 556] width 175 height 99
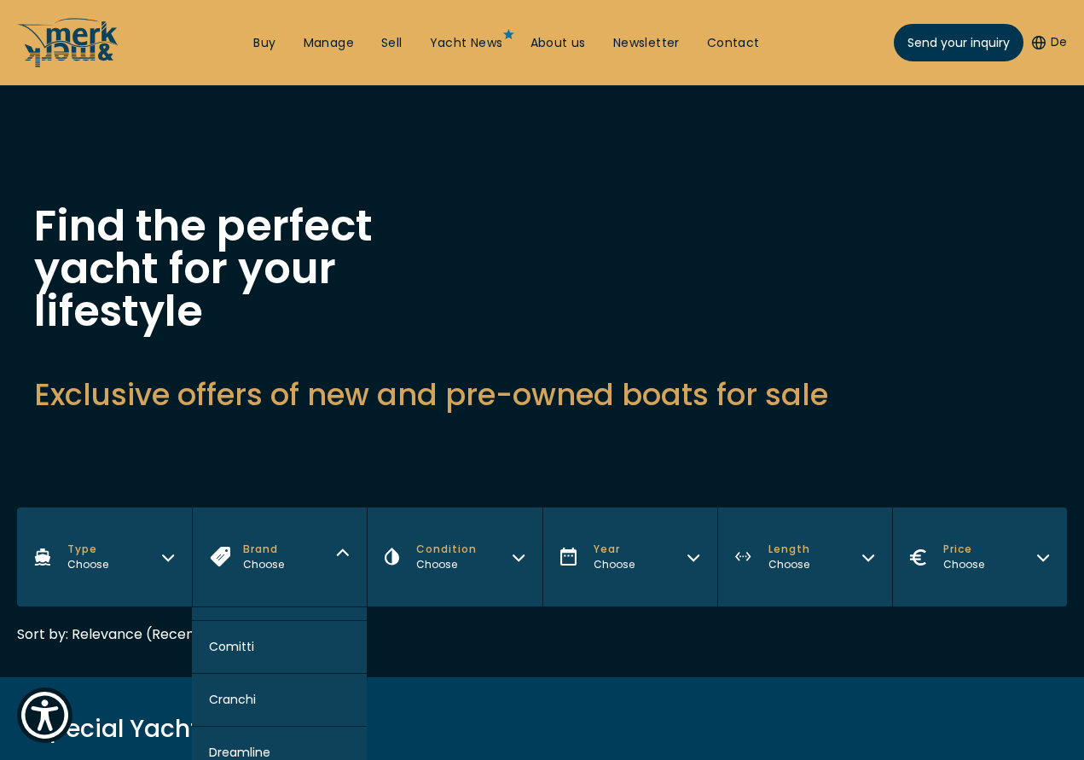
scroll to position [710, 0]
click at [281, 638] on button "Elegance" at bounding box center [279, 664] width 175 height 53
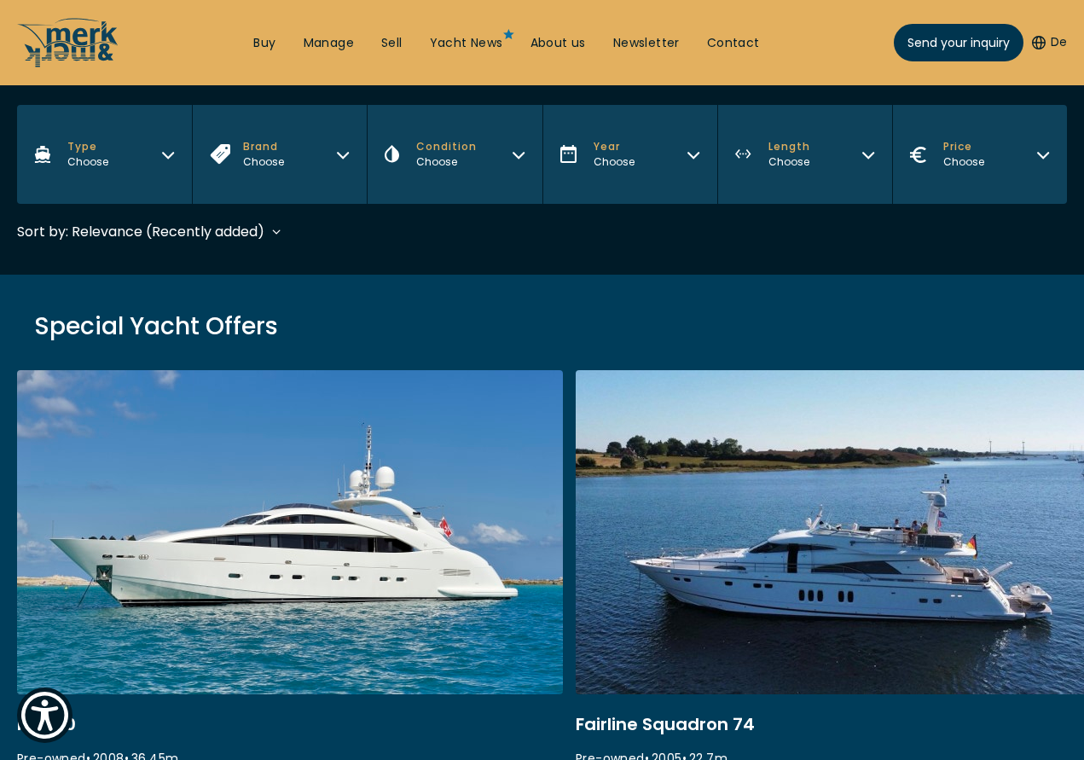
scroll to position [422, 0]
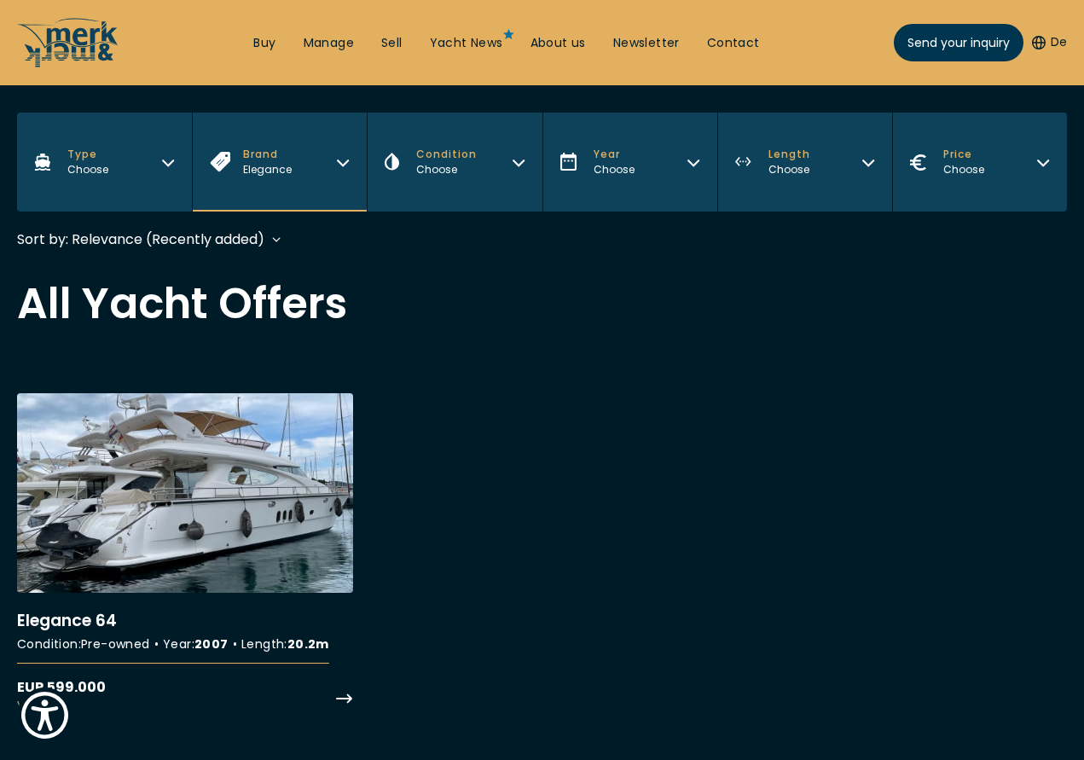
scroll to position [426, 0]
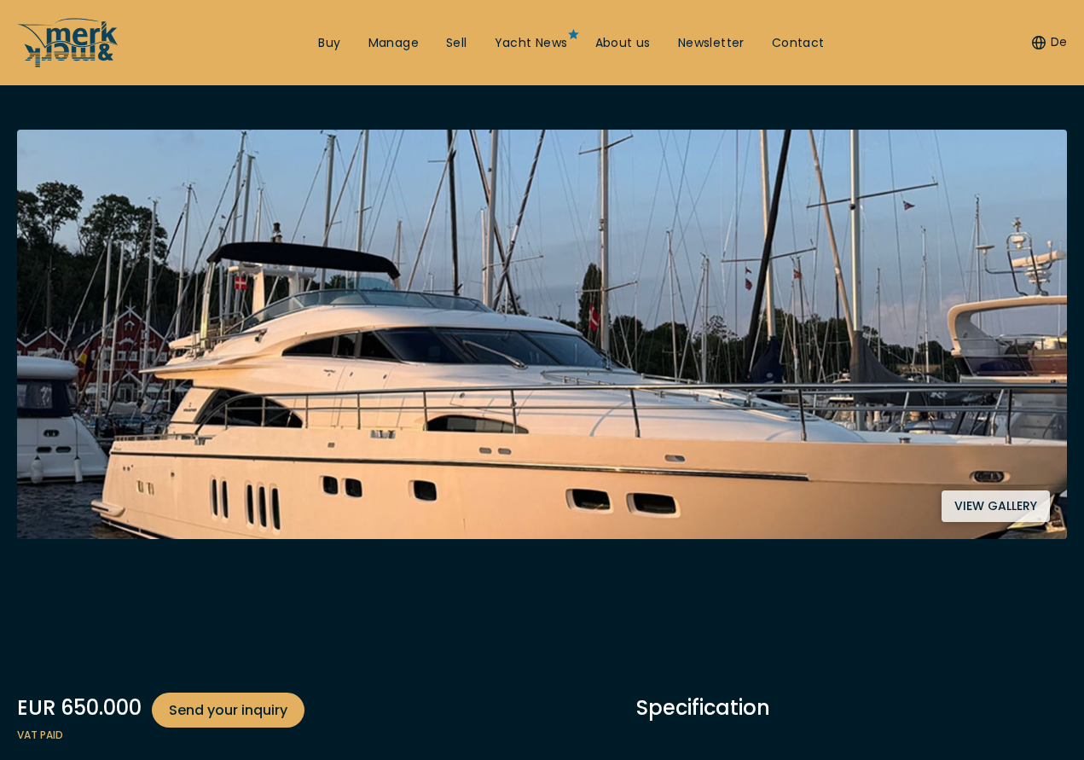
scroll to position [284, 0]
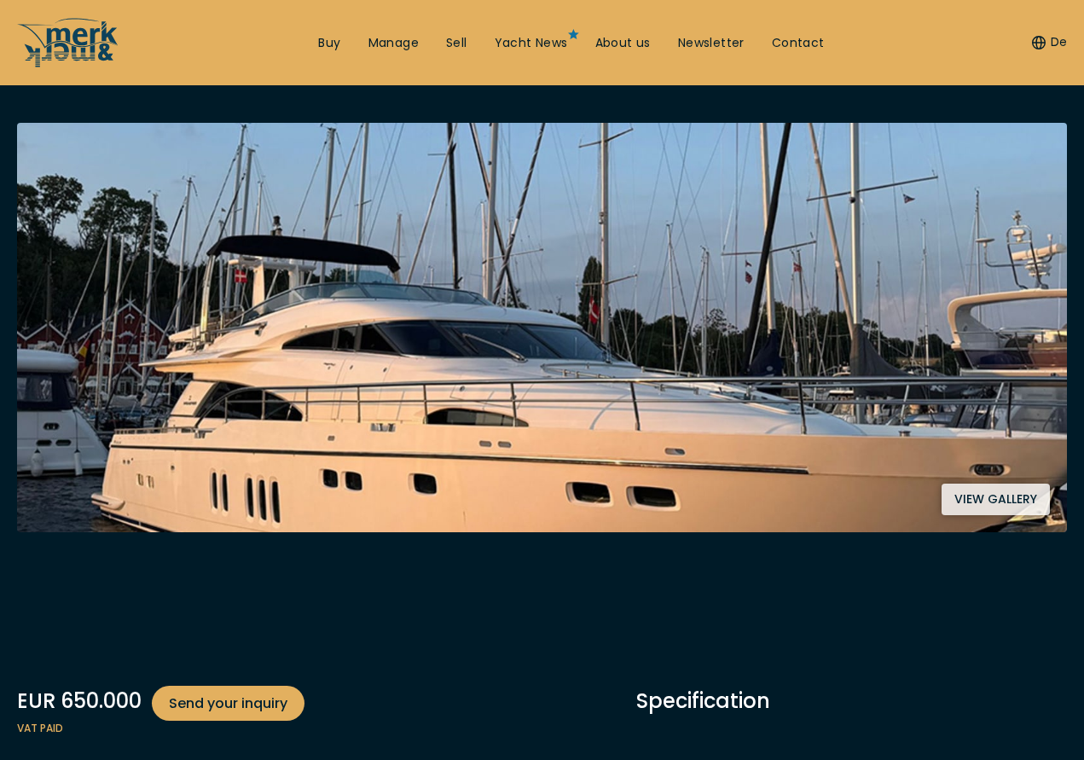
click at [1023, 485] on button "View gallery" at bounding box center [996, 500] width 108 height 32
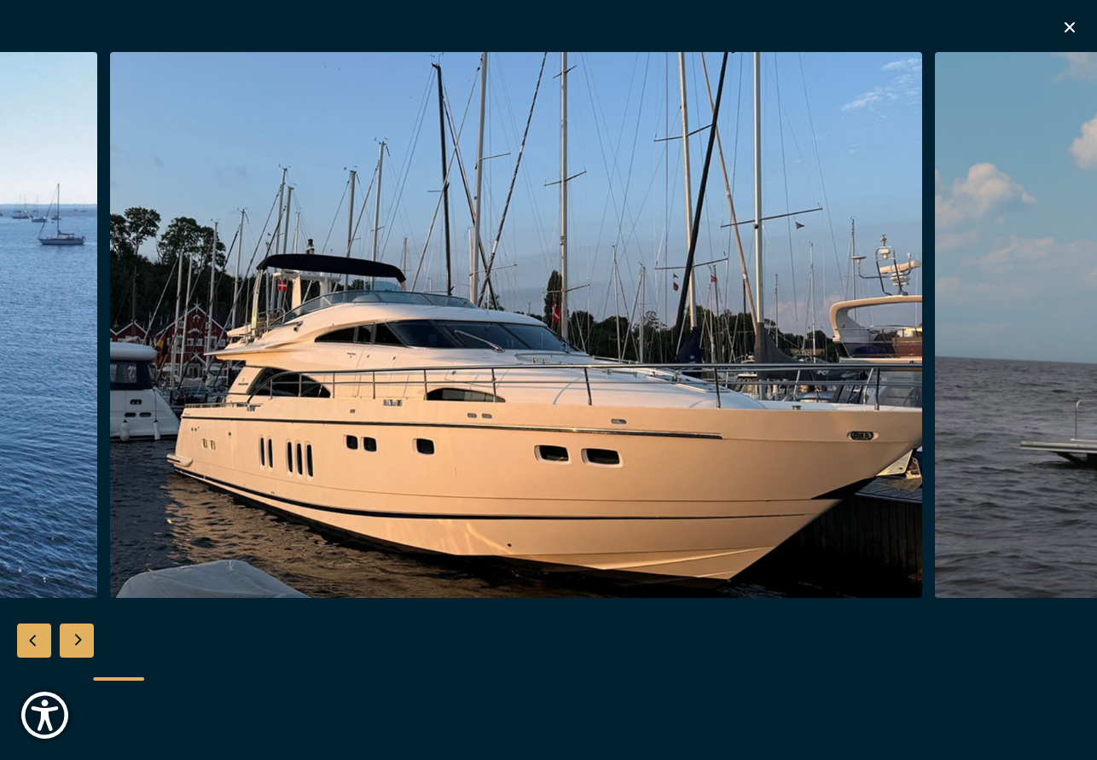
click at [180, 391] on img "button" at bounding box center [516, 325] width 813 height 546
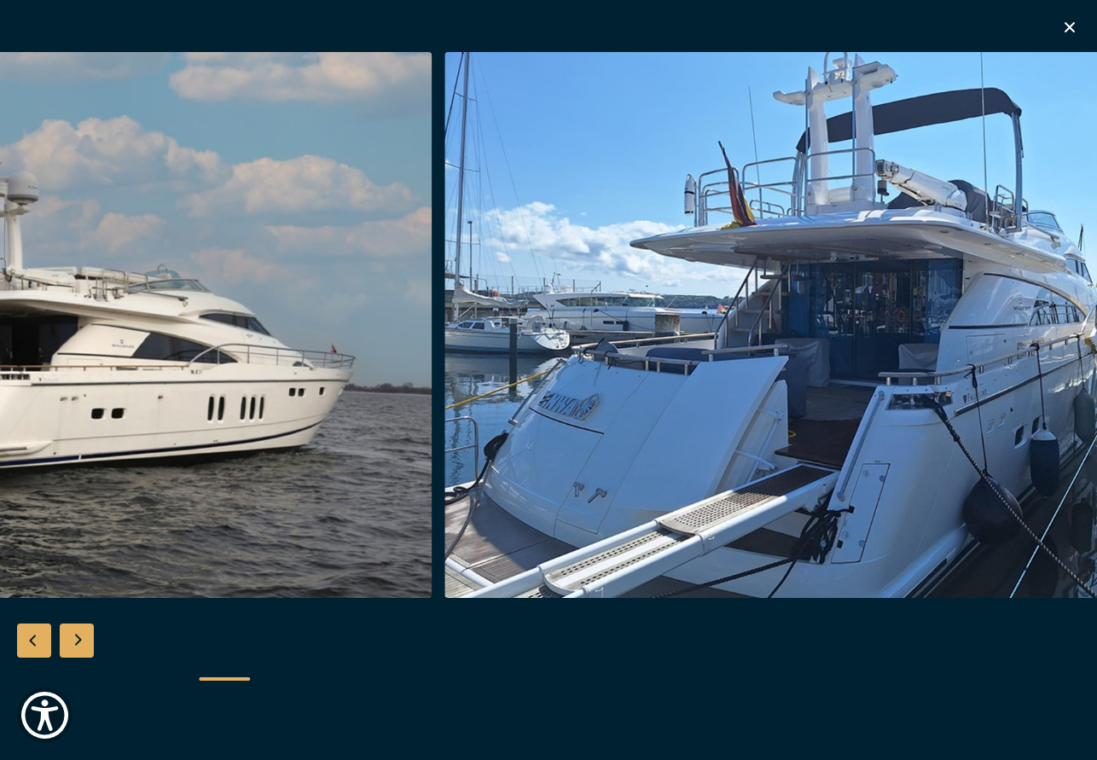
click at [284, 378] on img "Merk&Merk" at bounding box center [25, 325] width 813 height 546
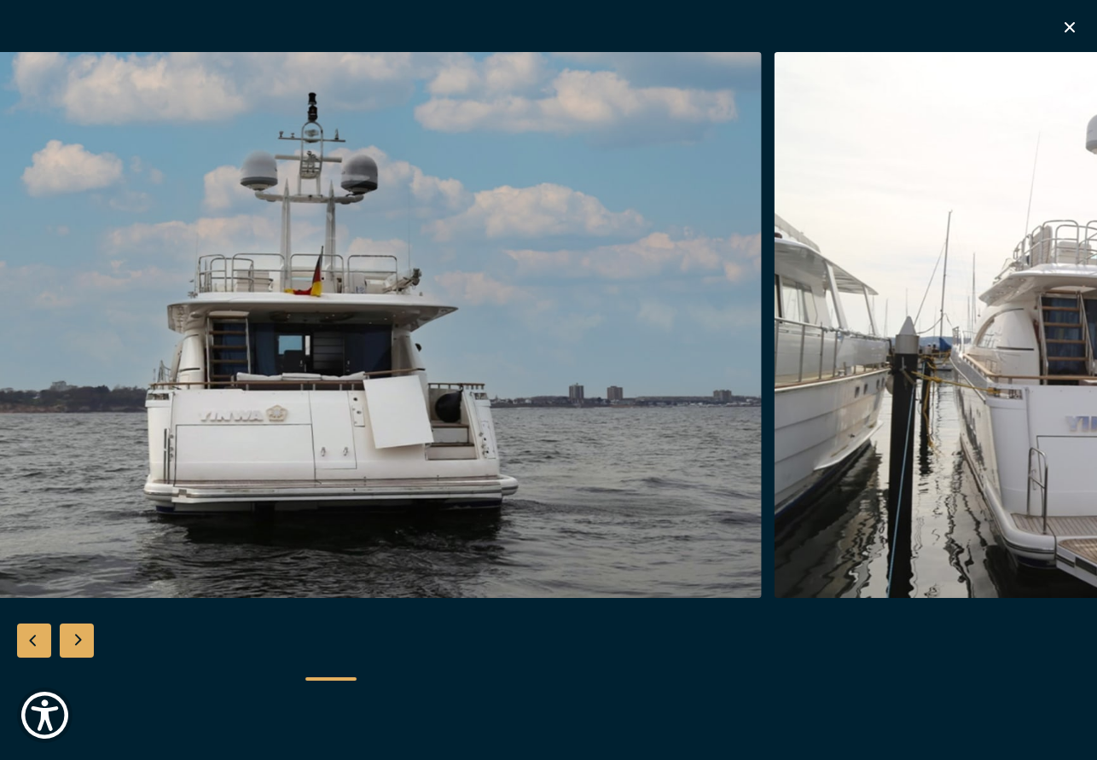
click at [295, 344] on img "Merk&Merk" at bounding box center [355, 325] width 813 height 546
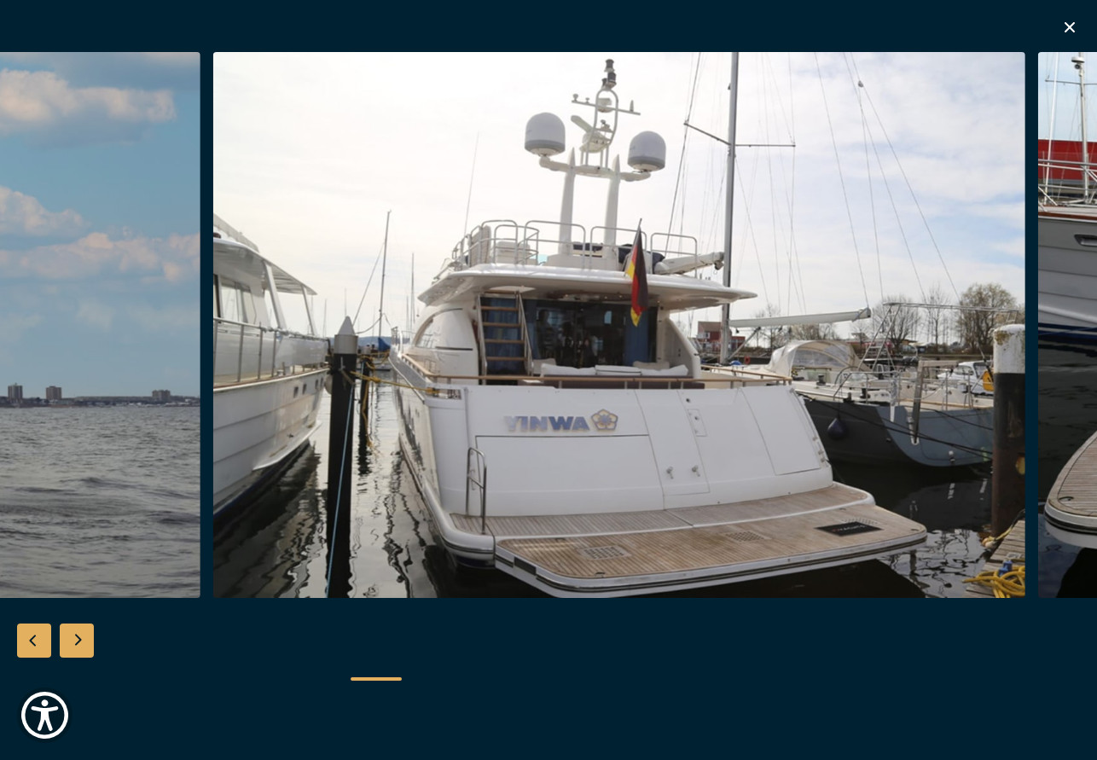
click at [296, 333] on img "Merk&Merk" at bounding box center [619, 325] width 813 height 546
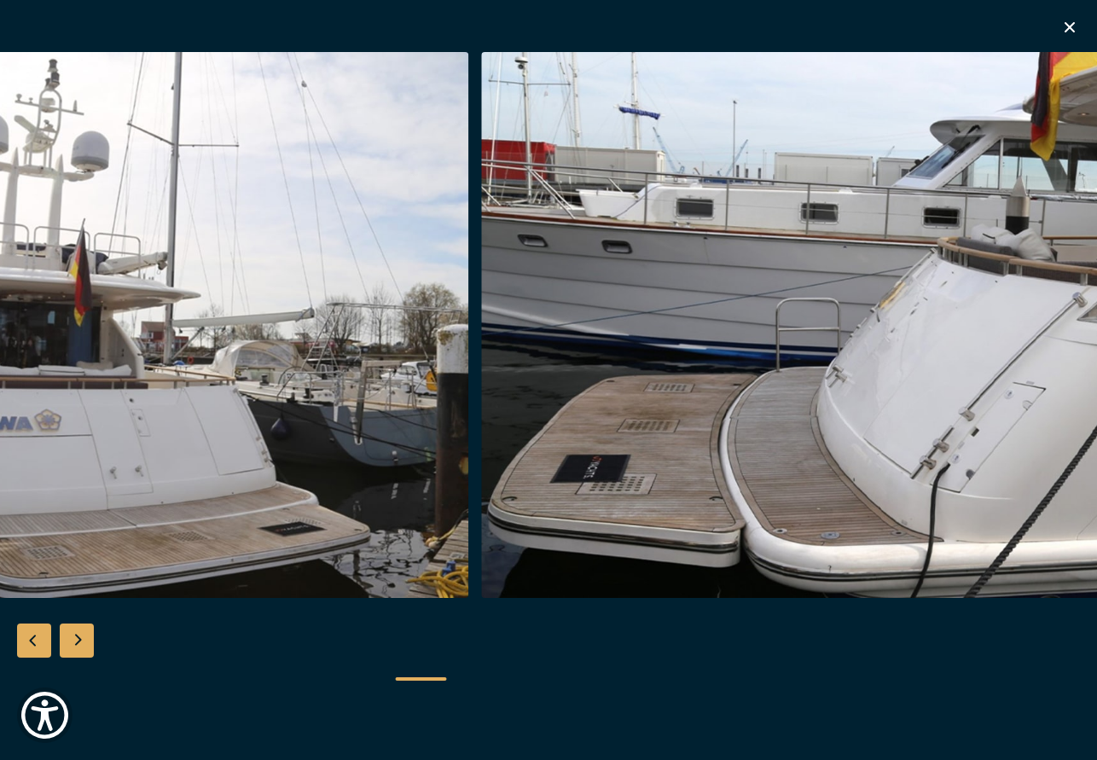
click at [410, 412] on img "Merk&Merk" at bounding box center [62, 325] width 813 height 546
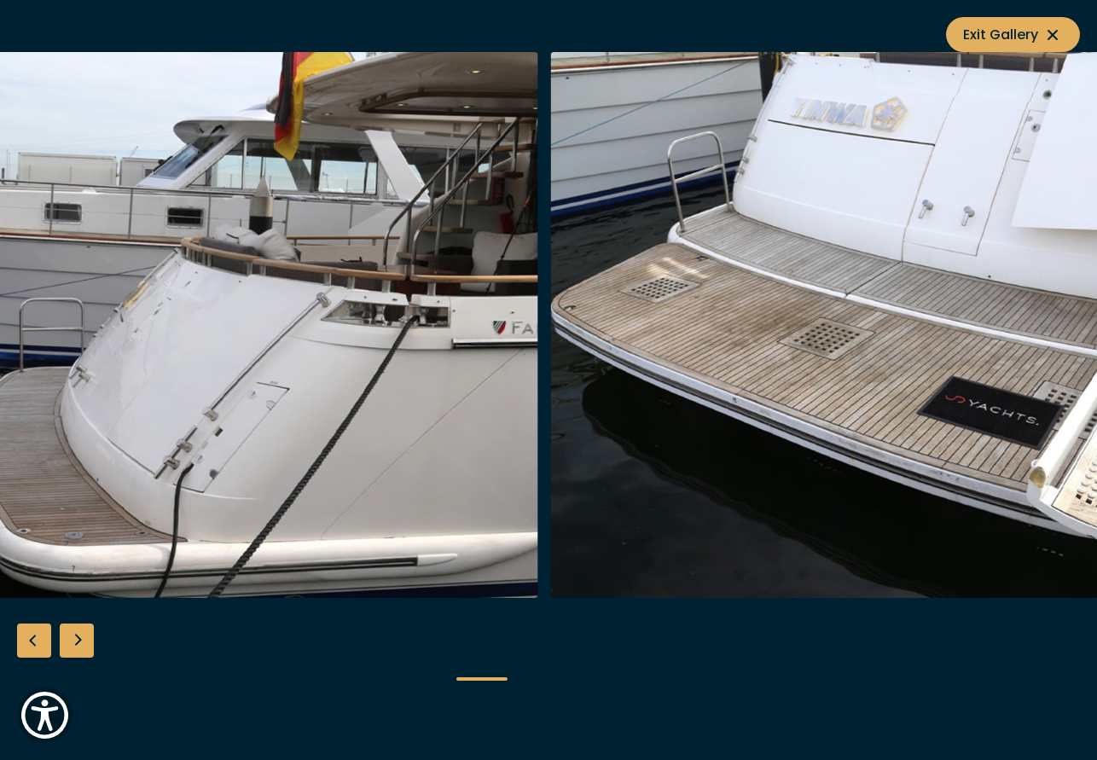
click at [287, 347] on img "button" at bounding box center [131, 325] width 813 height 546
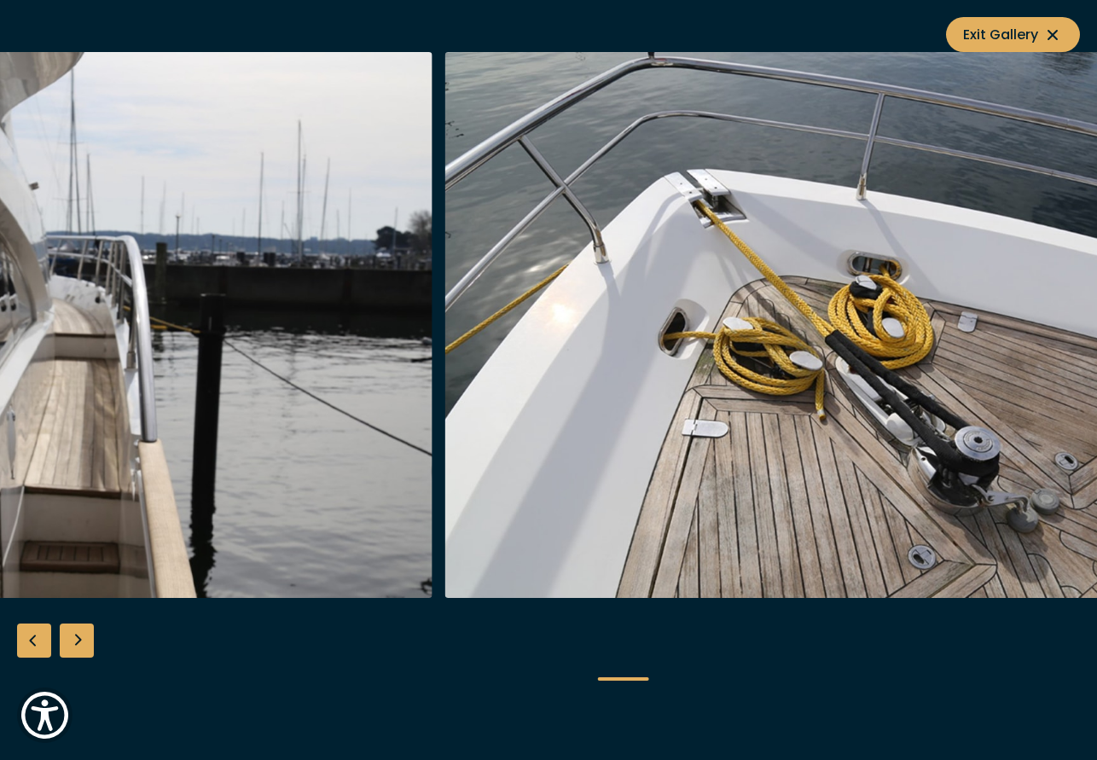
click at [447, 243] on img "button" at bounding box center [851, 325] width 813 height 546
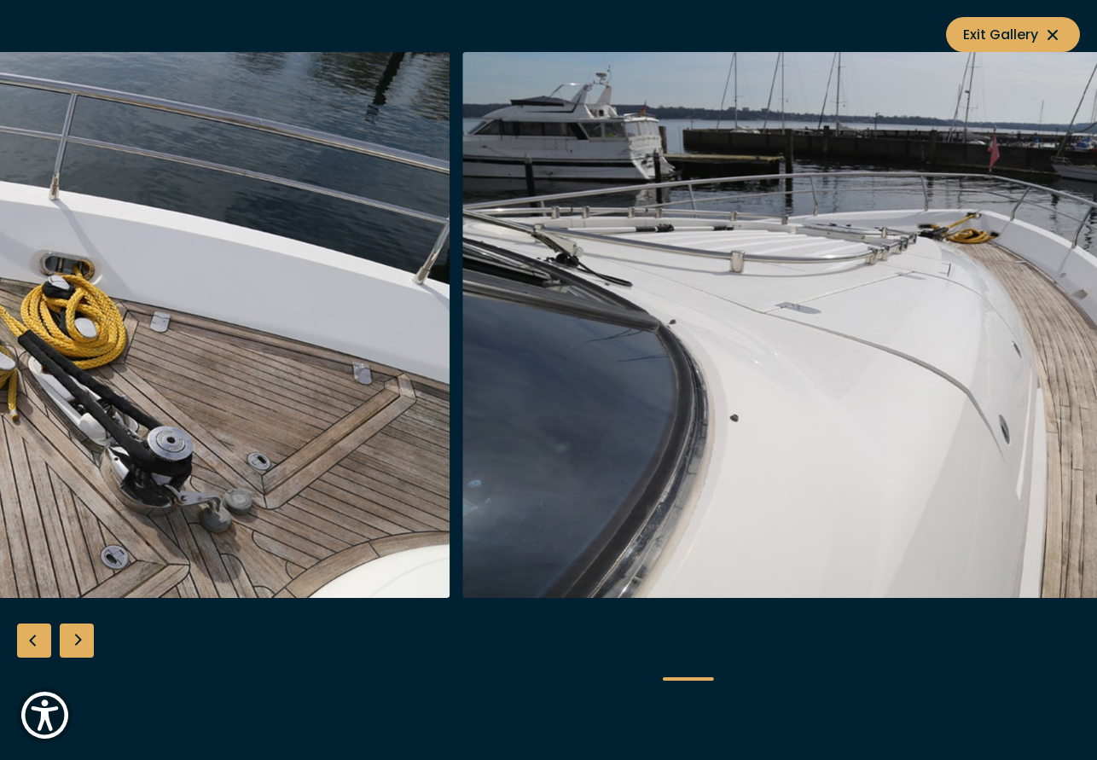
click at [503, 241] on img "button" at bounding box center [869, 325] width 813 height 546
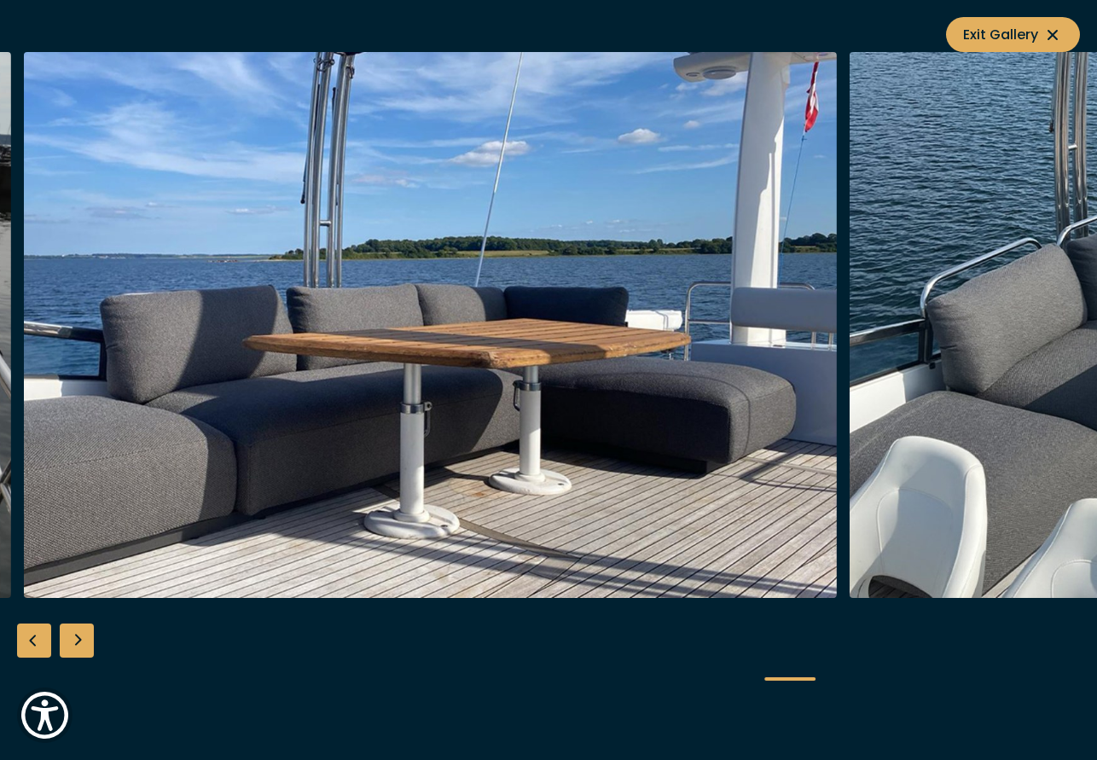
click at [166, 273] on img "button" at bounding box center [430, 325] width 813 height 546
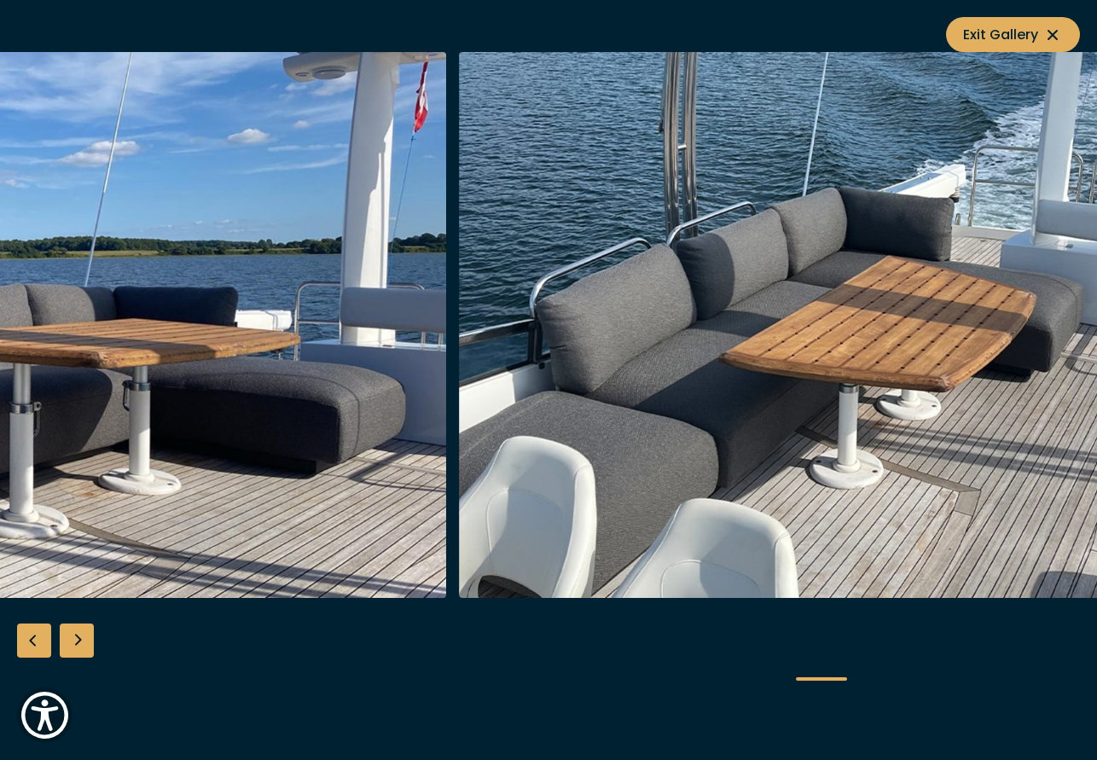
click at [479, 279] on img "button" at bounding box center [865, 325] width 813 height 546
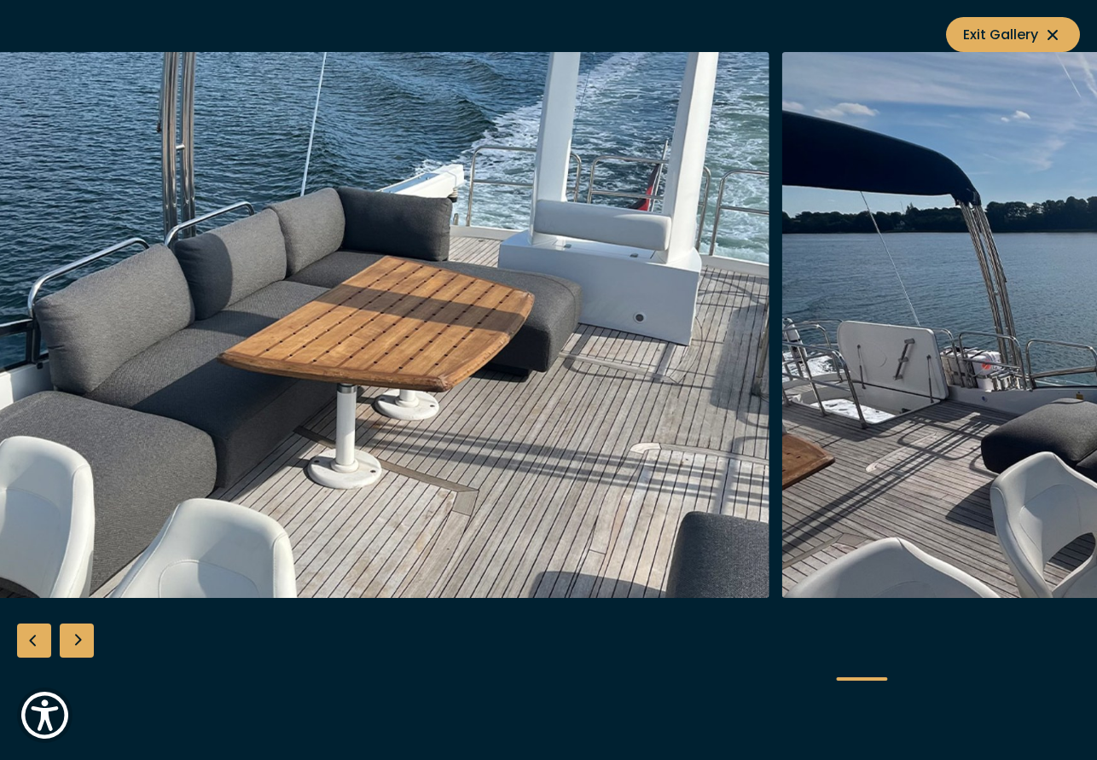
click at [345, 312] on img "button" at bounding box center [363, 325] width 813 height 546
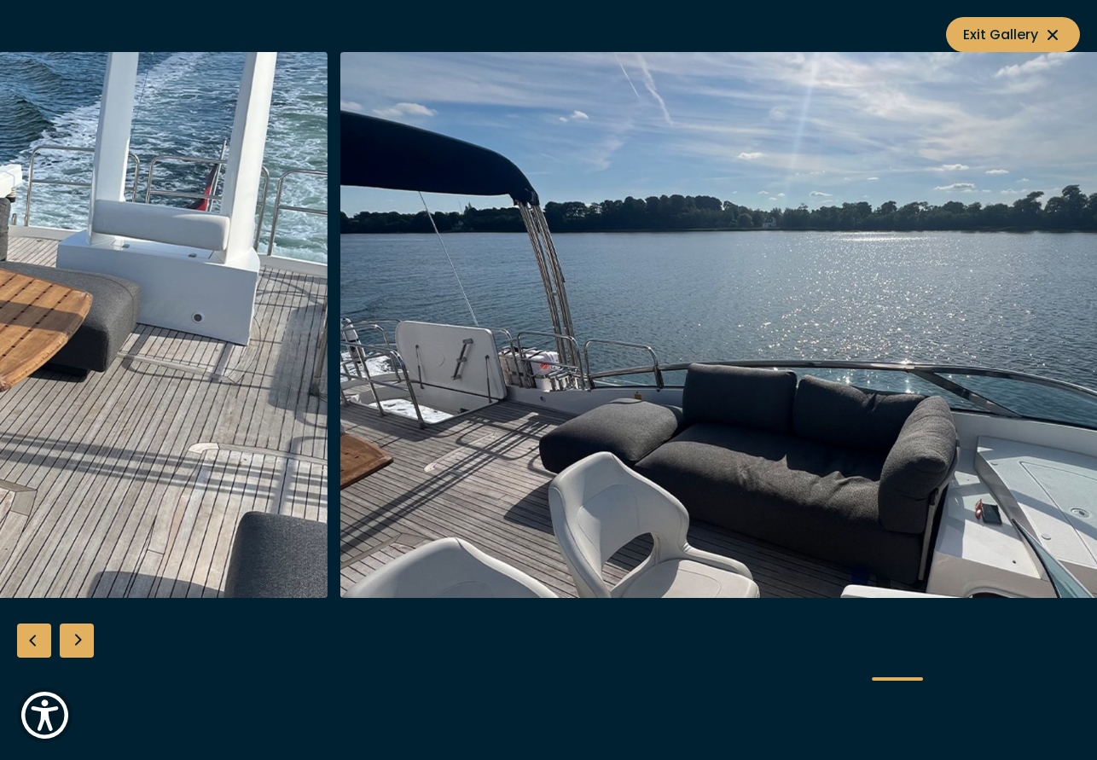
click at [415, 325] on img "button" at bounding box center [746, 325] width 813 height 546
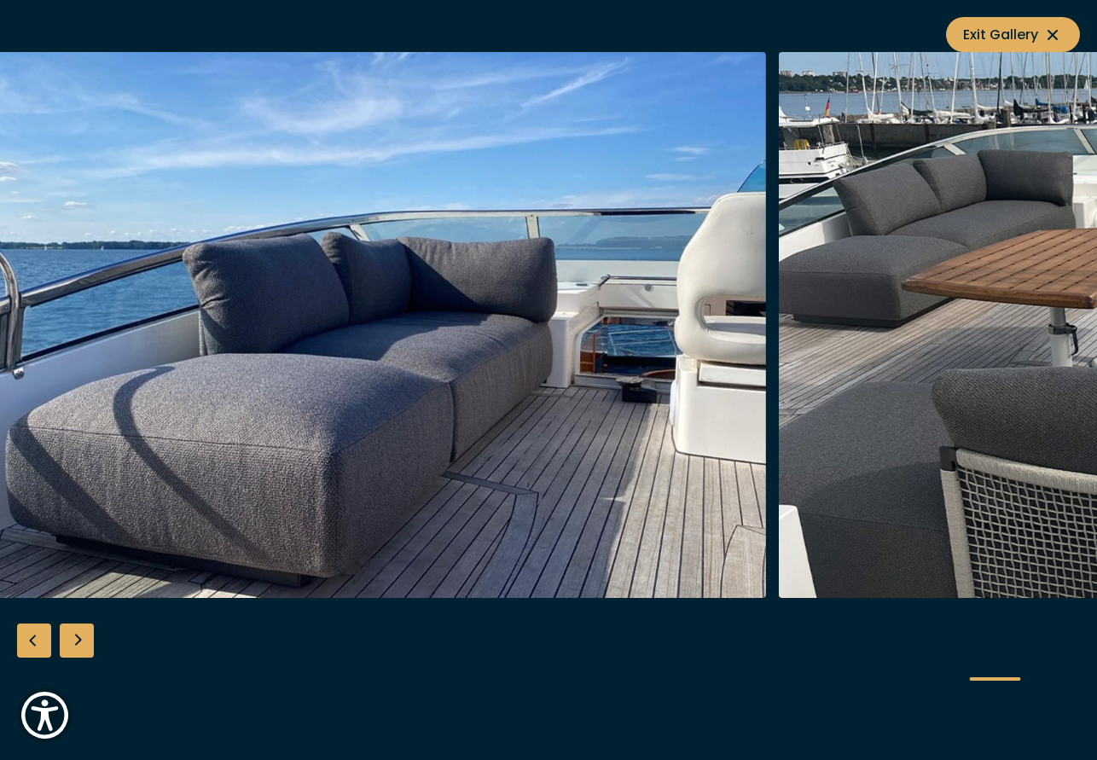
click at [560, 331] on img "button" at bounding box center [360, 325] width 813 height 546
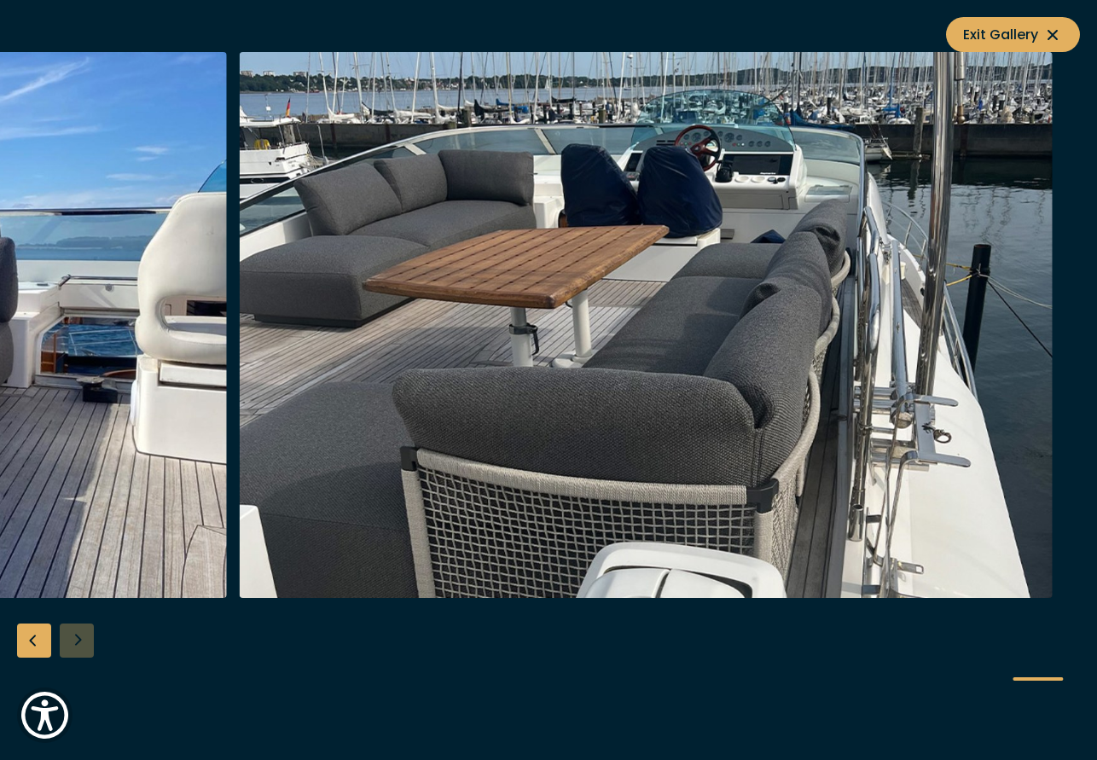
click at [706, 339] on img "button" at bounding box center [646, 325] width 813 height 546
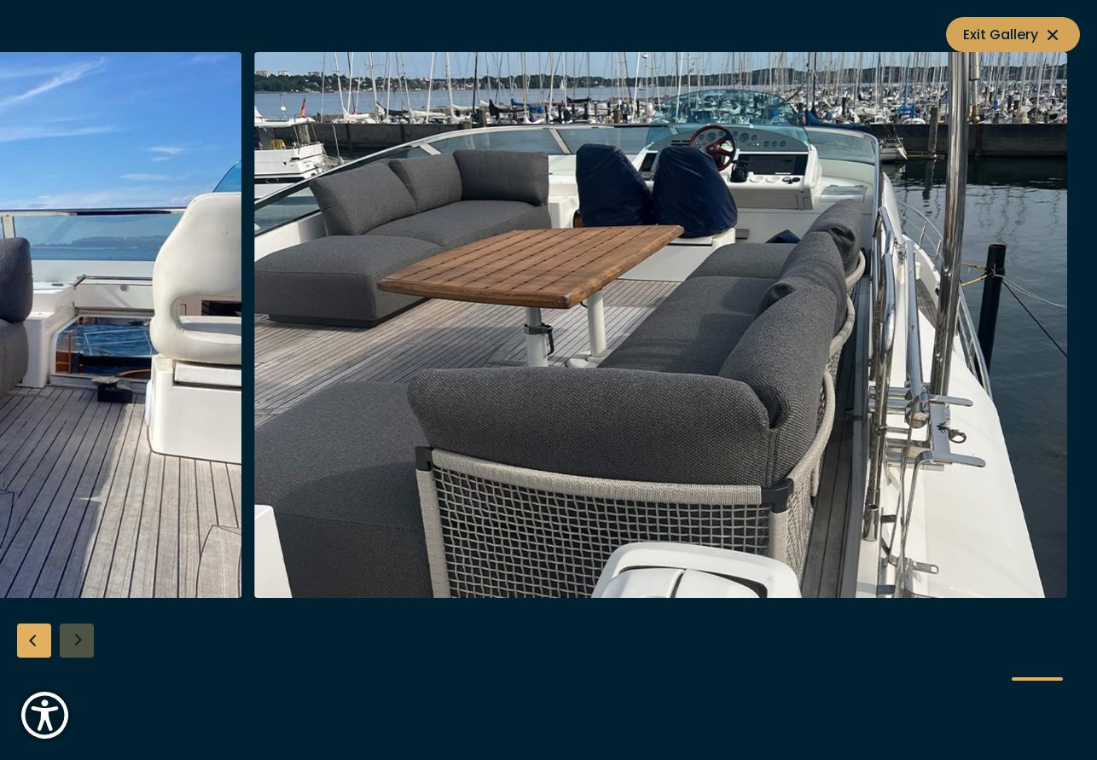
click at [1040, 38] on span "Exit Gallery" at bounding box center [1013, 34] width 100 height 21
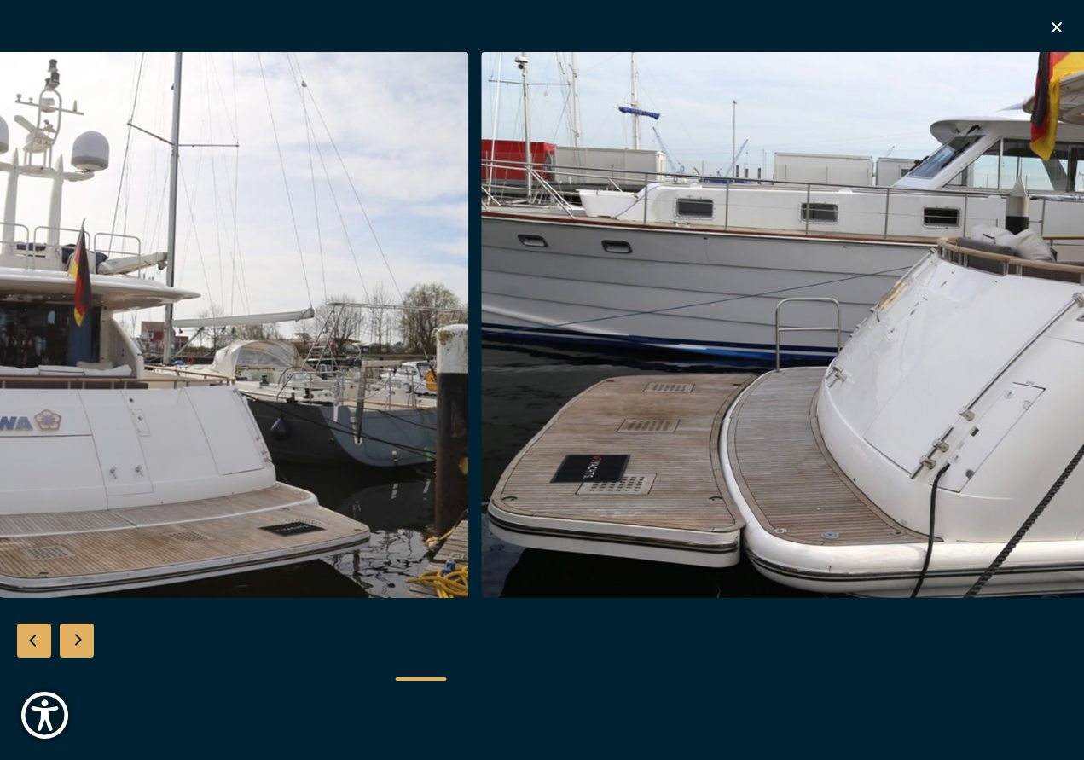
scroll to position [1563, 0]
click at [1052, 20] on icon "button" at bounding box center [1057, 27] width 20 height 20
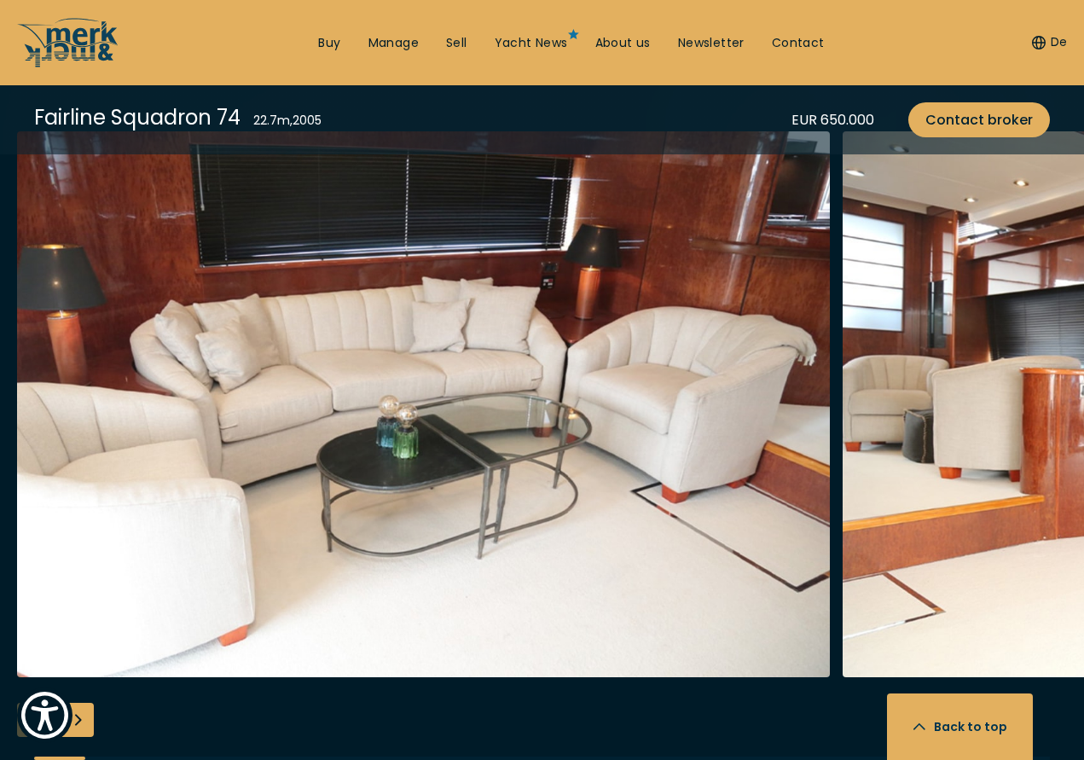
scroll to position [3128, 0]
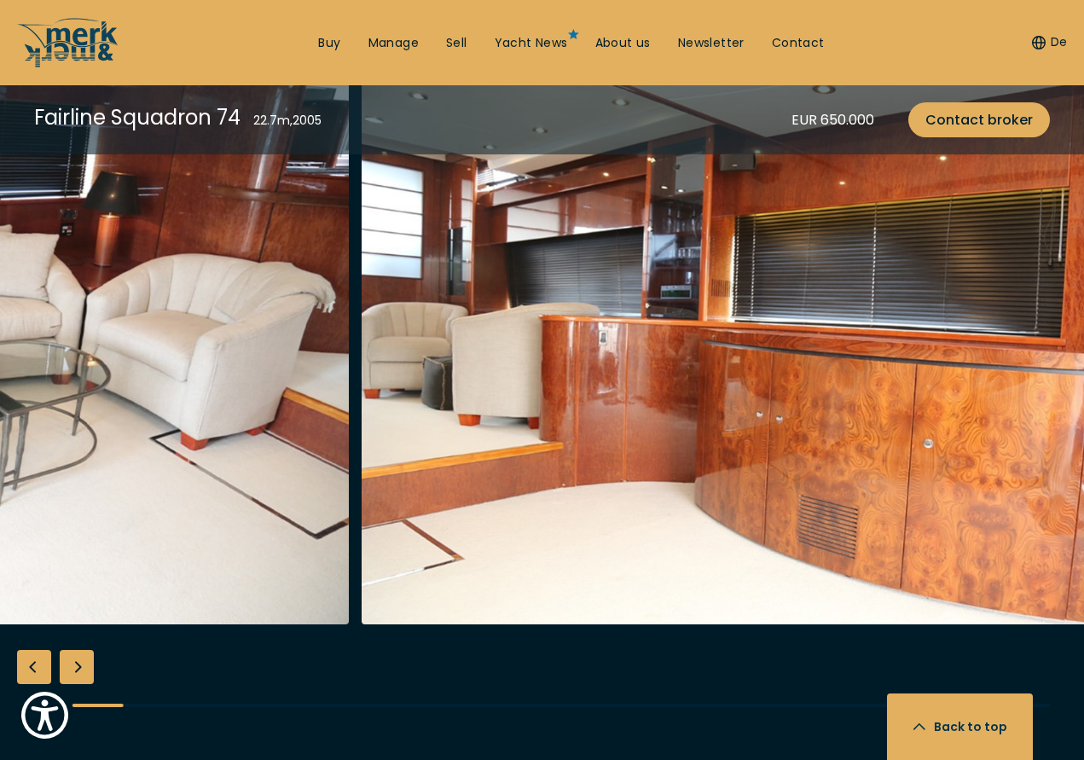
click at [380, 524] on img "Merk&Merk" at bounding box center [768, 351] width 813 height 546
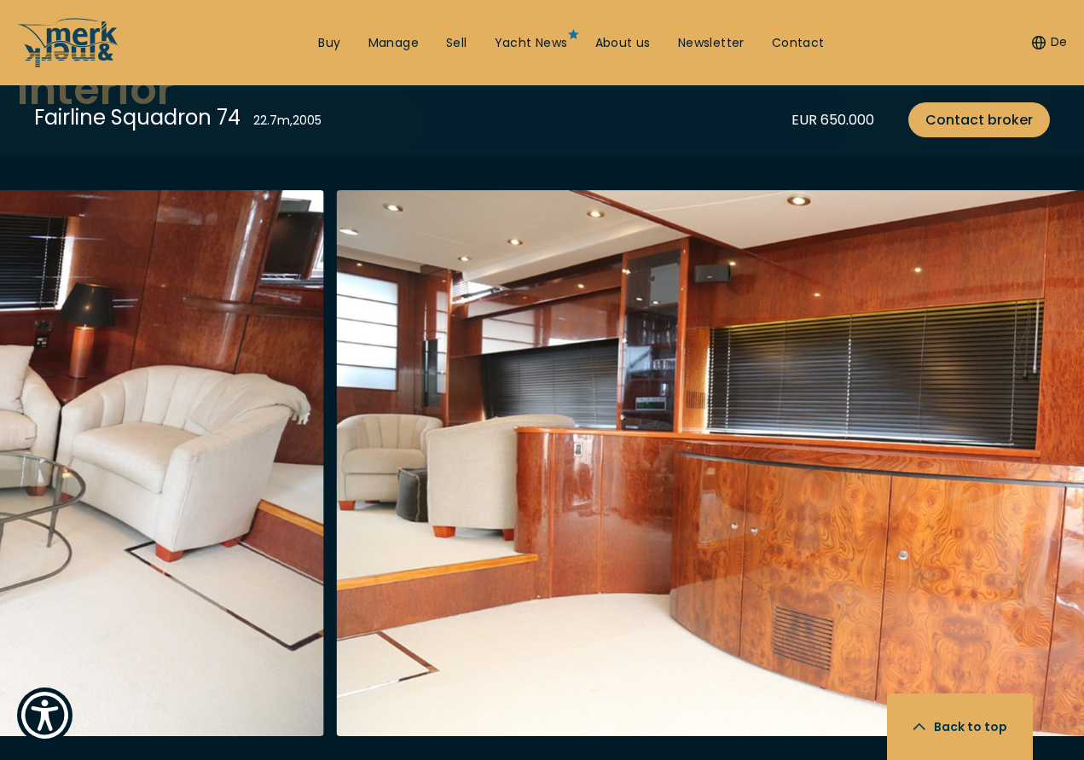
scroll to position [2985, 0]
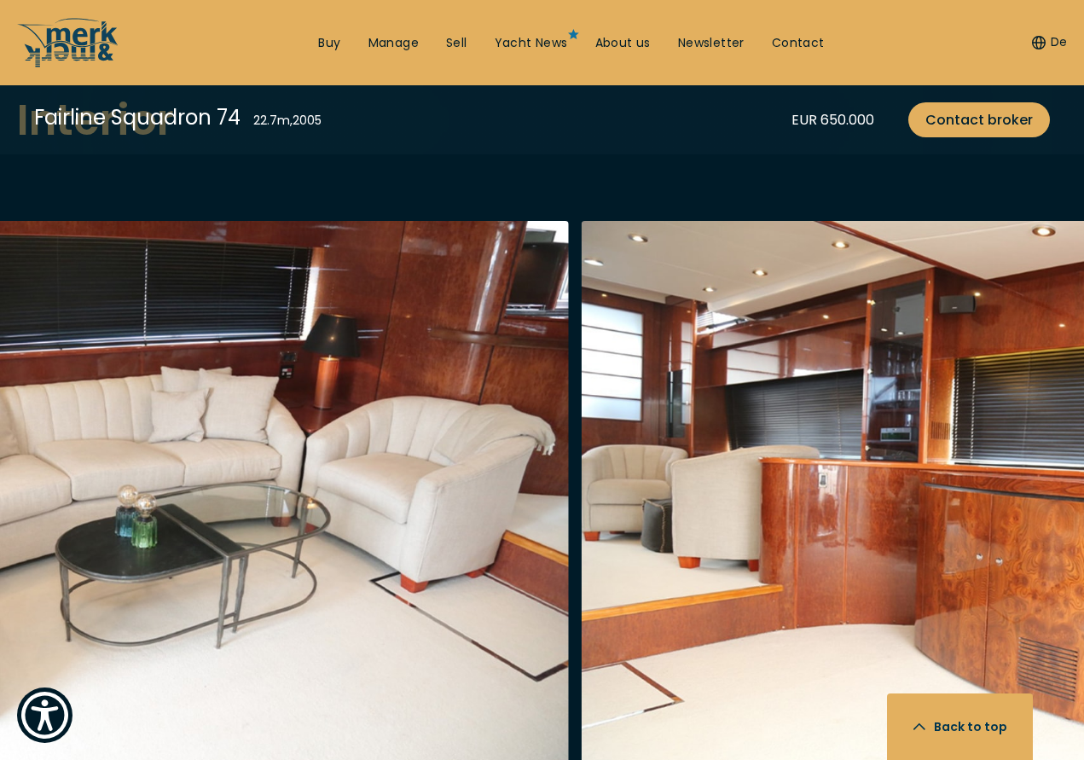
click at [725, 541] on img "Merk&Merk" at bounding box center [987, 494] width 813 height 546
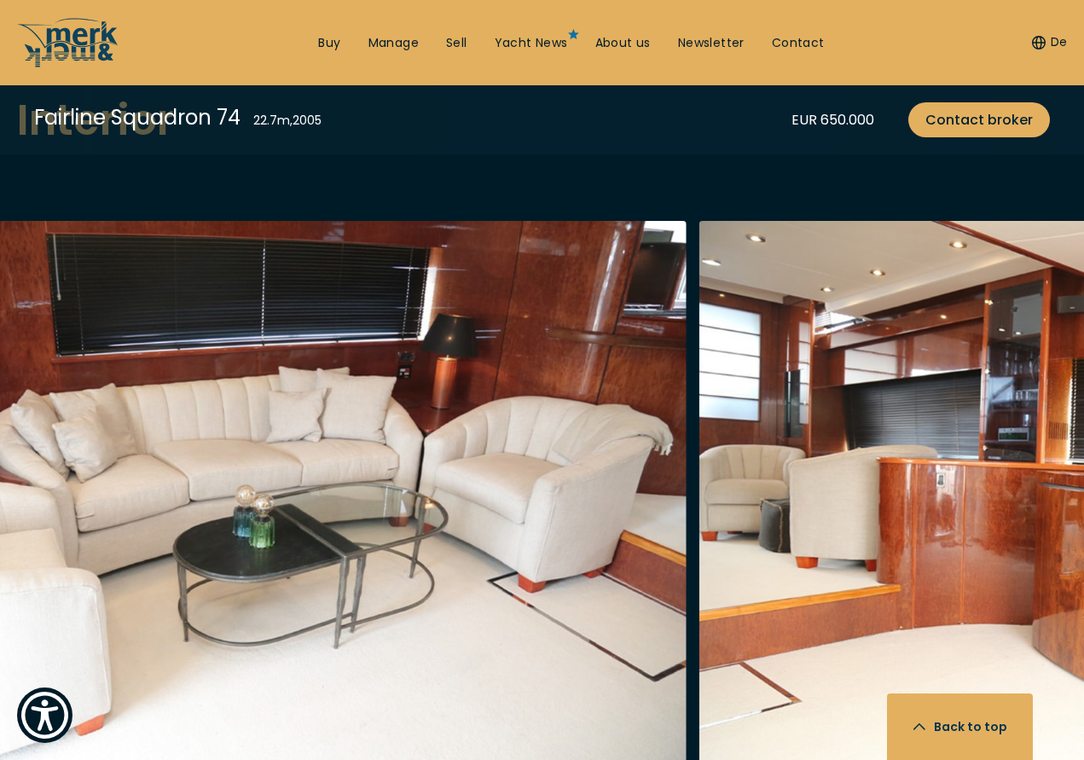
click at [863, 558] on img "Merk&Merk" at bounding box center [1105, 494] width 813 height 546
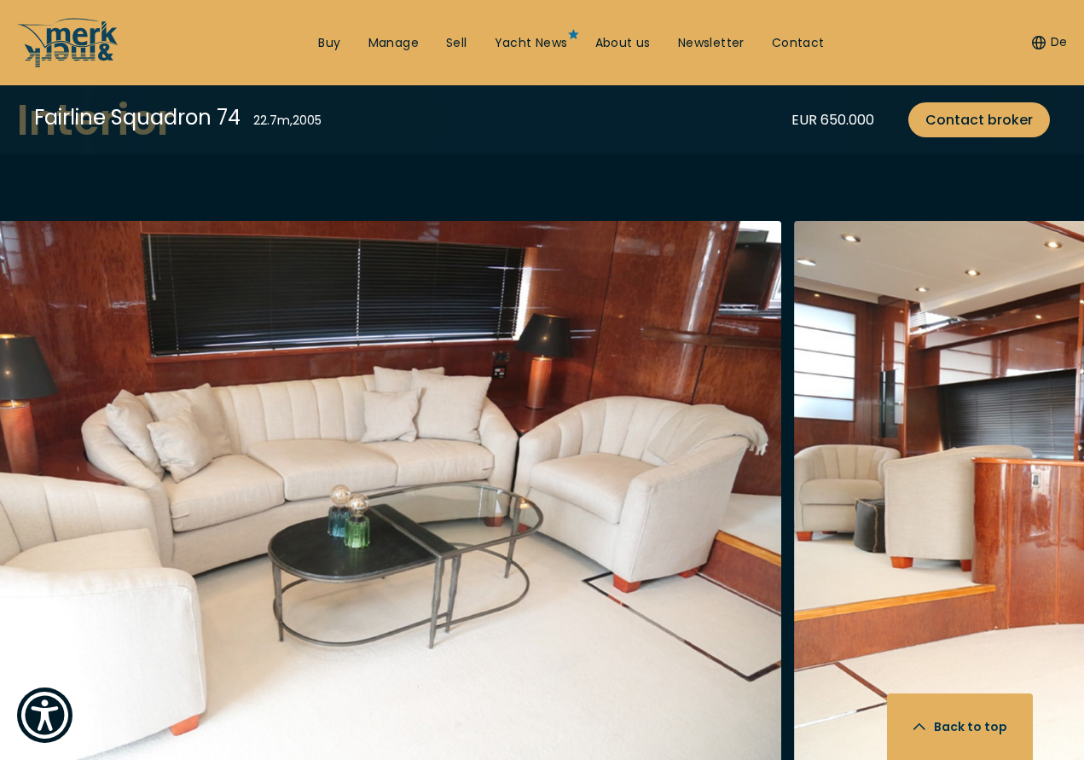
click at [369, 554] on img "Merk&Merk" at bounding box center [374, 494] width 813 height 546
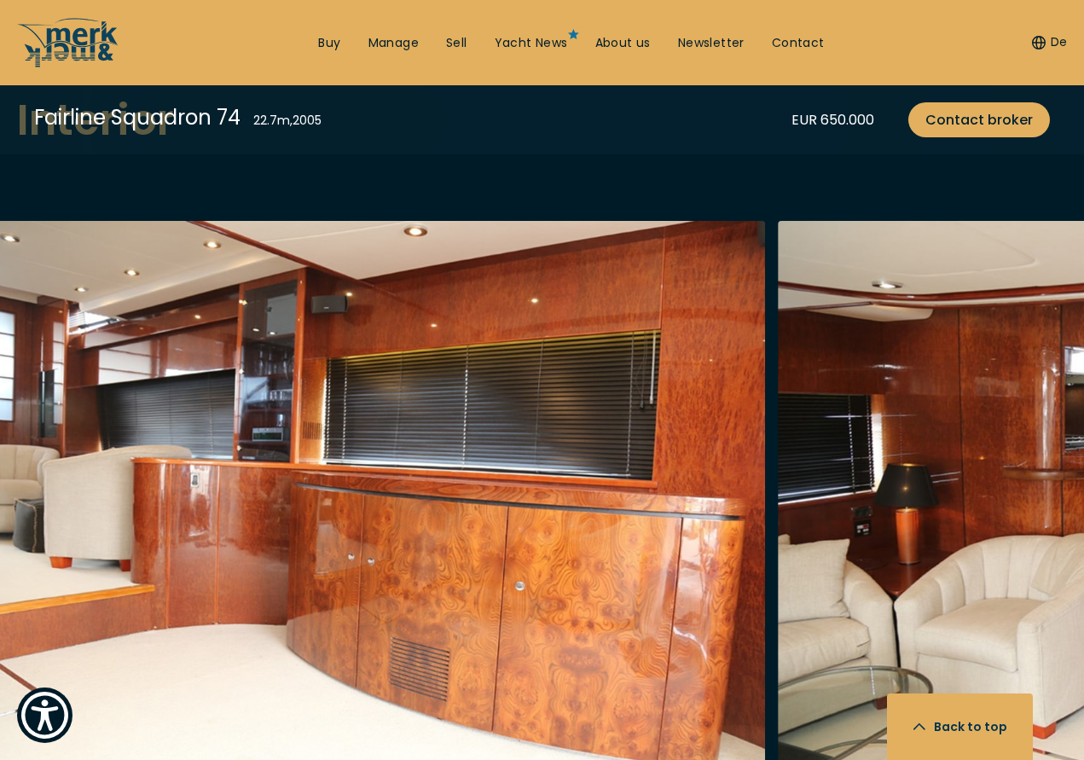
click at [252, 508] on img "Merk&Merk" at bounding box center [359, 494] width 813 height 546
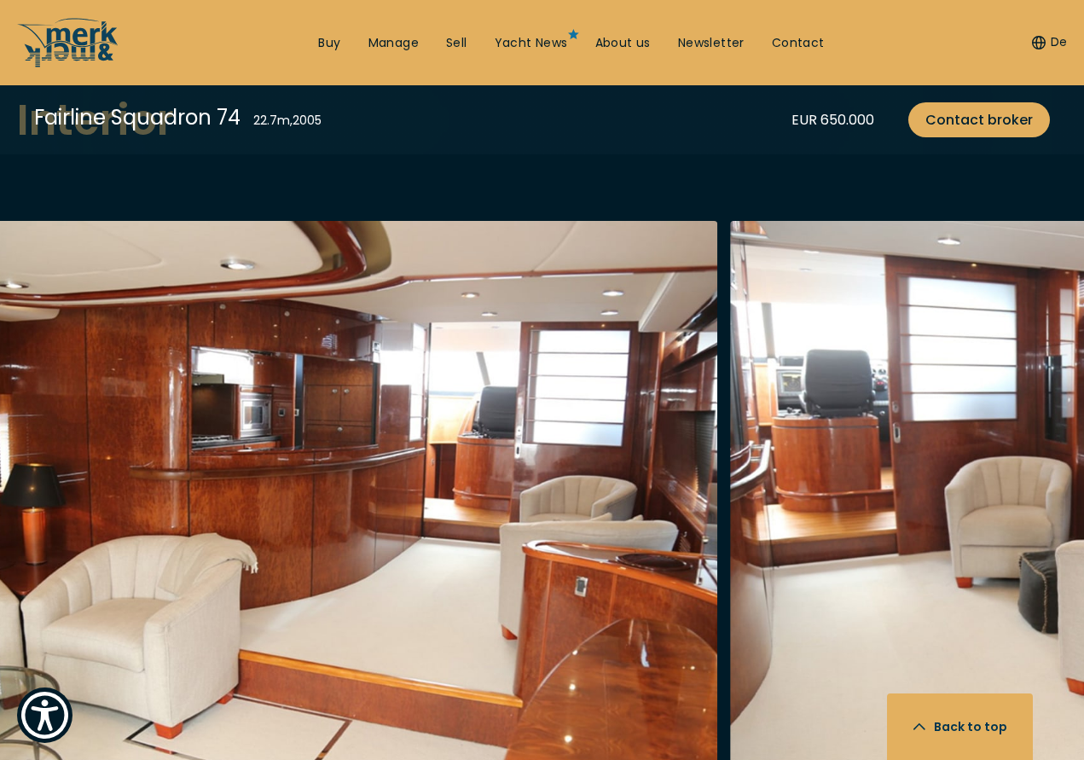
click at [219, 494] on img "Merk&Merk" at bounding box center [310, 494] width 813 height 546
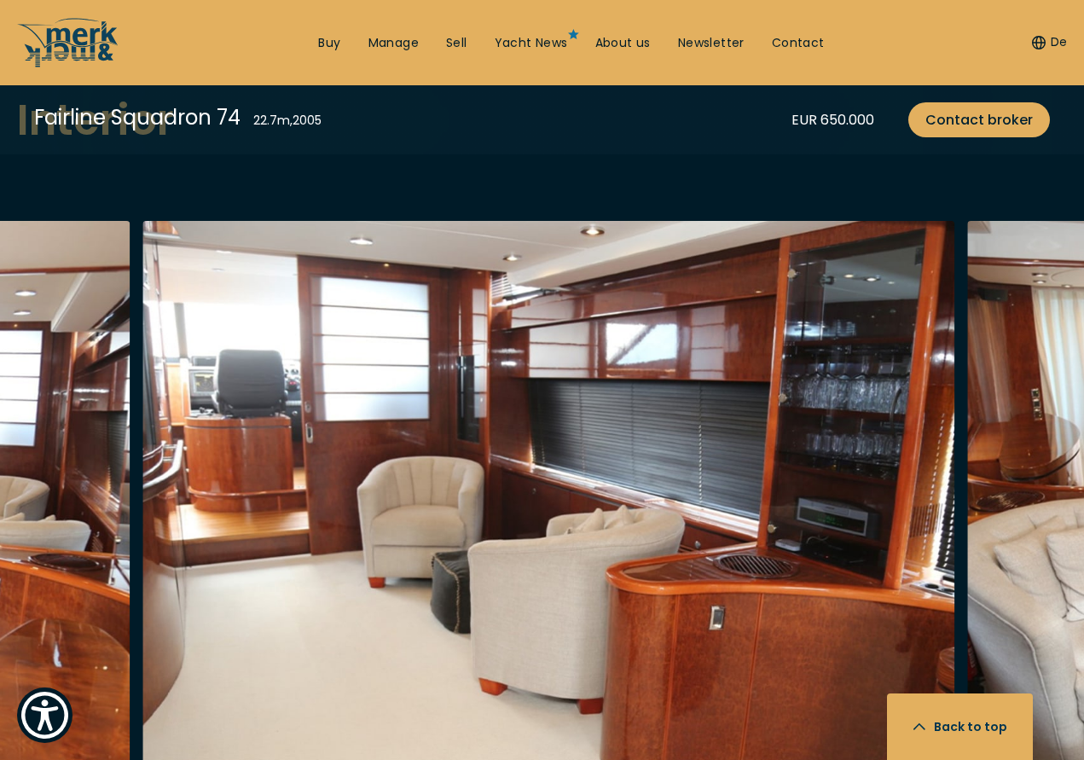
click at [836, 450] on img "Merk&Merk" at bounding box center [548, 494] width 813 height 546
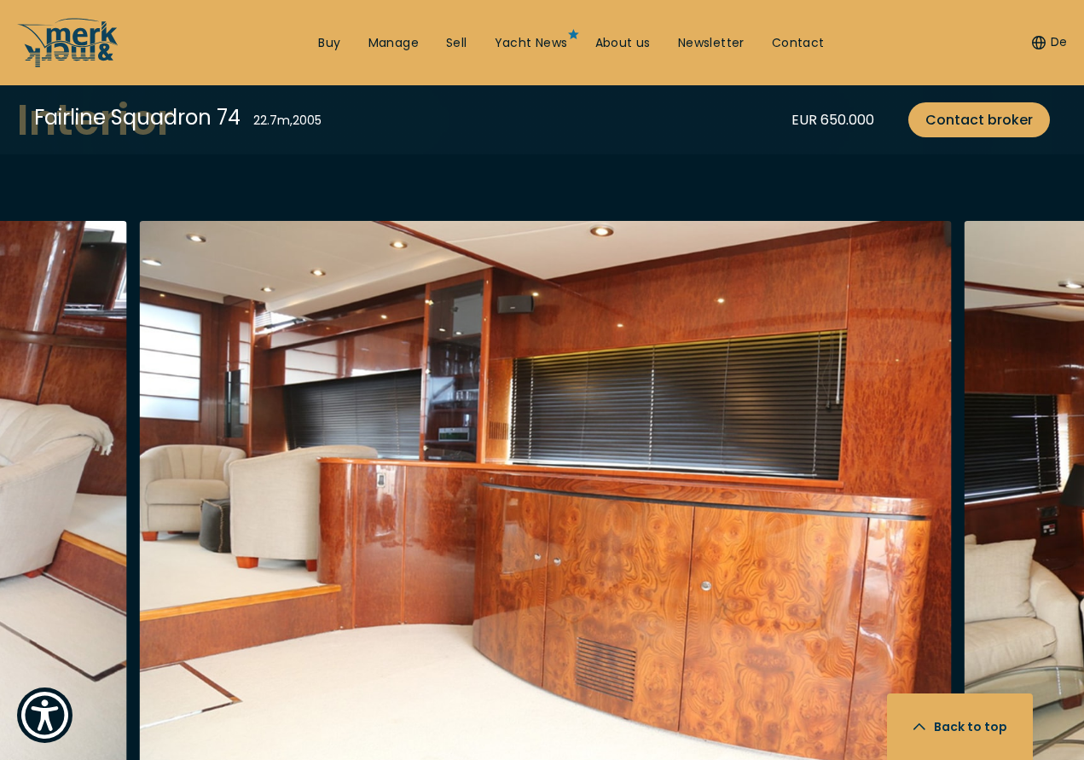
click at [712, 462] on img "Merk&Merk" at bounding box center [545, 494] width 813 height 546
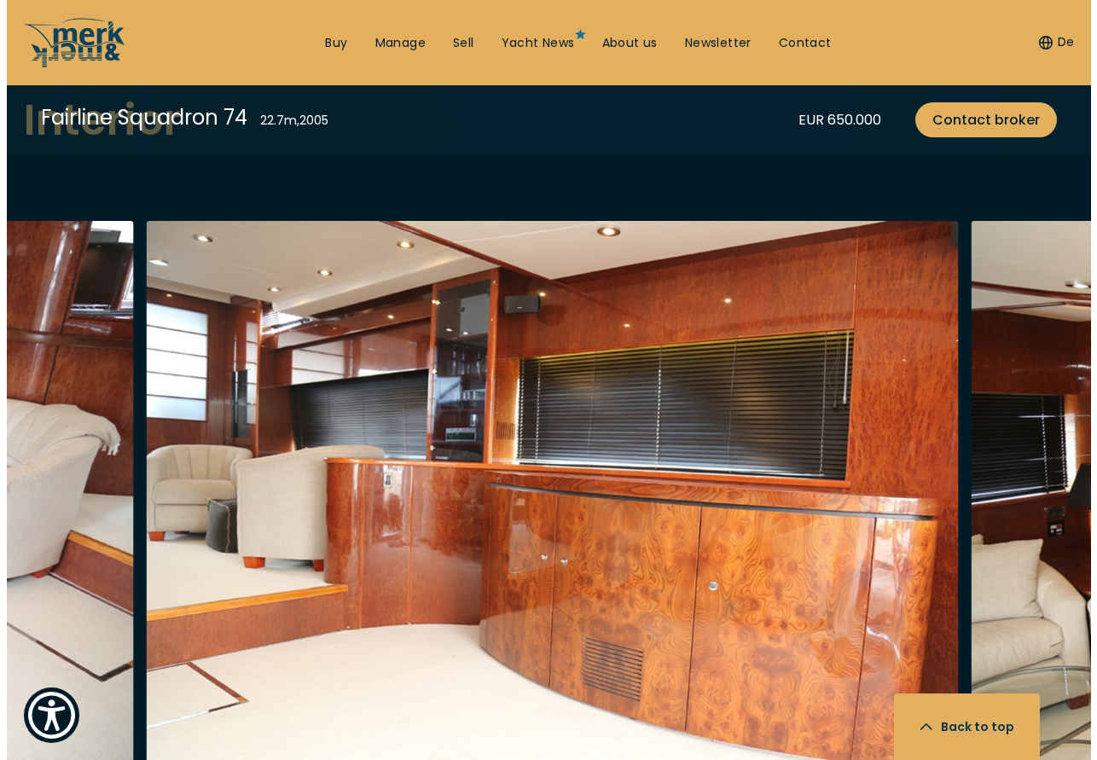
scroll to position [2990, 0]
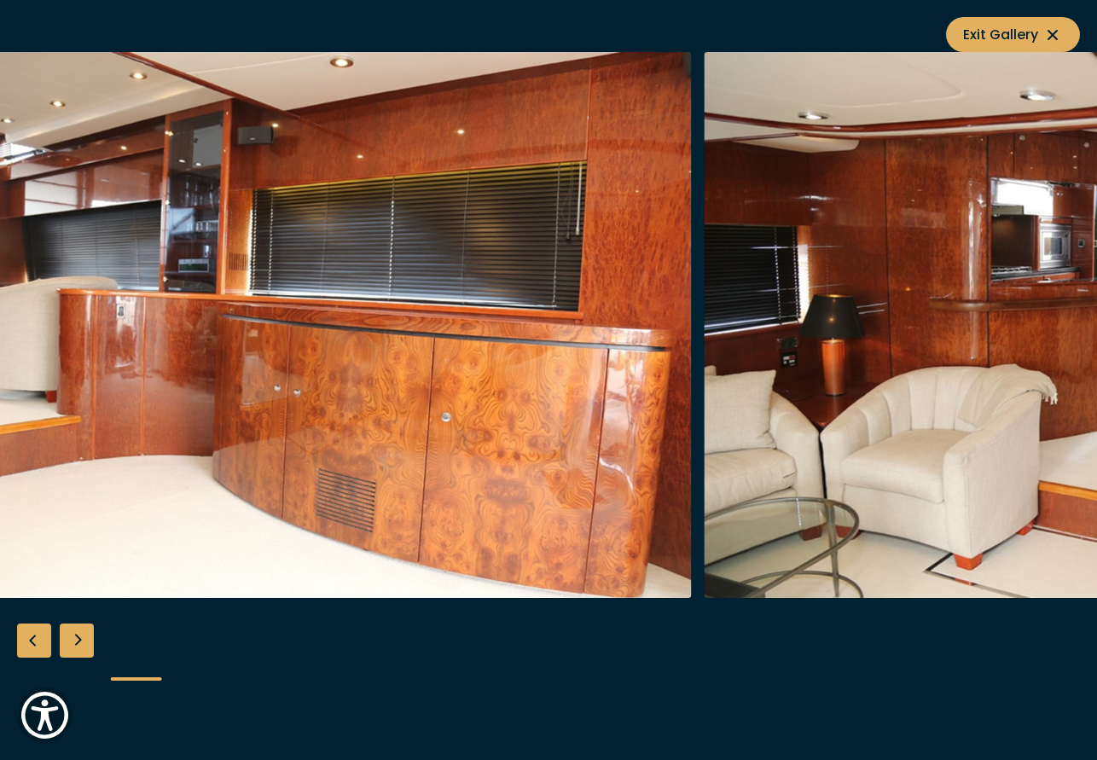
click at [555, 478] on img "button" at bounding box center [285, 325] width 813 height 546
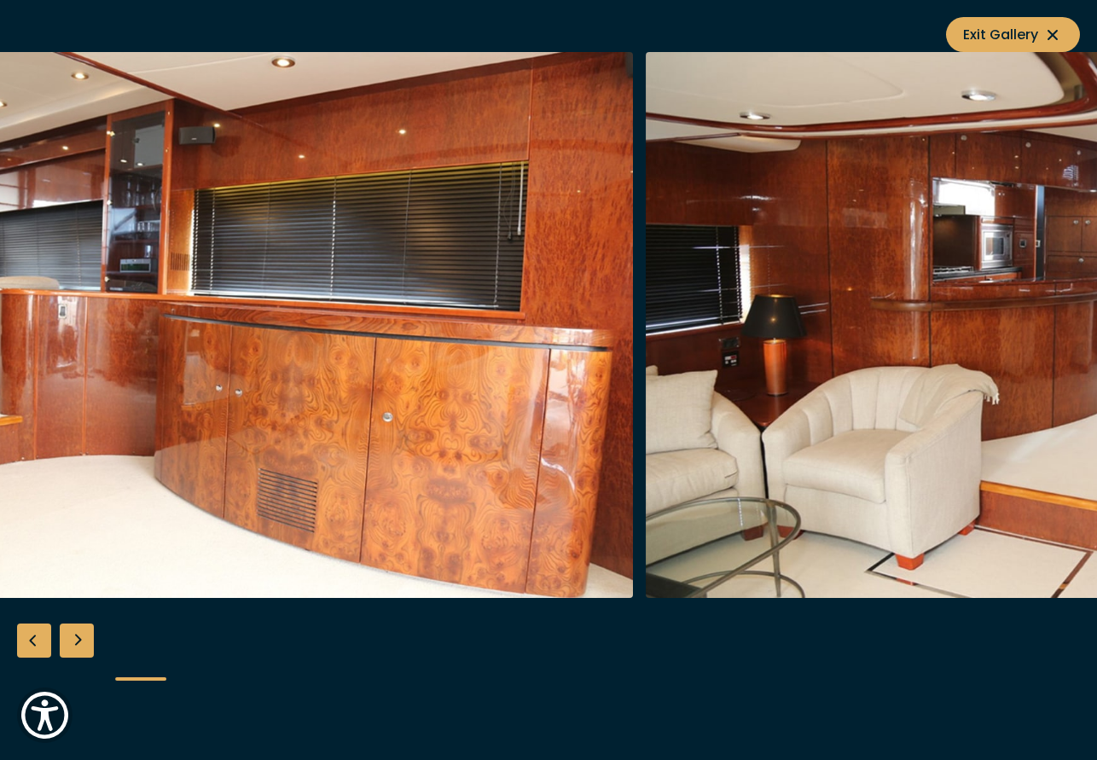
click at [684, 316] on img "button" at bounding box center [1052, 325] width 813 height 546
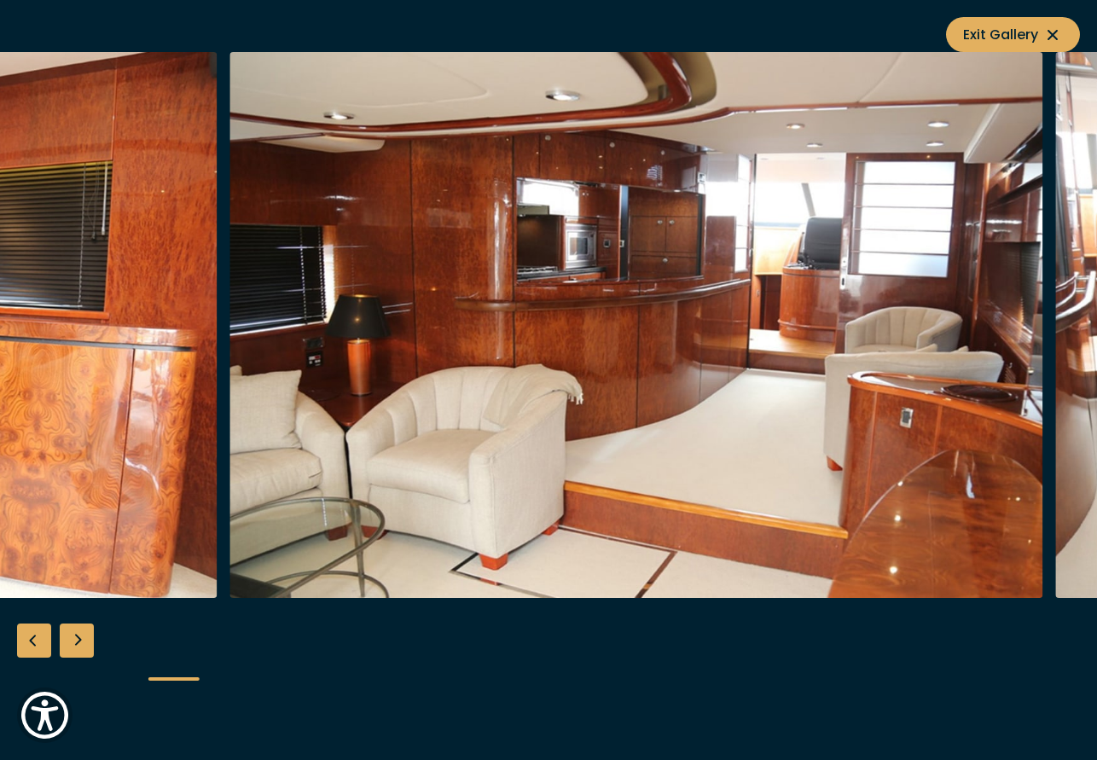
click at [721, 433] on img "button" at bounding box center [635, 325] width 813 height 546
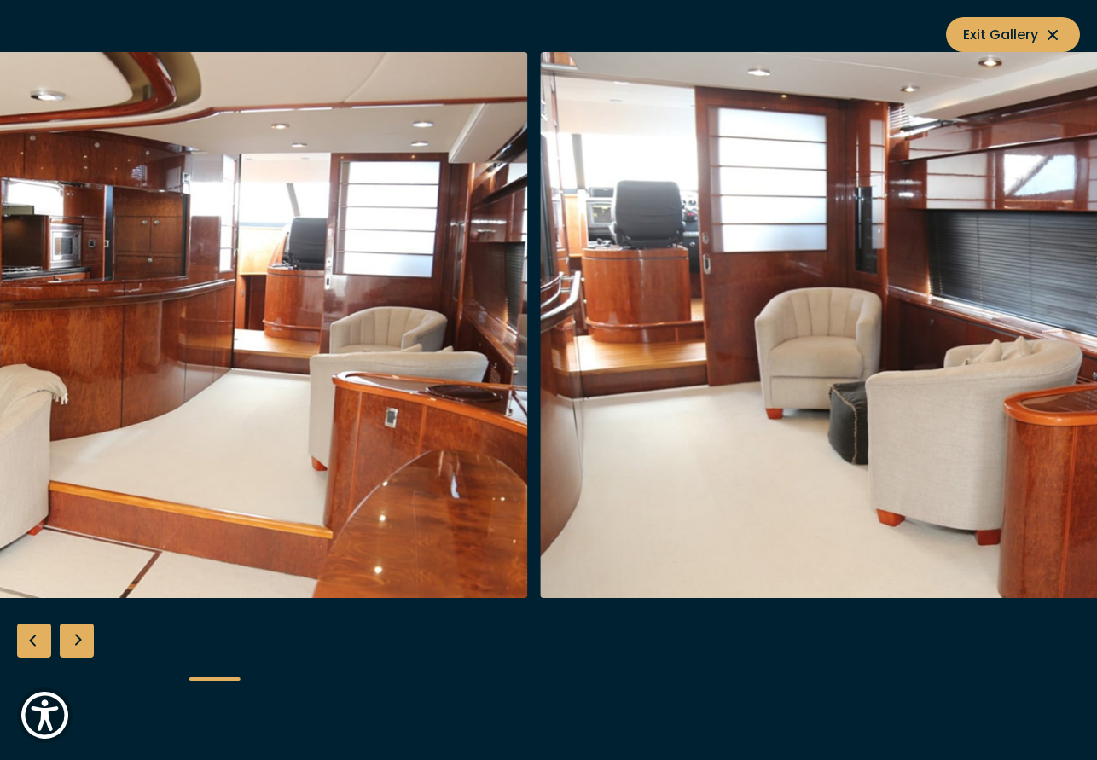
click at [351, 320] on img "button" at bounding box center [120, 325] width 813 height 546
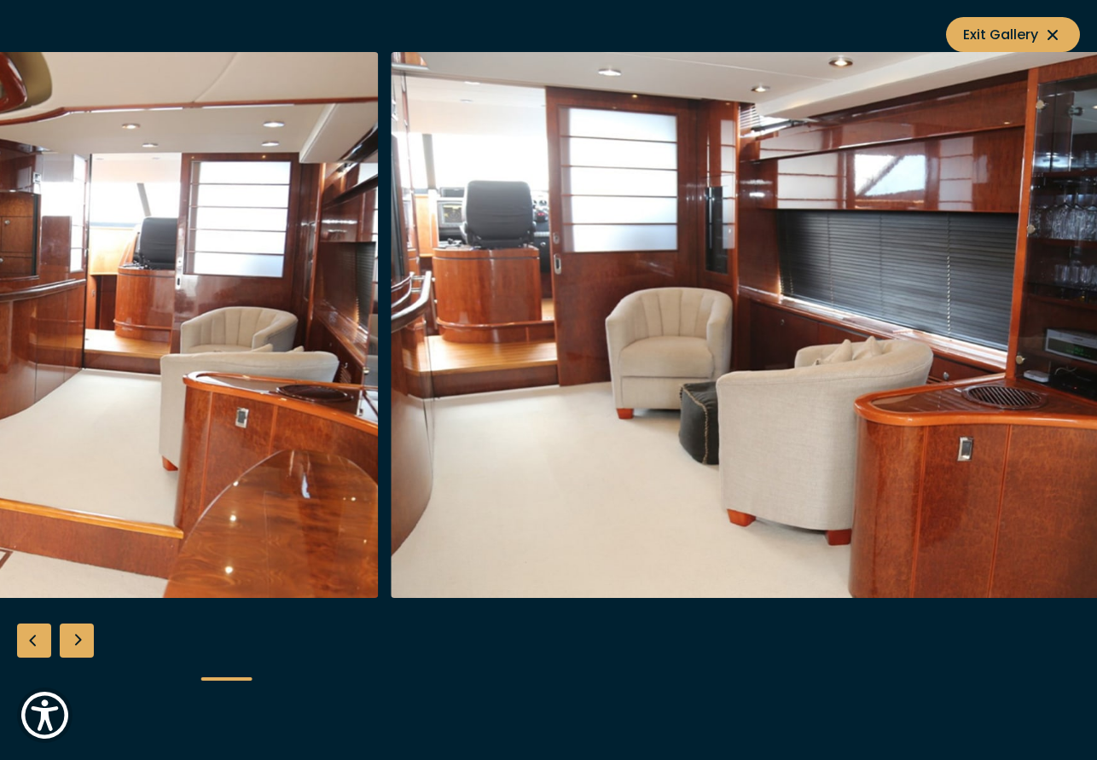
click at [391, 292] on img "button" at bounding box center [797, 325] width 813 height 546
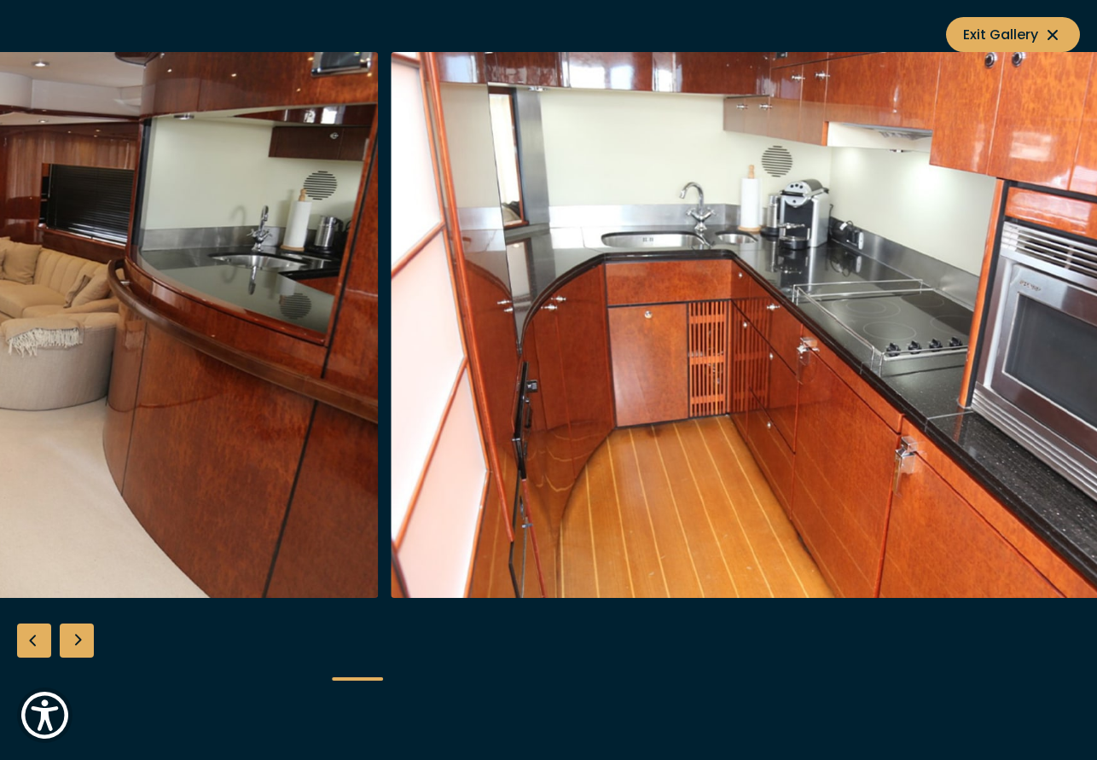
click at [828, 285] on img "button" at bounding box center [797, 325] width 813 height 546
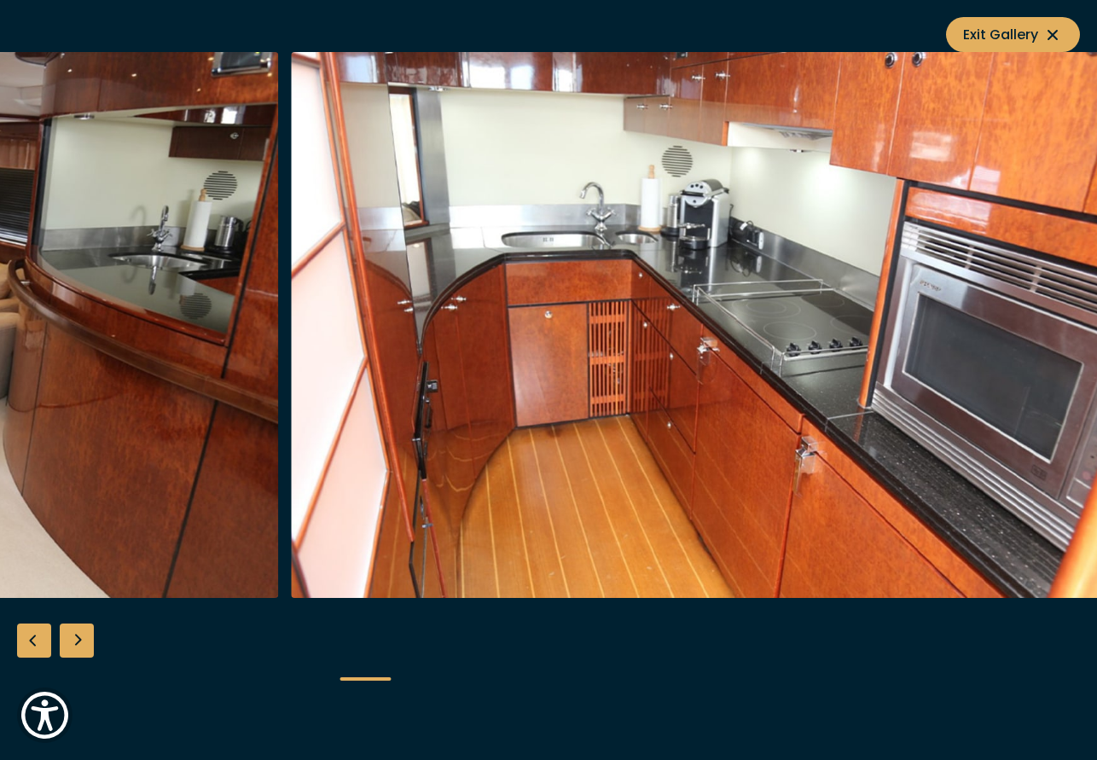
click at [765, 279] on img "button" at bounding box center [697, 325] width 813 height 546
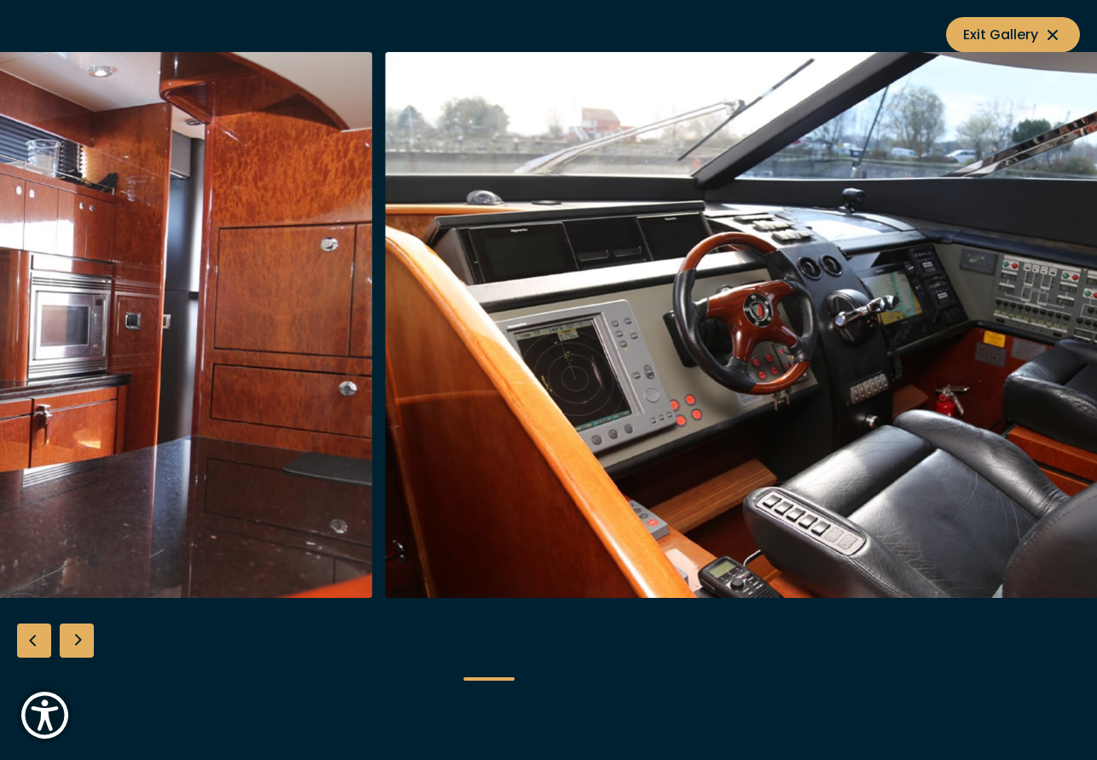
click at [727, 278] on img "button" at bounding box center [791, 325] width 813 height 546
click at [657, 507] on img "button" at bounding box center [791, 325] width 813 height 546
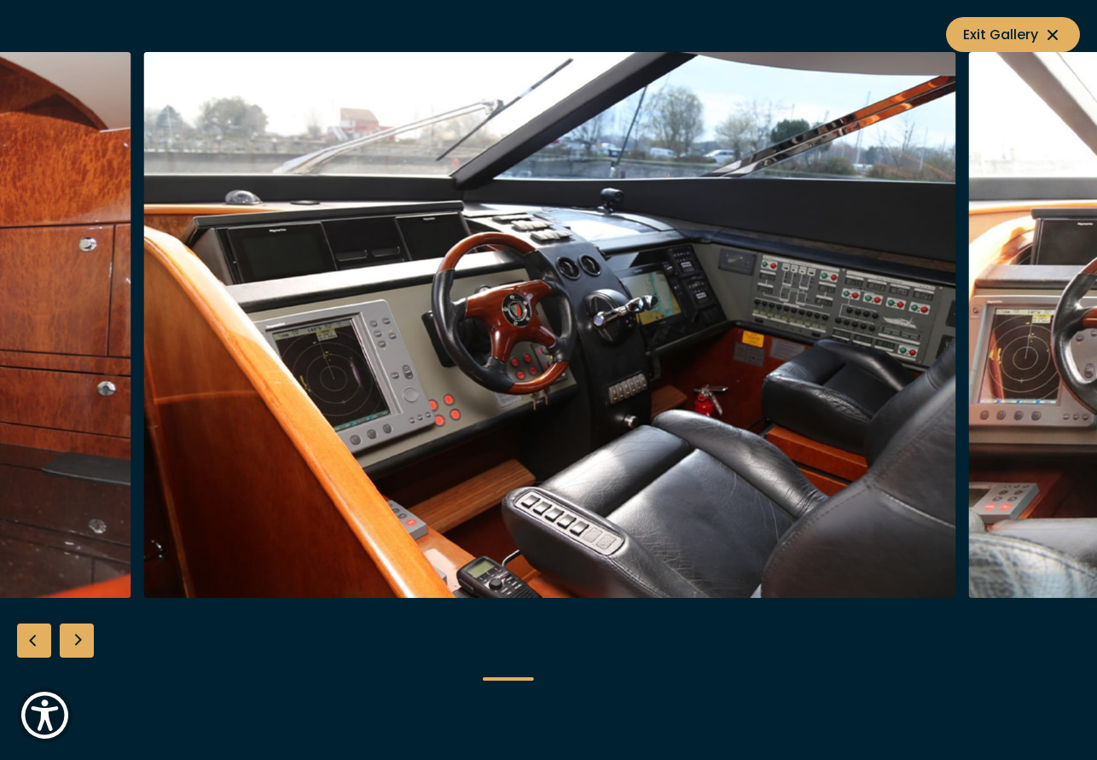
click at [773, 332] on img "button" at bounding box center [549, 325] width 813 height 546
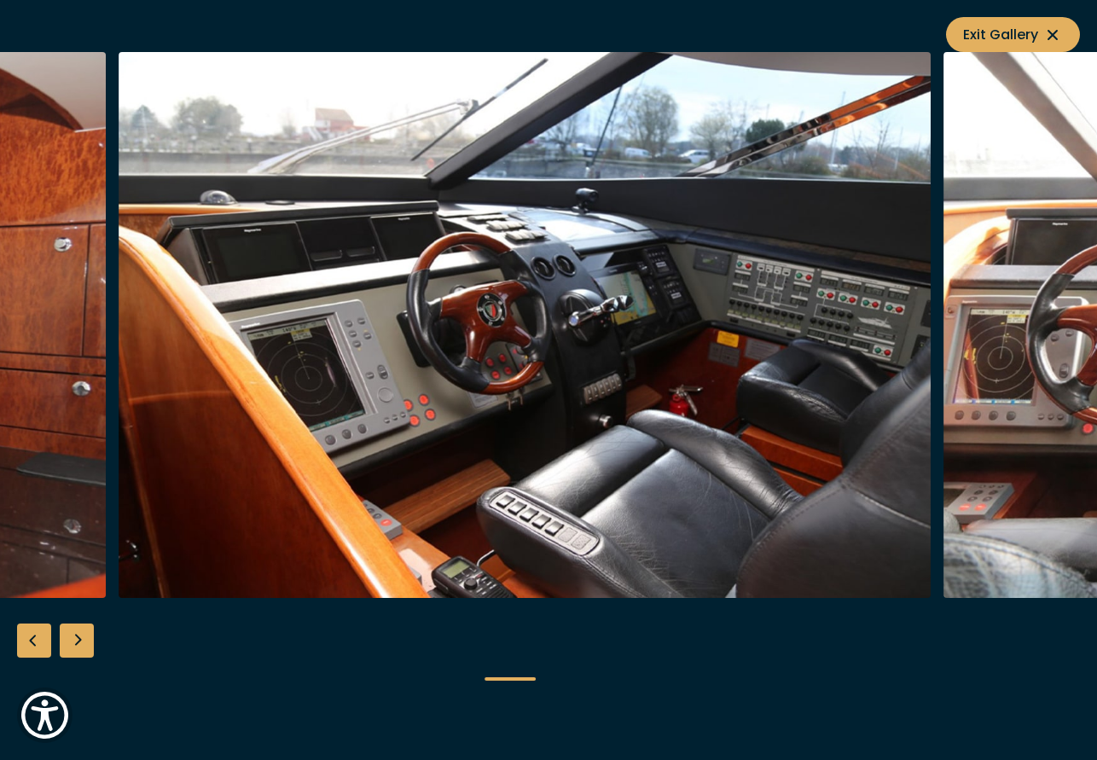
click at [664, 325] on img "button" at bounding box center [525, 325] width 813 height 546
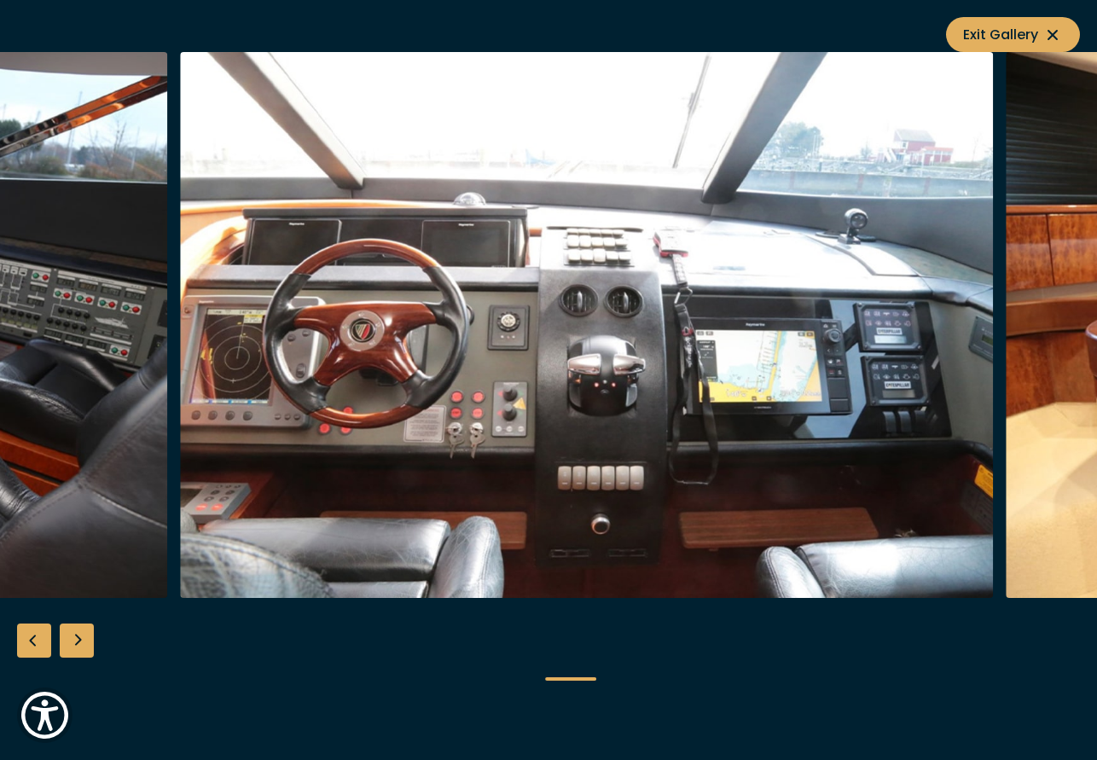
click at [676, 334] on img "button" at bounding box center [587, 325] width 813 height 546
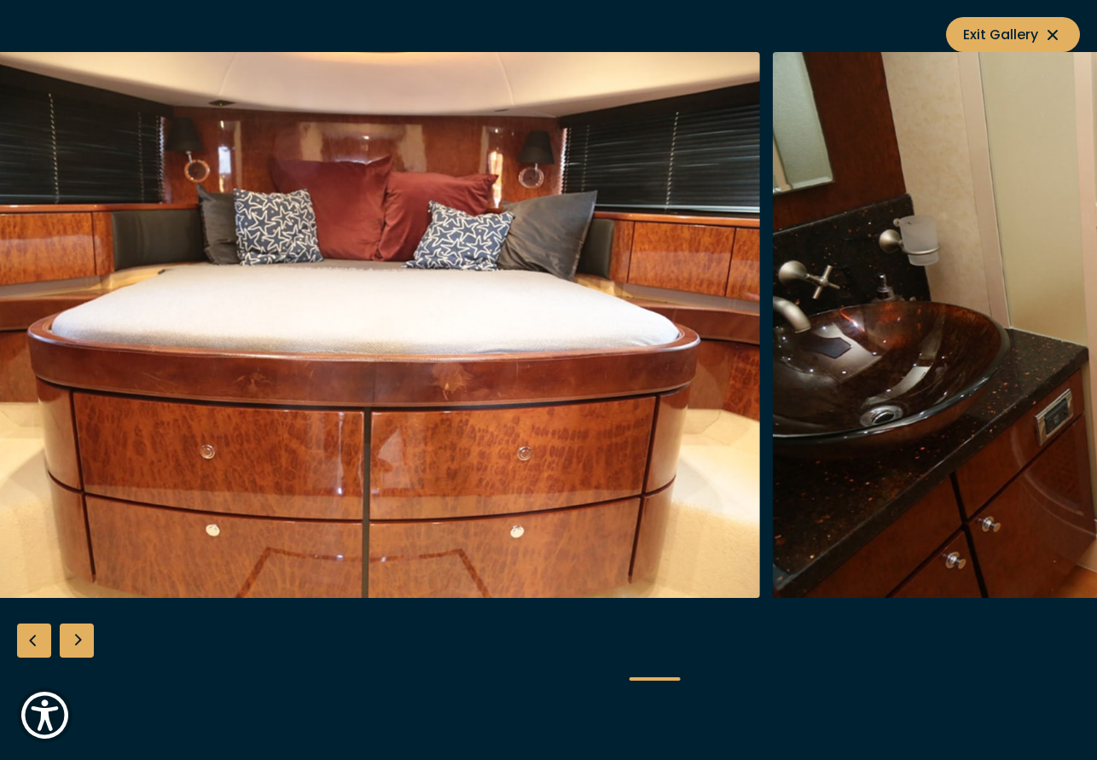
click at [457, 326] on img "button" at bounding box center [354, 325] width 813 height 546
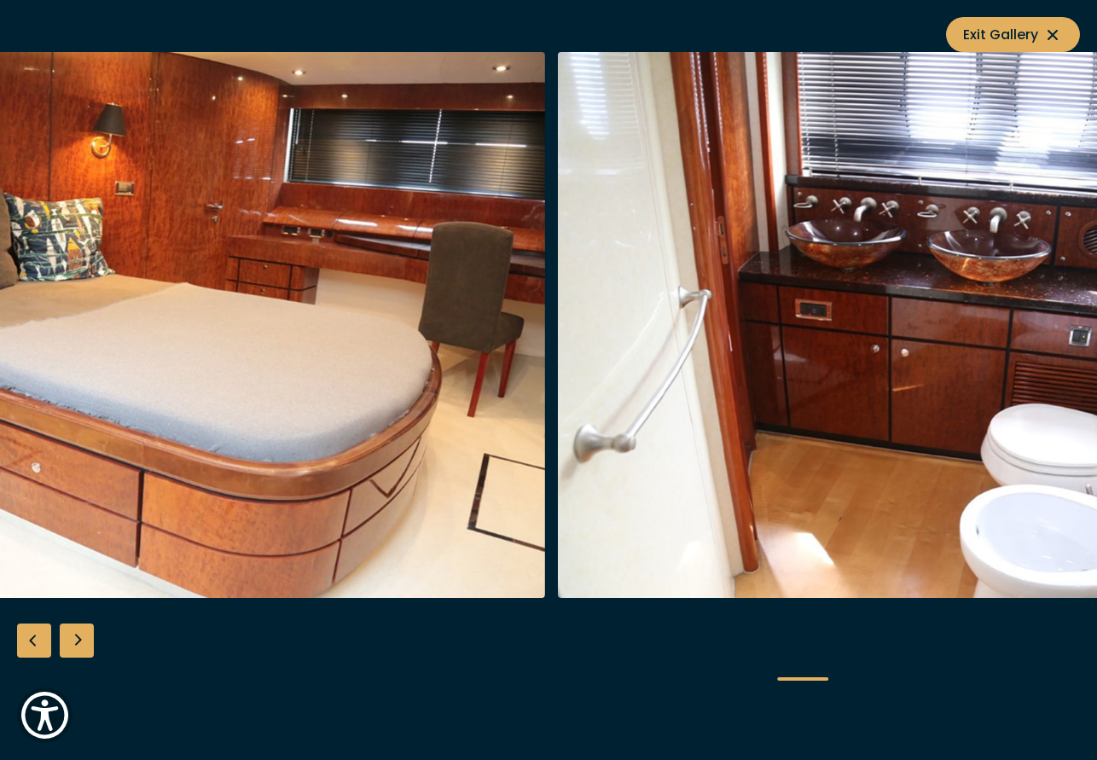
click at [787, 313] on img "button" at bounding box center [963, 325] width 813 height 546
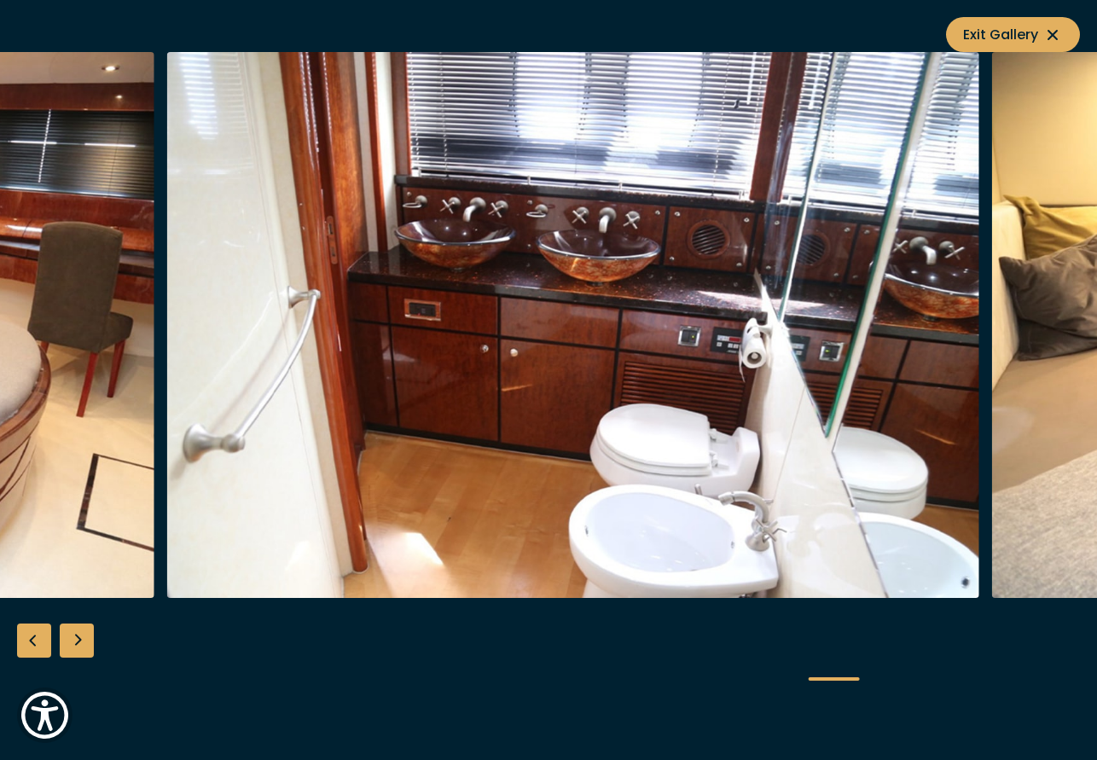
click at [726, 288] on img "button" at bounding box center [572, 325] width 813 height 546
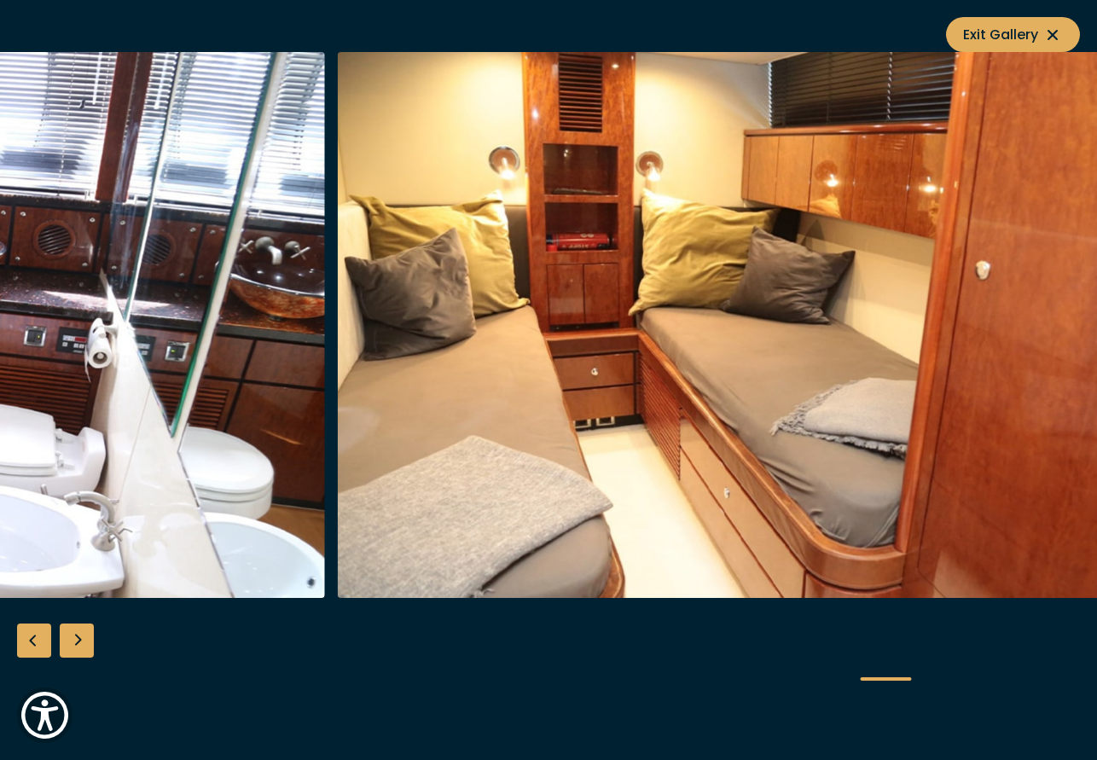
click at [613, 288] on img "button" at bounding box center [744, 325] width 813 height 546
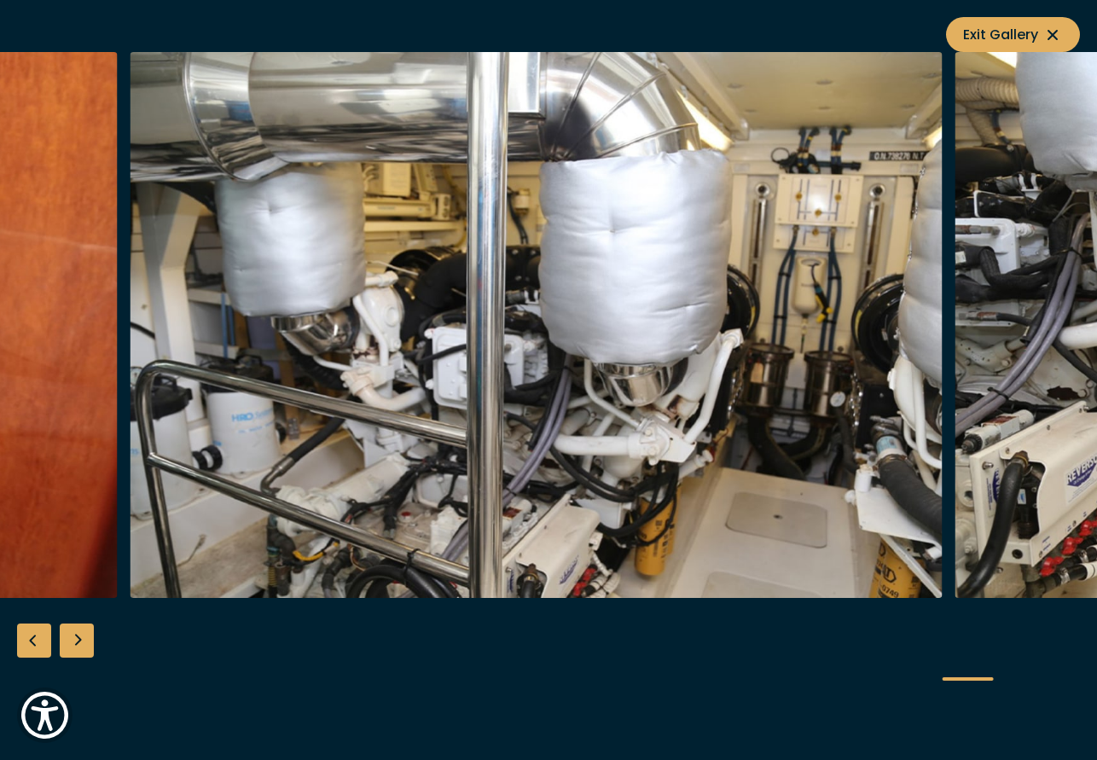
click at [686, 275] on img "button" at bounding box center [536, 325] width 813 height 546
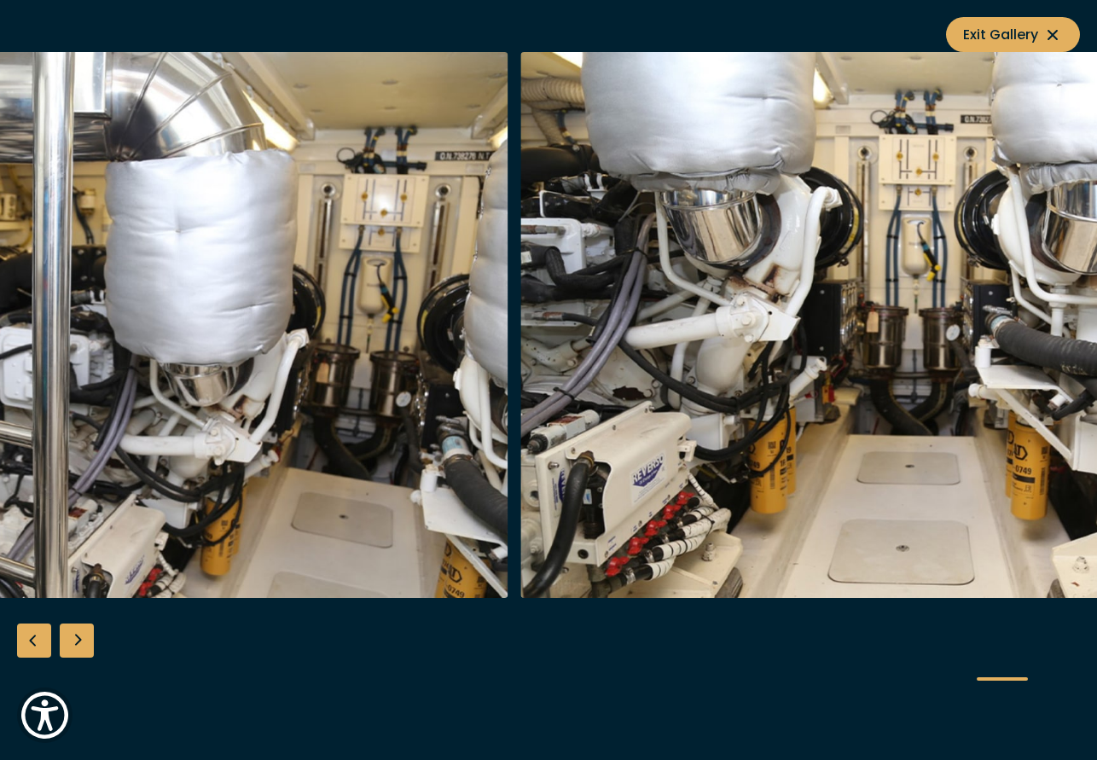
click at [386, 206] on img "button" at bounding box center [102, 325] width 813 height 546
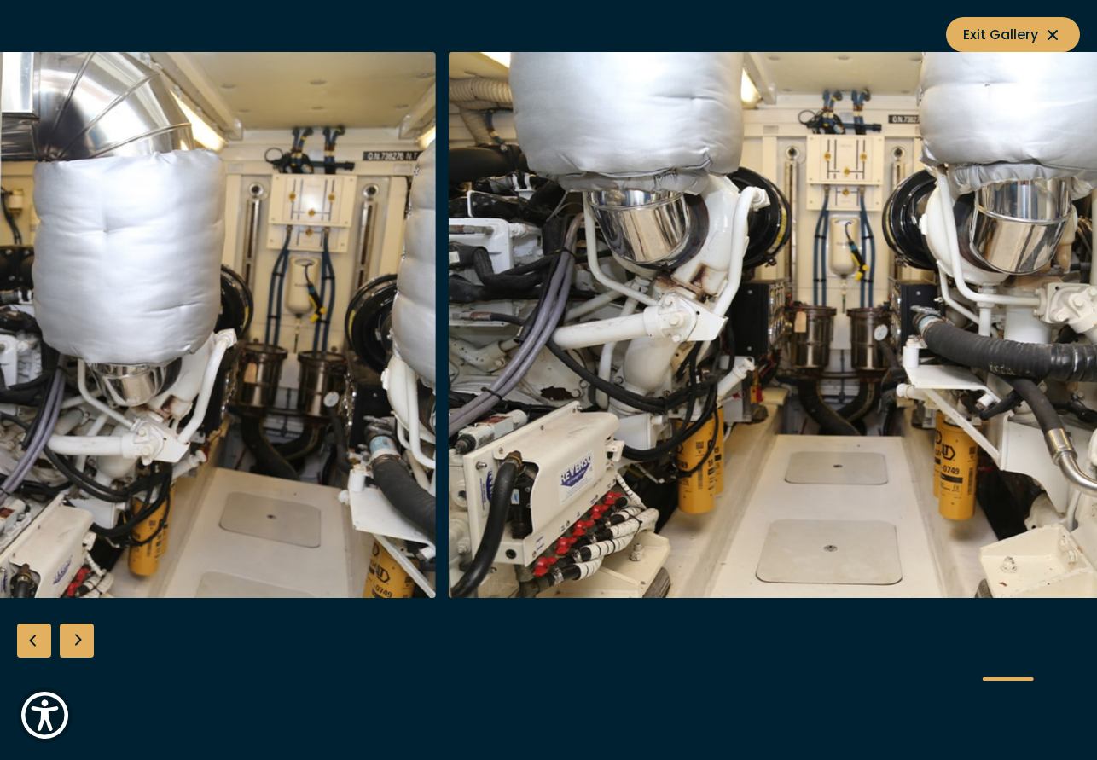
click at [631, 185] on img "button" at bounding box center [855, 325] width 813 height 546
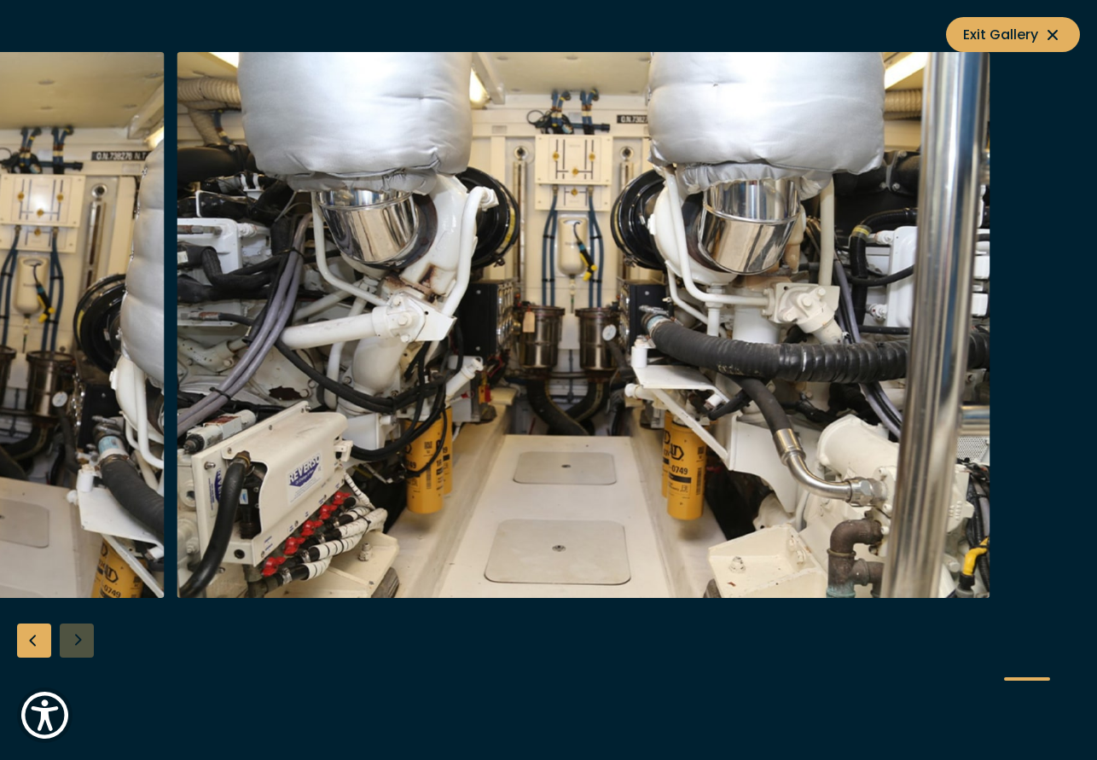
click at [545, 185] on img "button" at bounding box center [583, 325] width 813 height 546
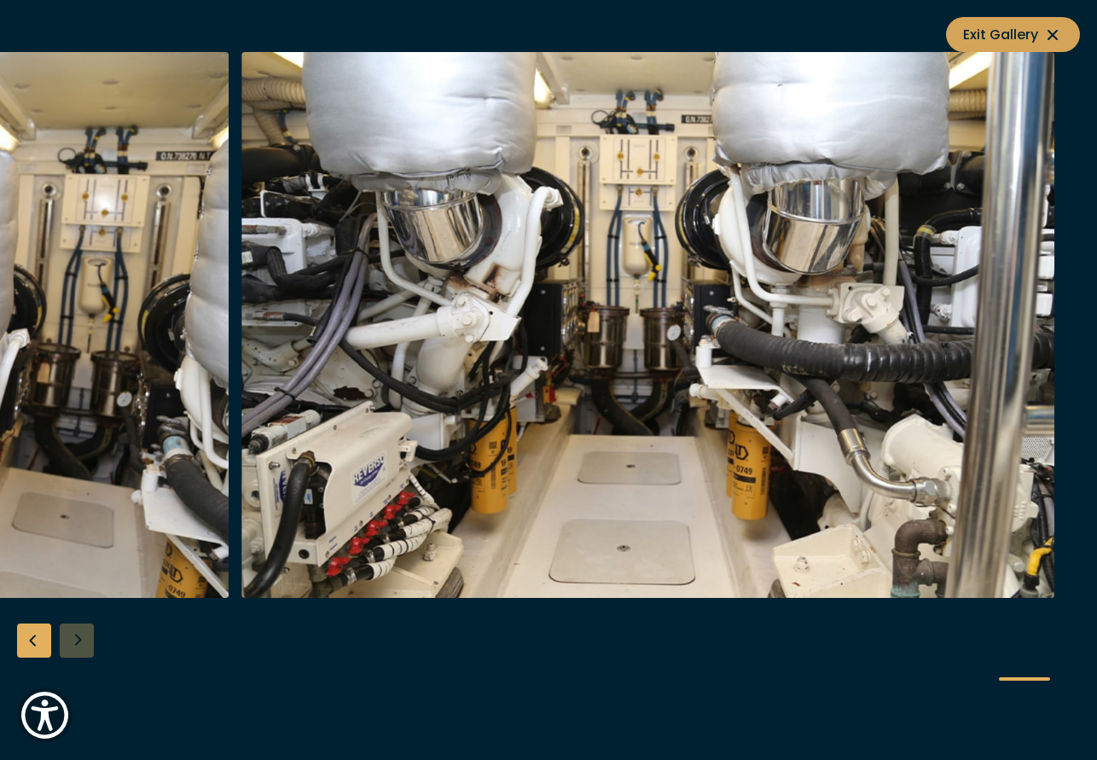
click at [1025, 27] on span "Exit Gallery" at bounding box center [1013, 34] width 100 height 21
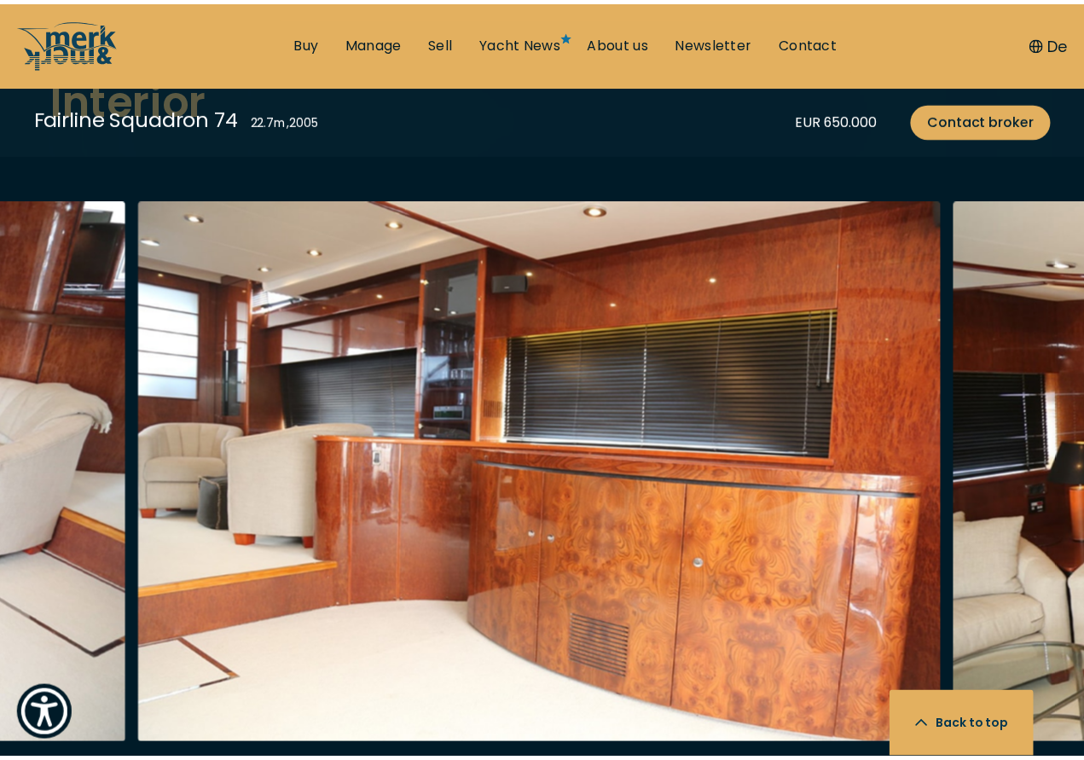
scroll to position [2985, 0]
